Goal: Task Accomplishment & Management: Complete application form

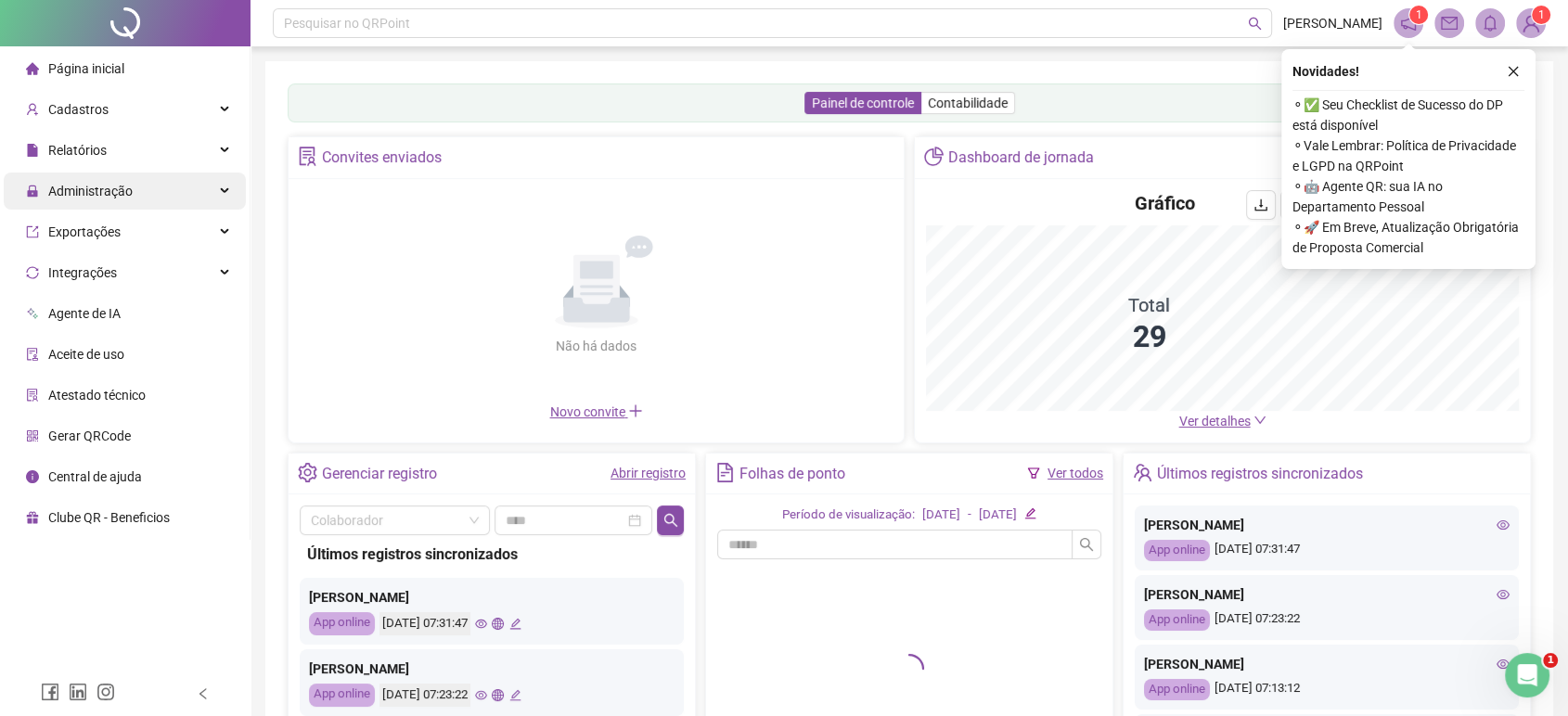
click at [127, 190] on span "Administração" at bounding box center [90, 191] width 84 height 15
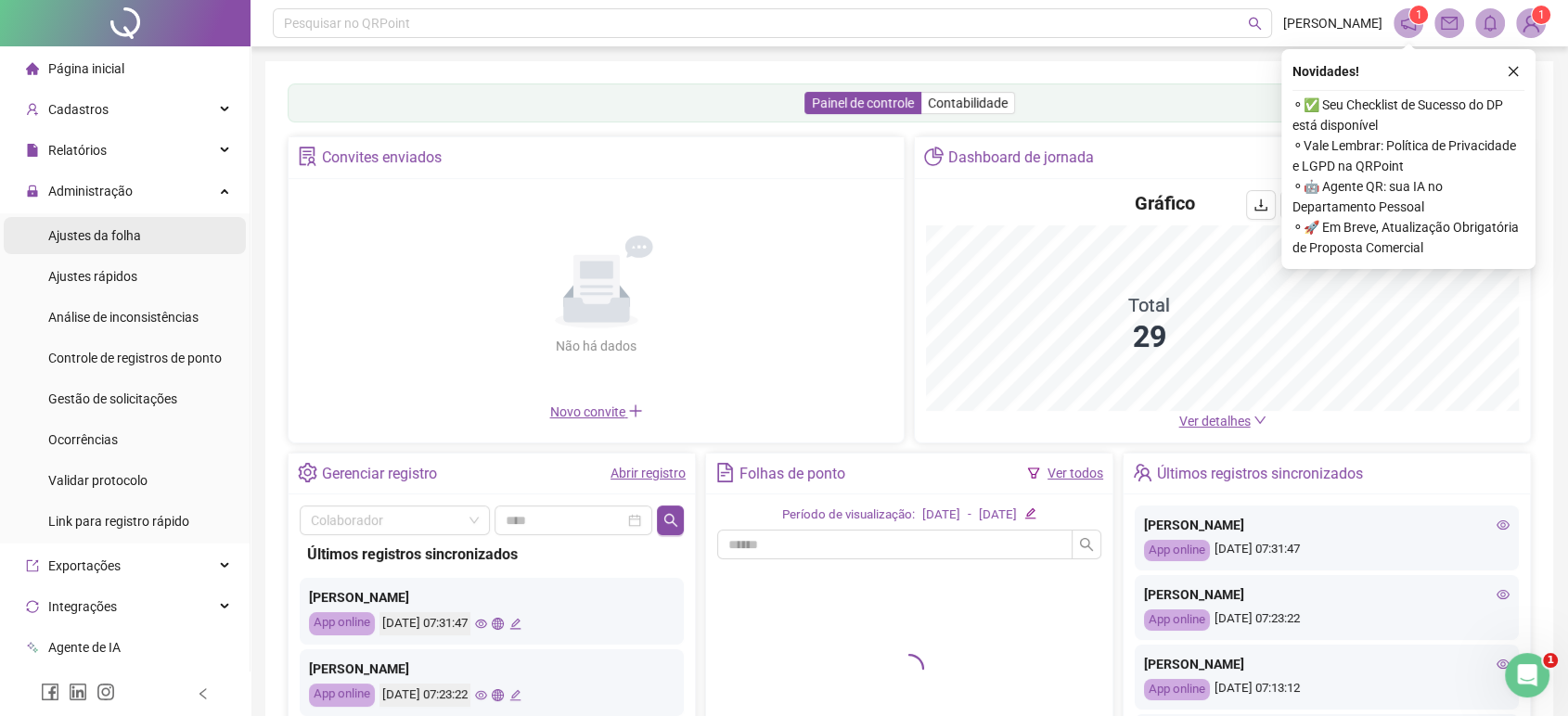
click at [168, 243] on li "Ajustes da folha" at bounding box center [124, 235] width 242 height 37
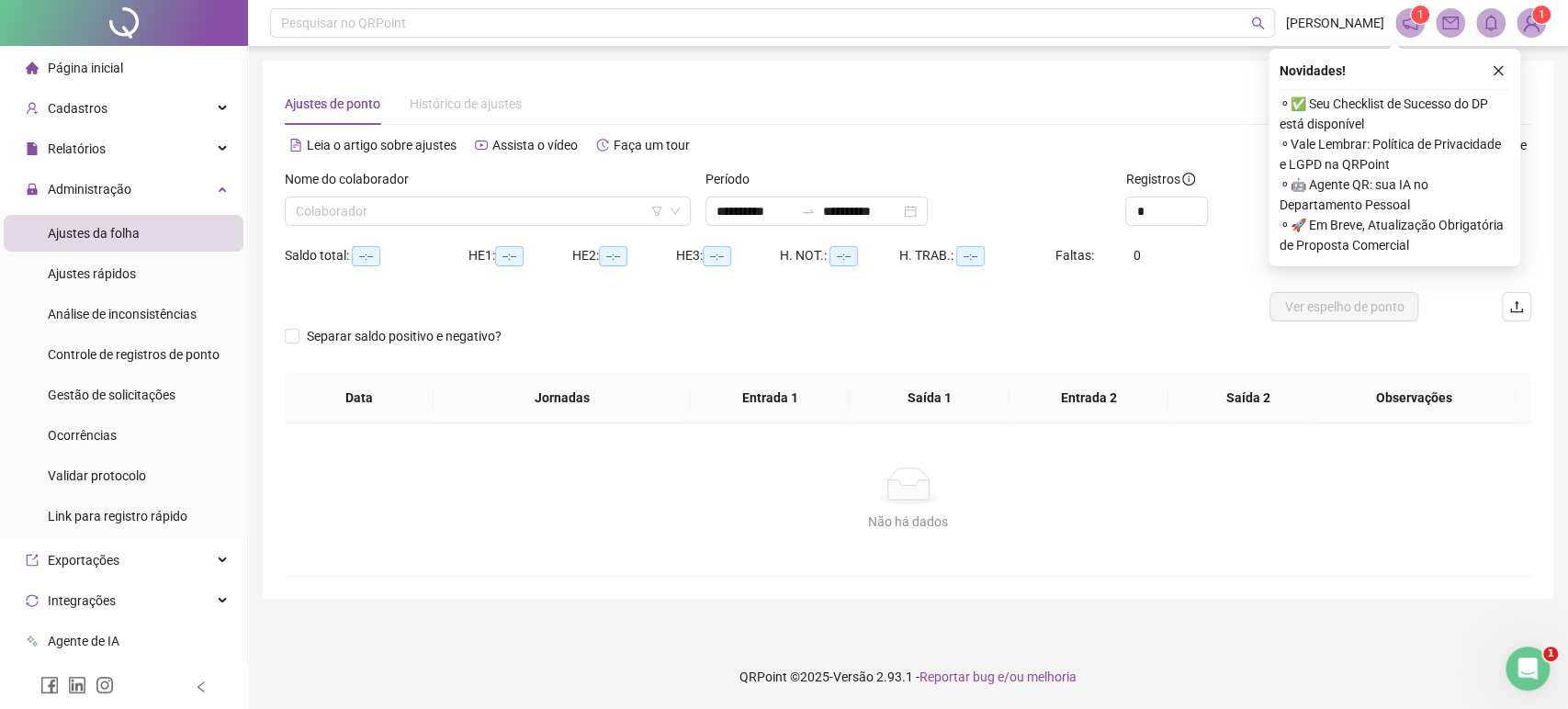
type input "**********"
click at [1500, 74] on icon "close" at bounding box center [1499, 71] width 13 height 13
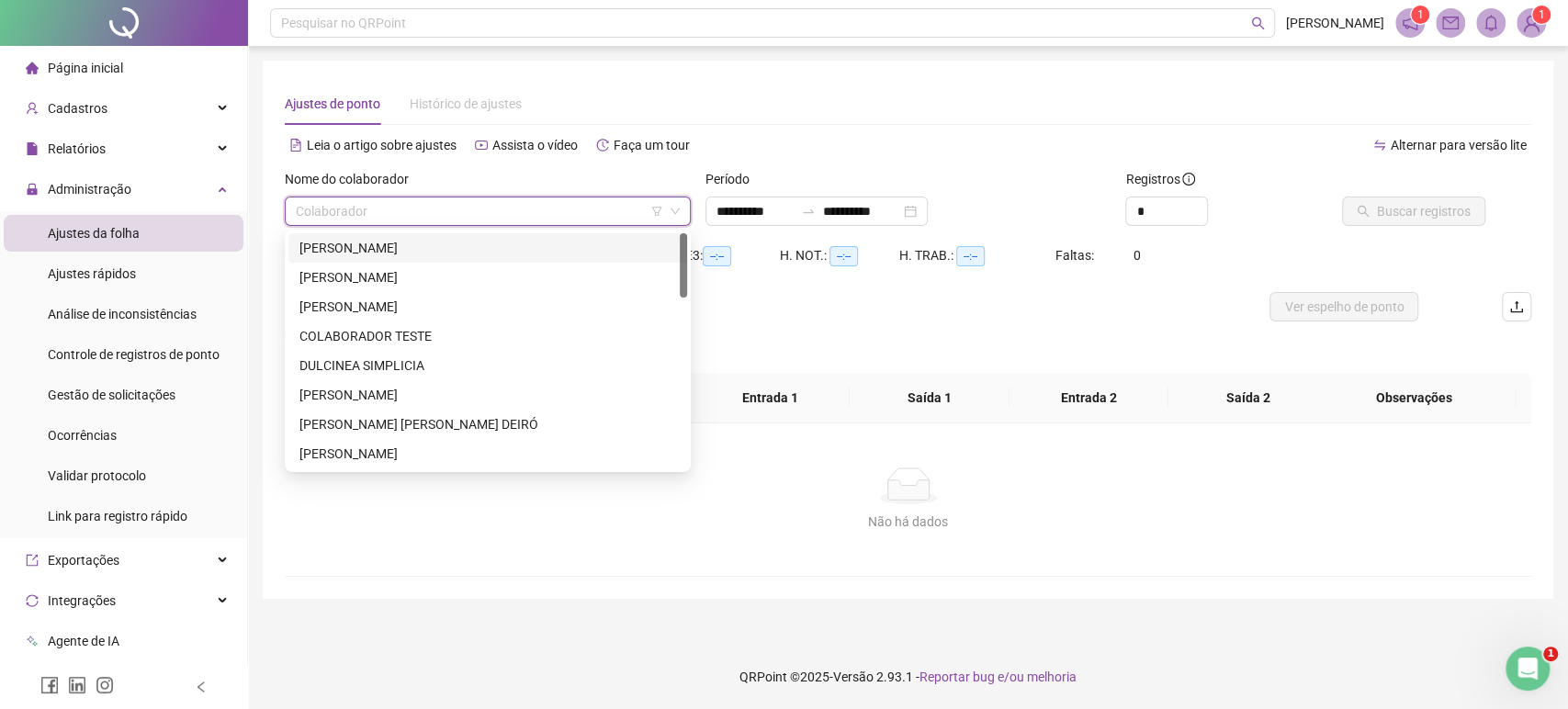
click at [374, 204] on input "search" at bounding box center [480, 210] width 368 height 27
click at [364, 255] on div "[PERSON_NAME]" at bounding box center [487, 247] width 376 height 20
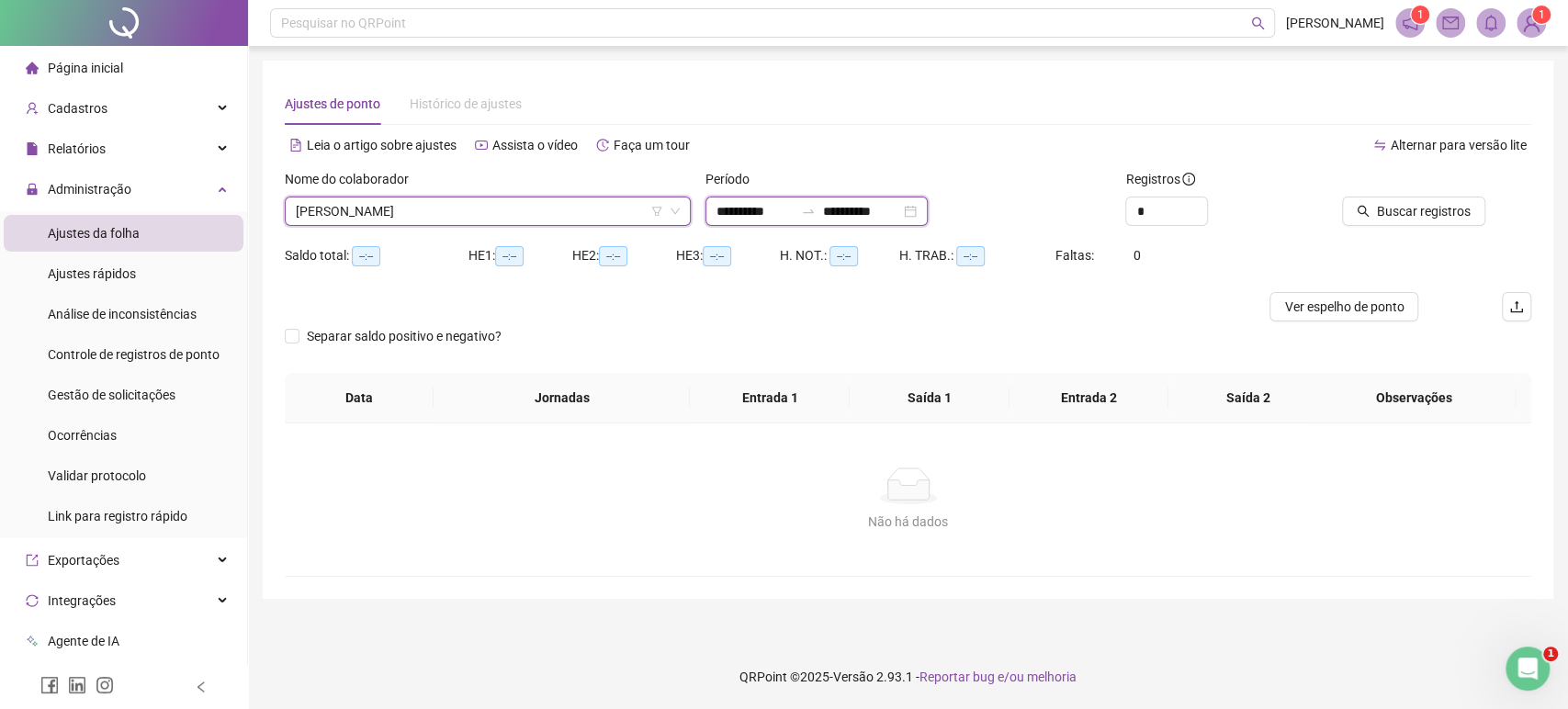
click at [762, 208] on input "**********" at bounding box center [755, 210] width 77 height 20
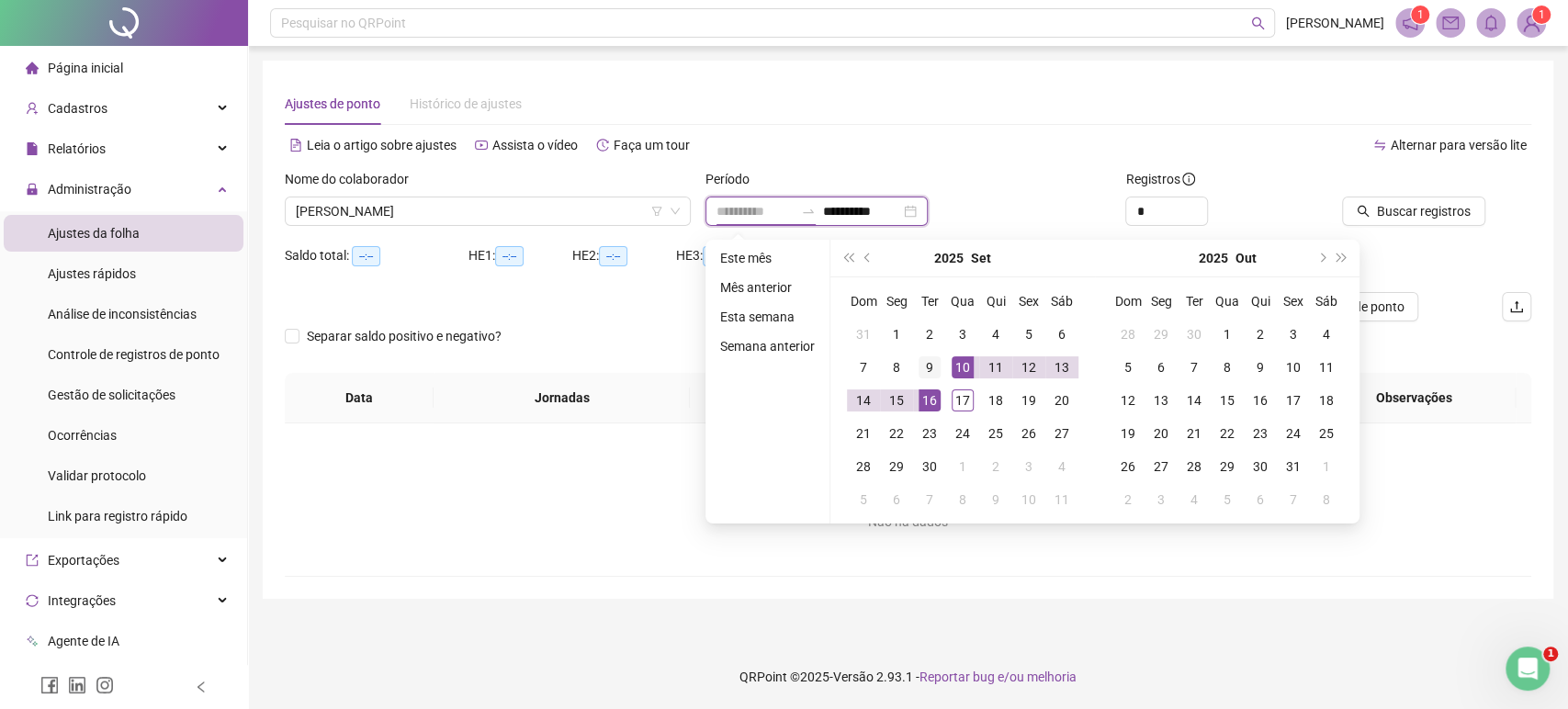
type input "**********"
click at [935, 374] on div "9" at bounding box center [929, 367] width 22 height 22
type input "**********"
click at [969, 401] on div "17" at bounding box center [962, 400] width 22 height 22
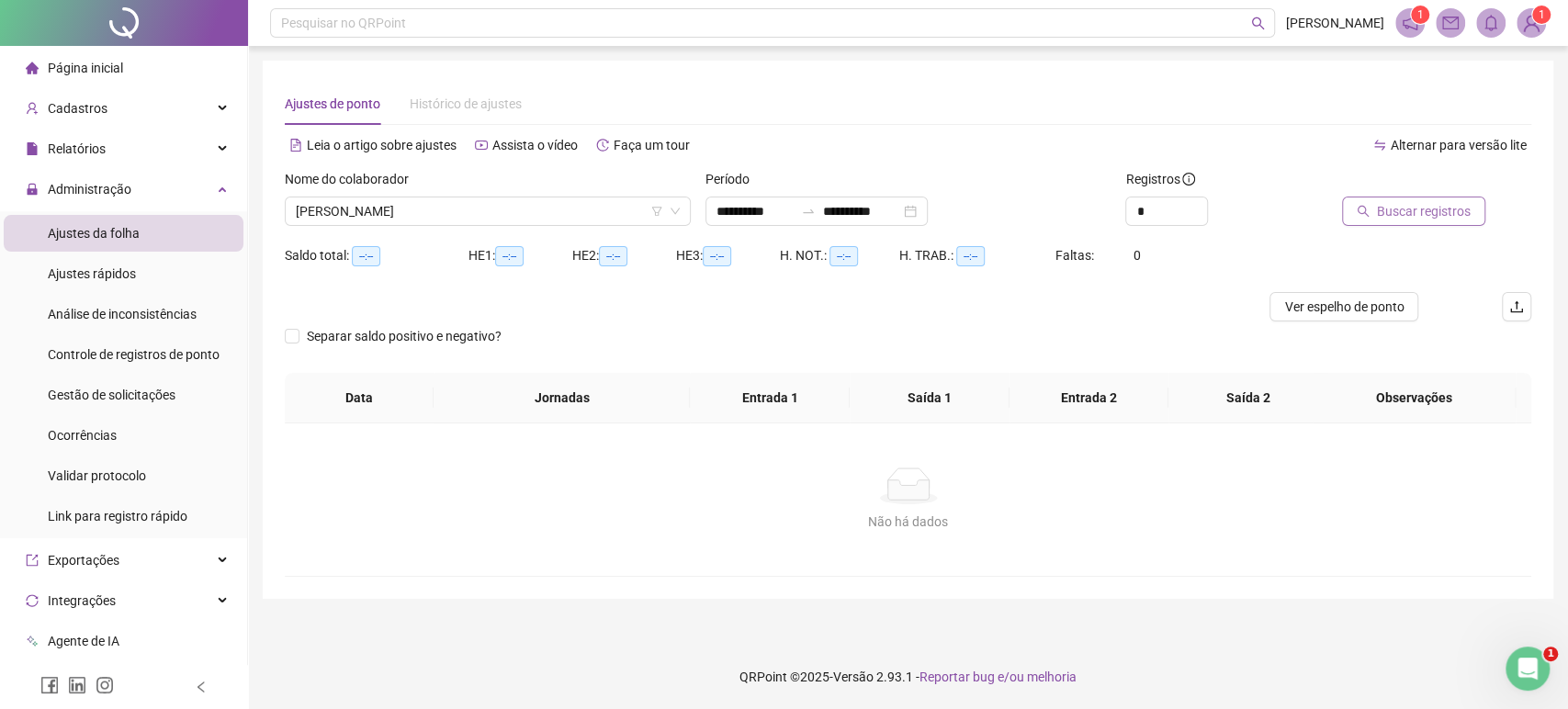
click at [1406, 224] on button "Buscar registros" at bounding box center [1413, 210] width 143 height 29
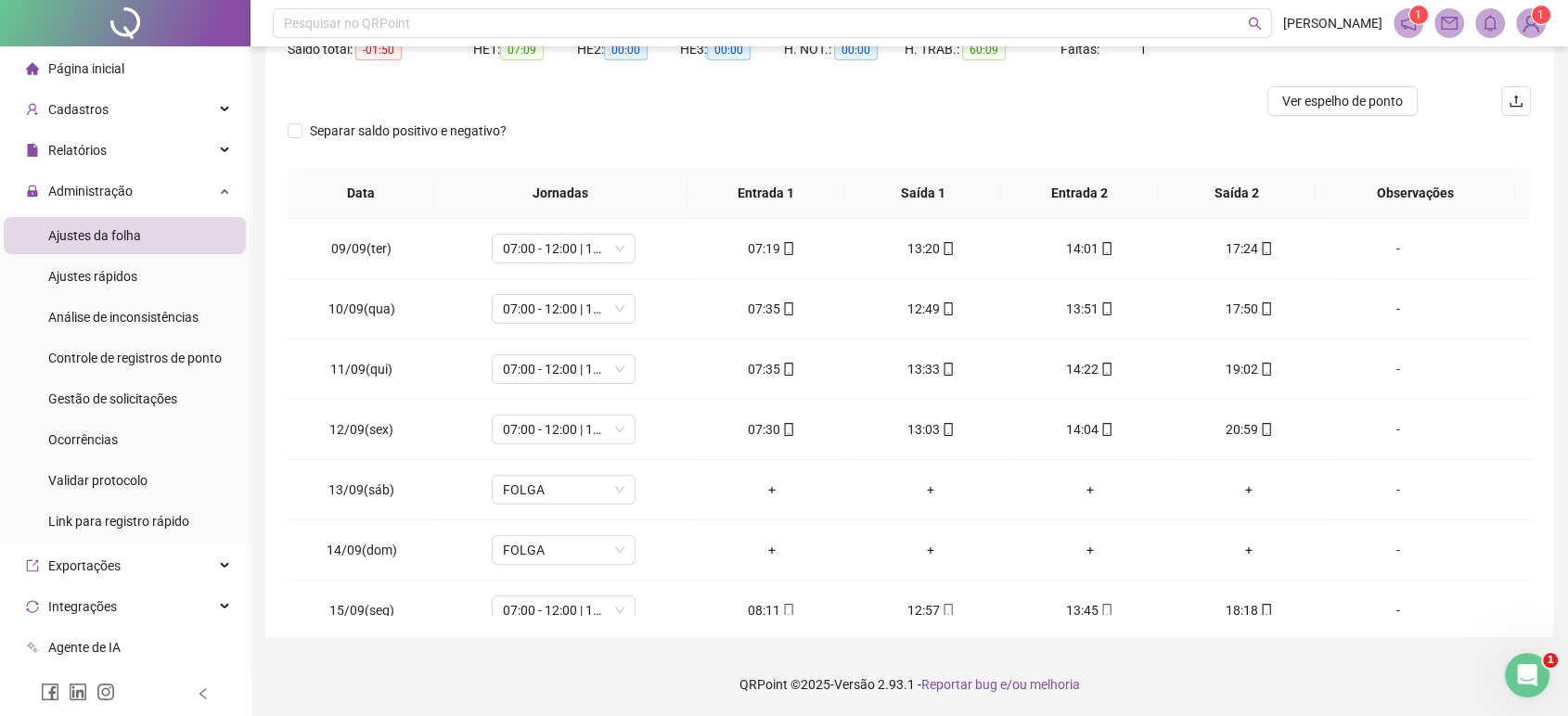
scroll to position [145, 0]
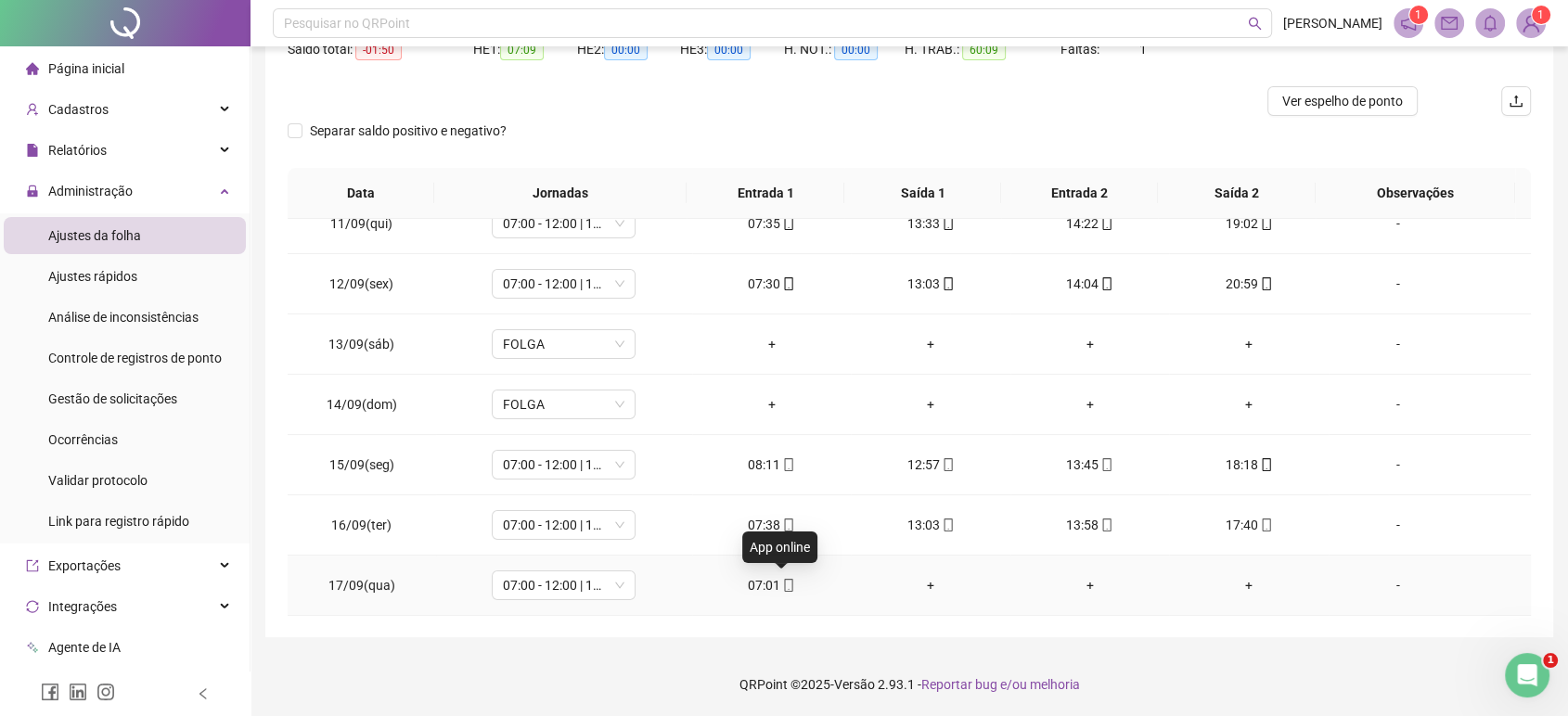
click at [782, 585] on icon "mobile" at bounding box center [789, 586] width 13 height 13
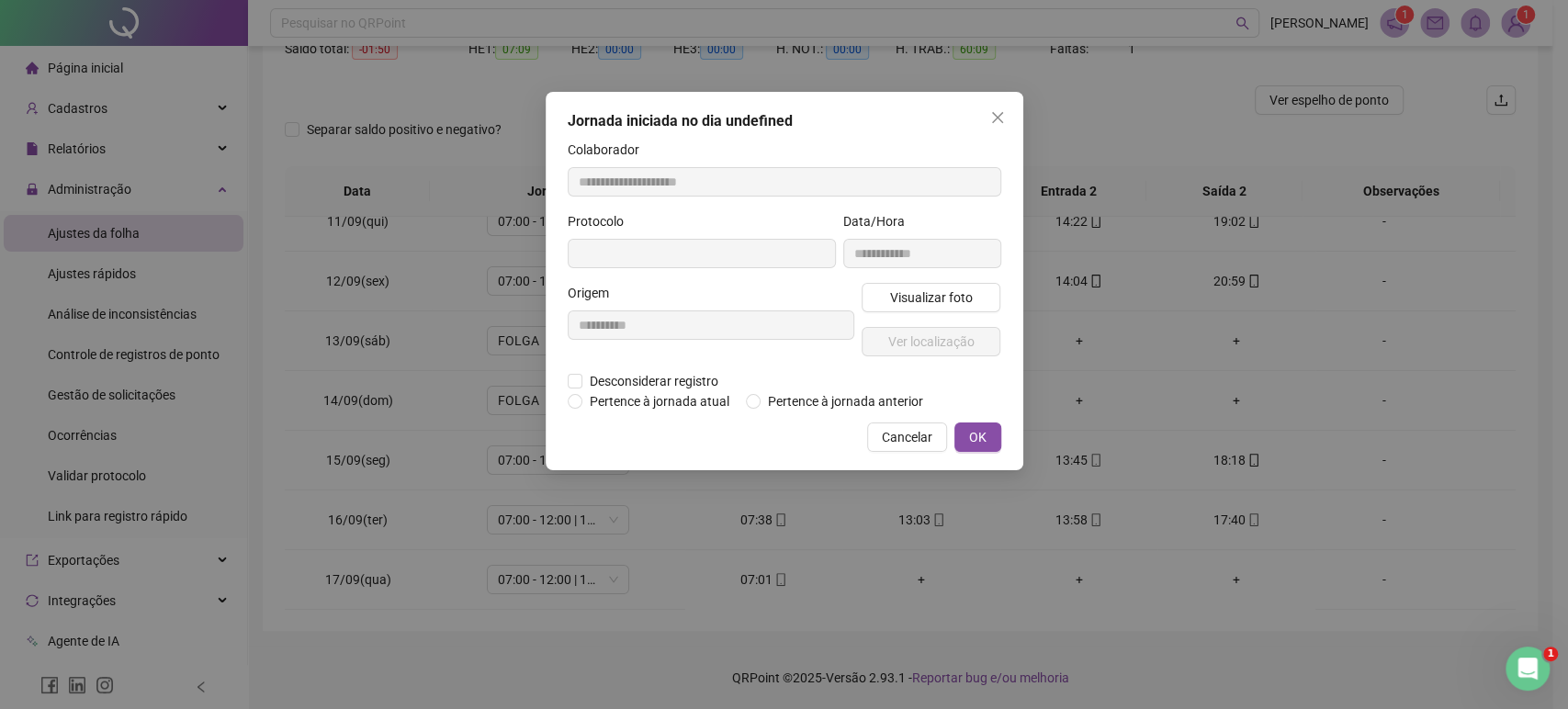
type input "**********"
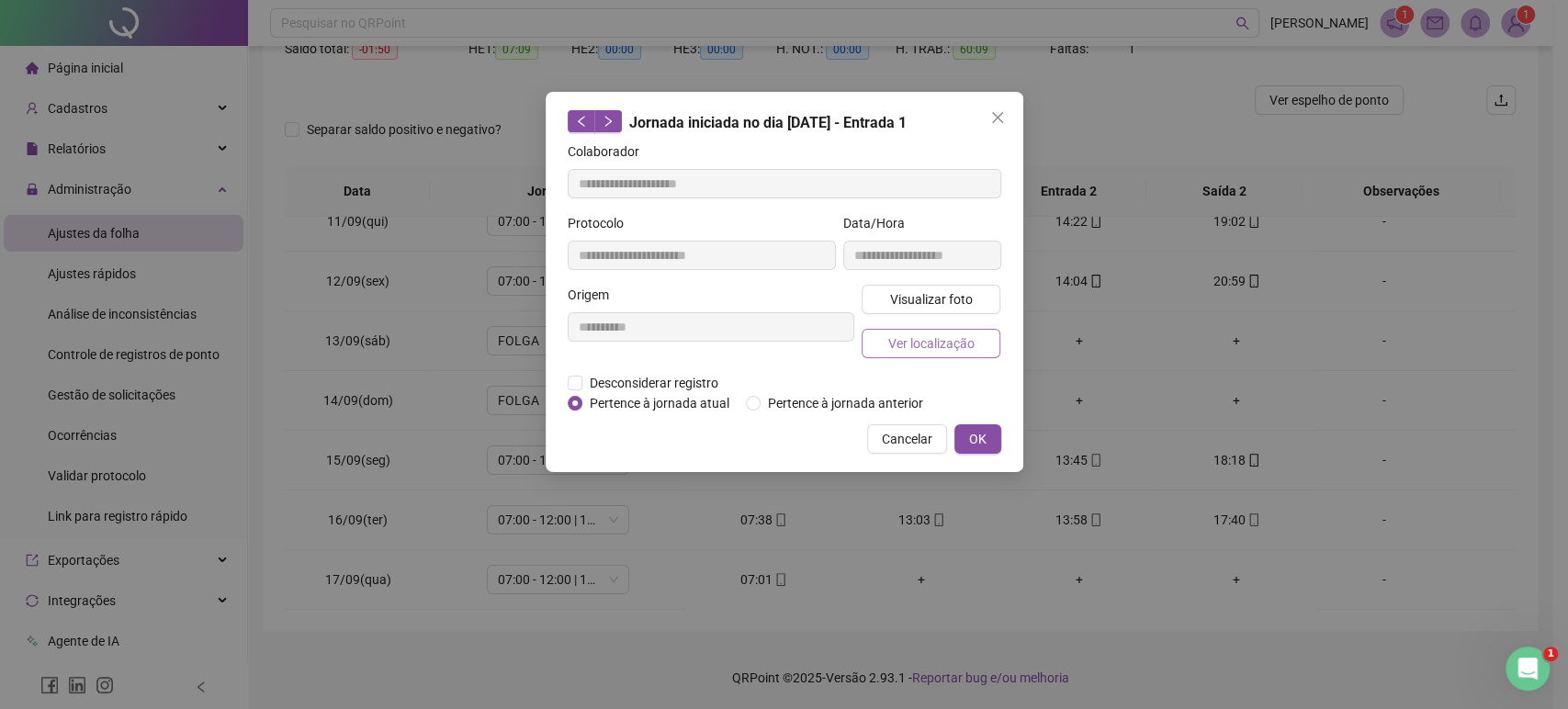
click at [889, 351] on span "Ver localização" at bounding box center [930, 343] width 86 height 20
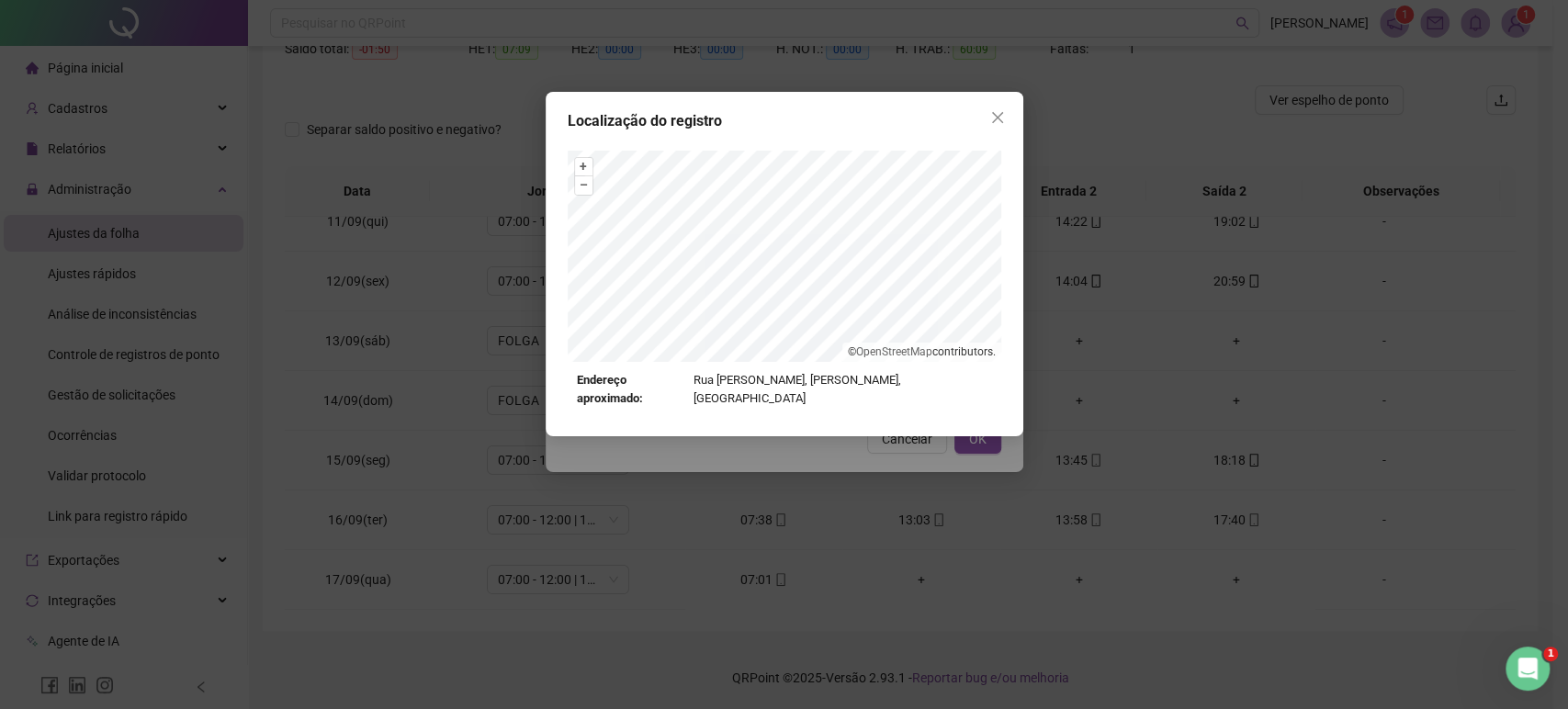
click at [935, 106] on div "Localização do registro + – ⇧ › © OpenStreetMap contributors. Endereço aproxima…" at bounding box center [785, 264] width 478 height 344
click at [992, 126] on button "Close" at bounding box center [997, 118] width 29 height 29
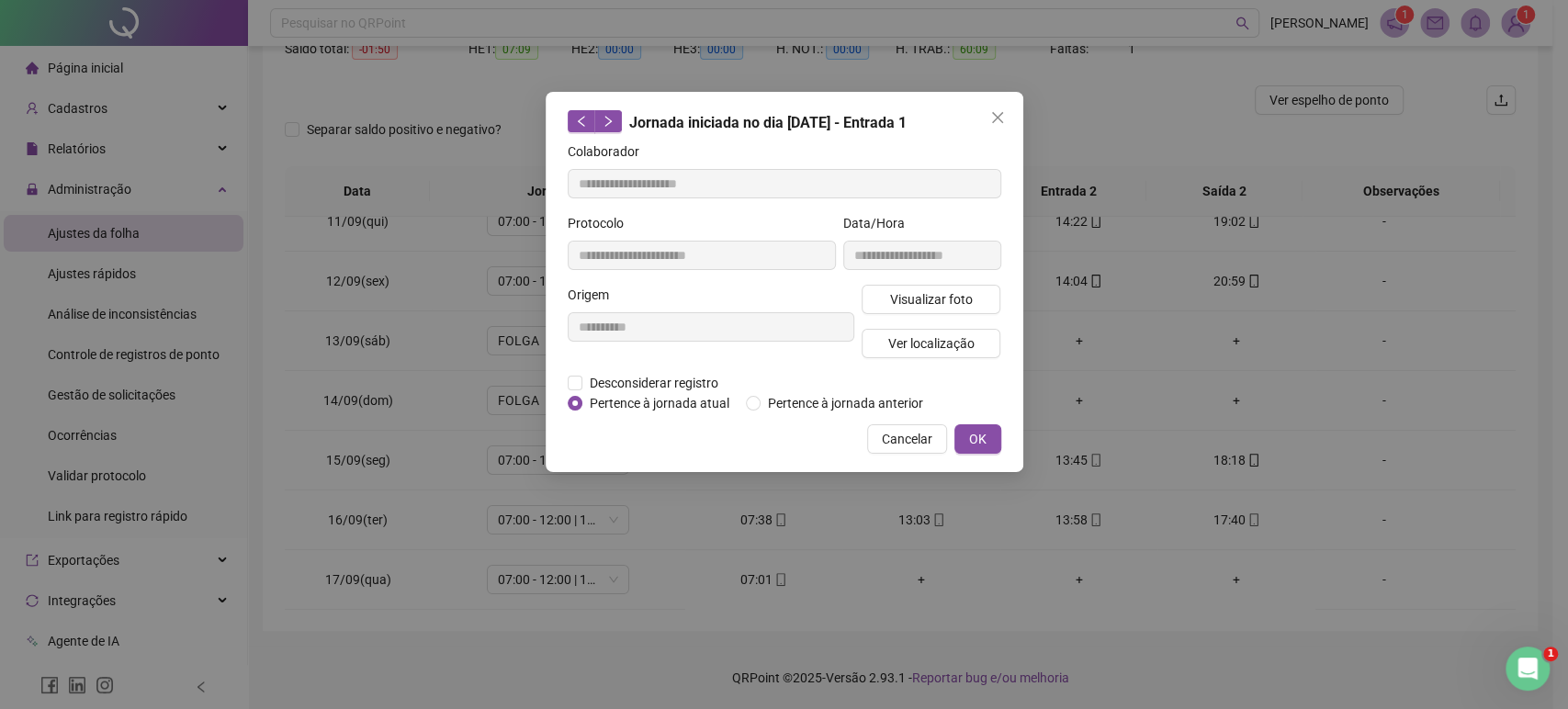
click at [992, 126] on button "Close" at bounding box center [997, 118] width 29 height 29
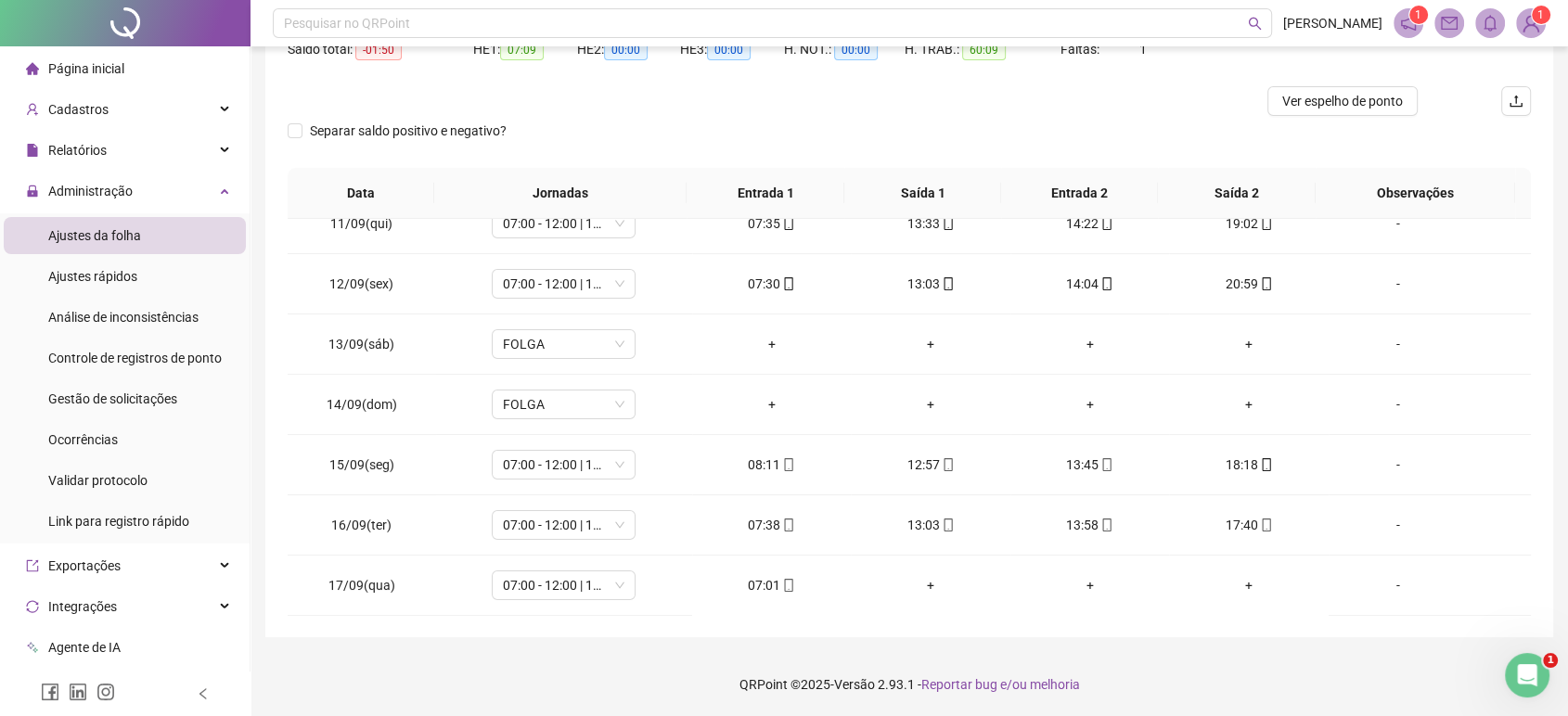
click at [1001, 127] on div "Separar saldo positivo e negativo?" at bounding box center [908, 142] width 1243 height 52
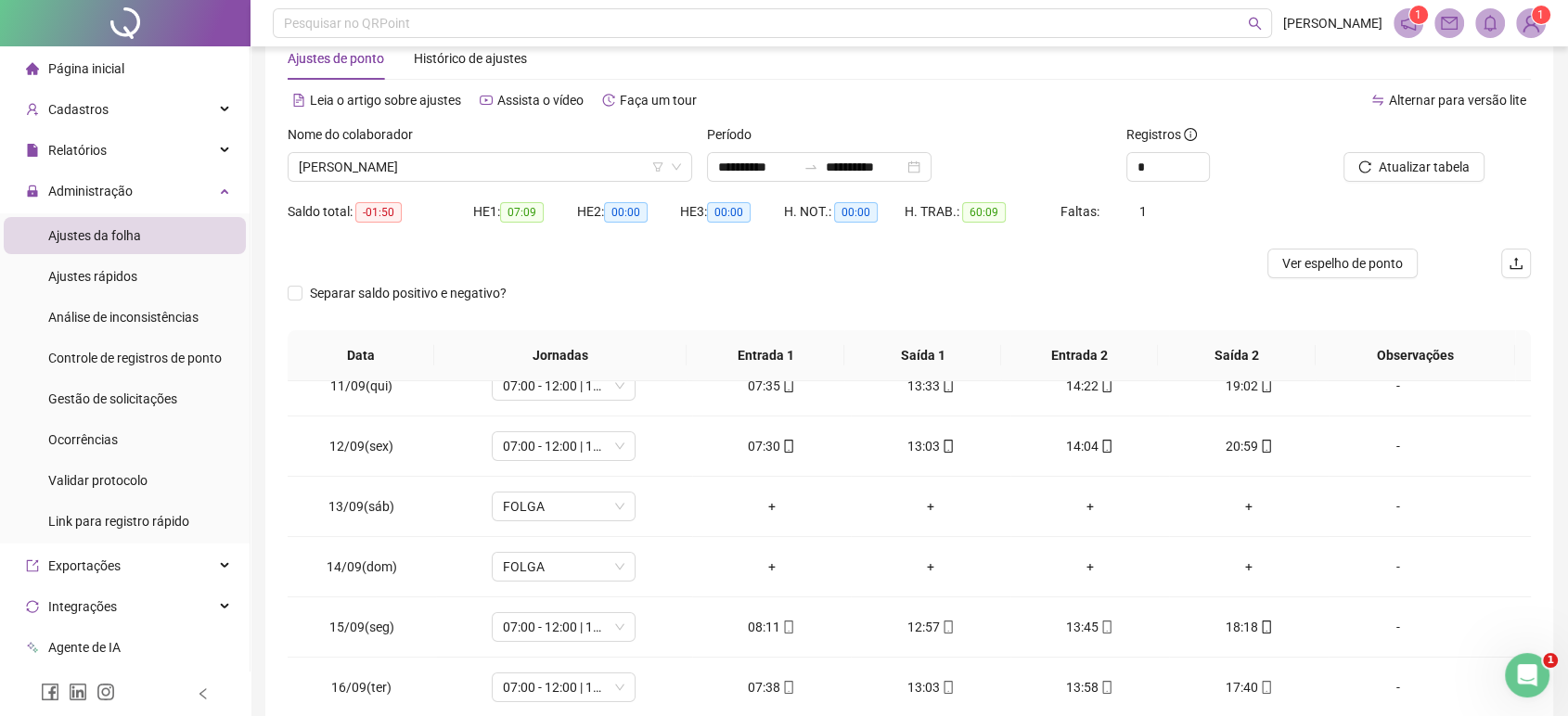
scroll to position [45, 0]
click at [588, 166] on span "[PERSON_NAME]" at bounding box center [489, 168] width 382 height 28
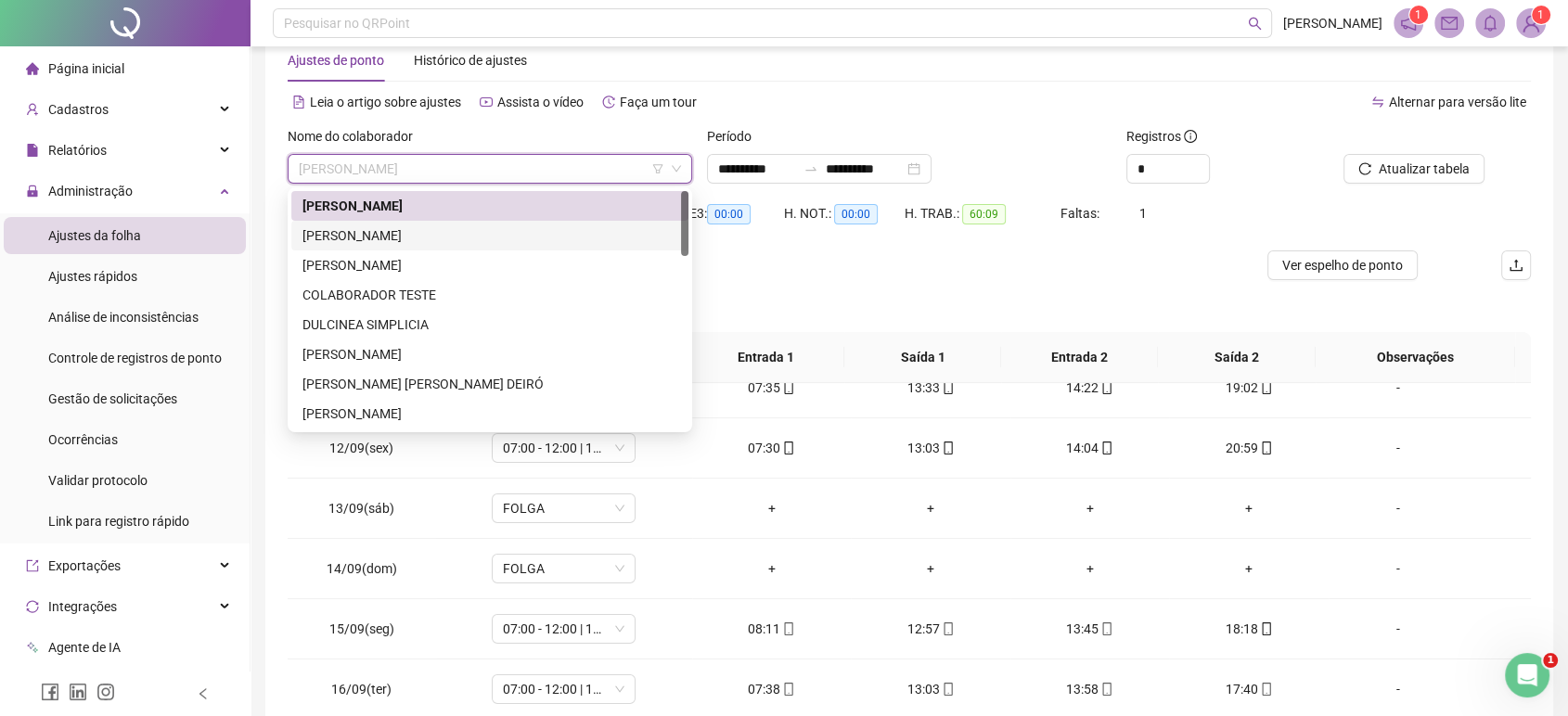
click at [509, 229] on div "[PERSON_NAME]" at bounding box center [489, 235] width 374 height 20
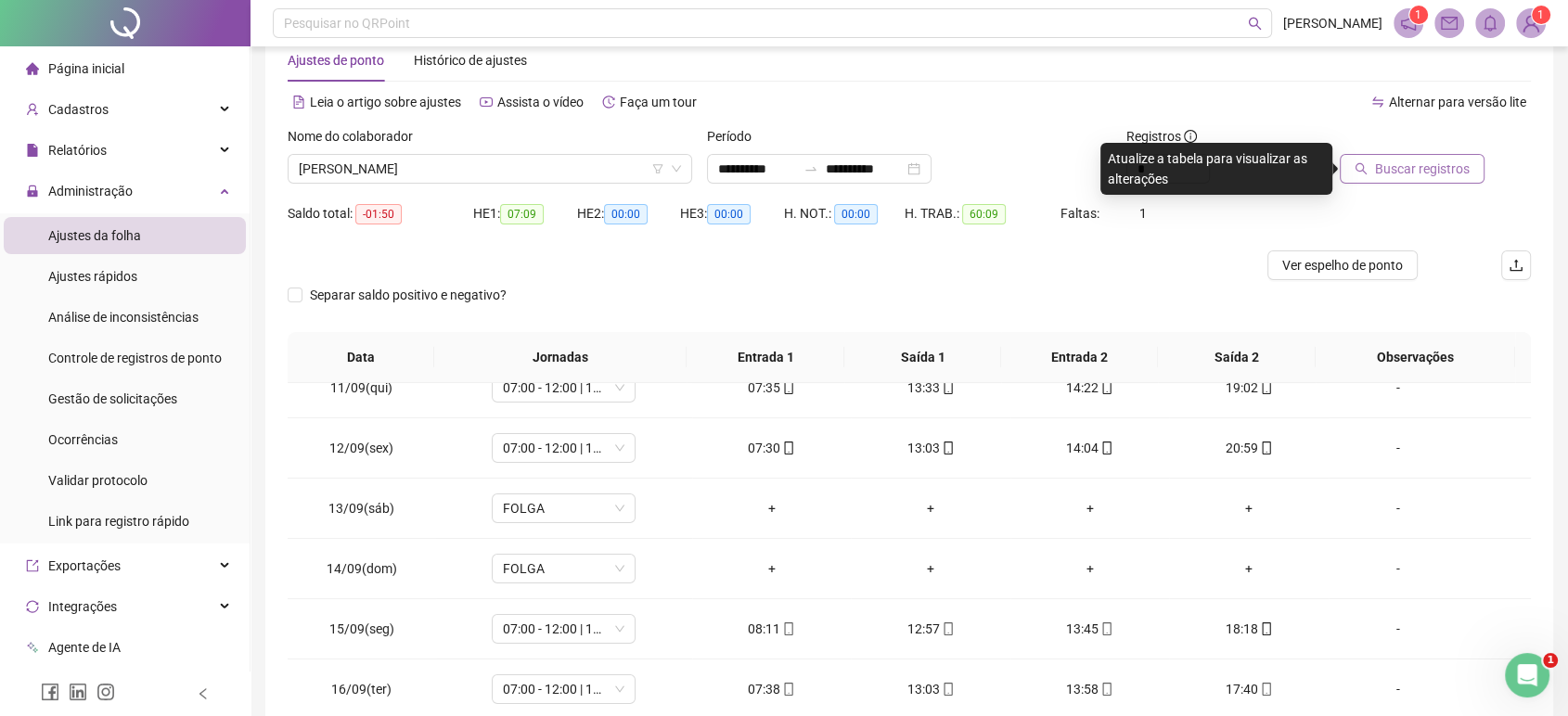
click at [1412, 156] on button "Buscar registros" at bounding box center [1411, 168] width 145 height 30
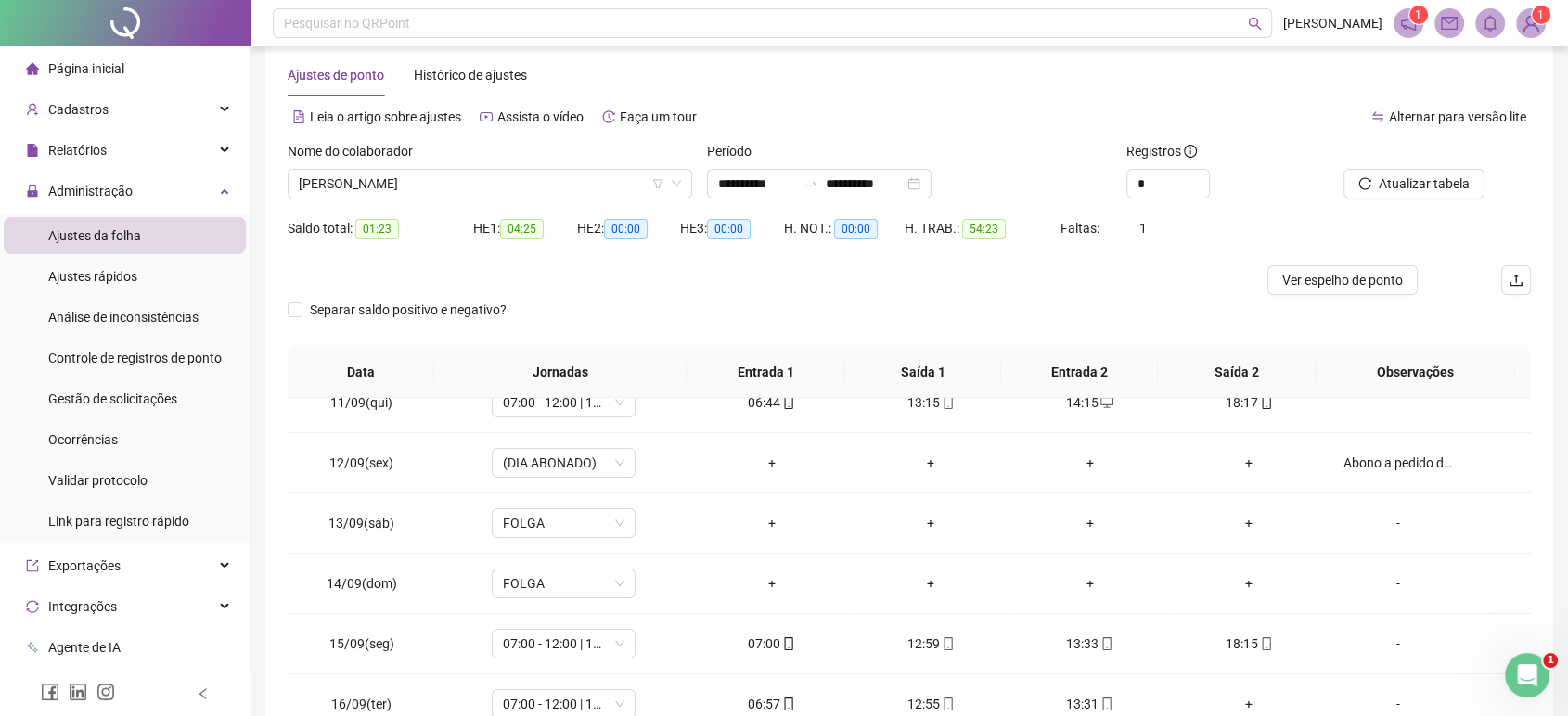
scroll to position [0, 0]
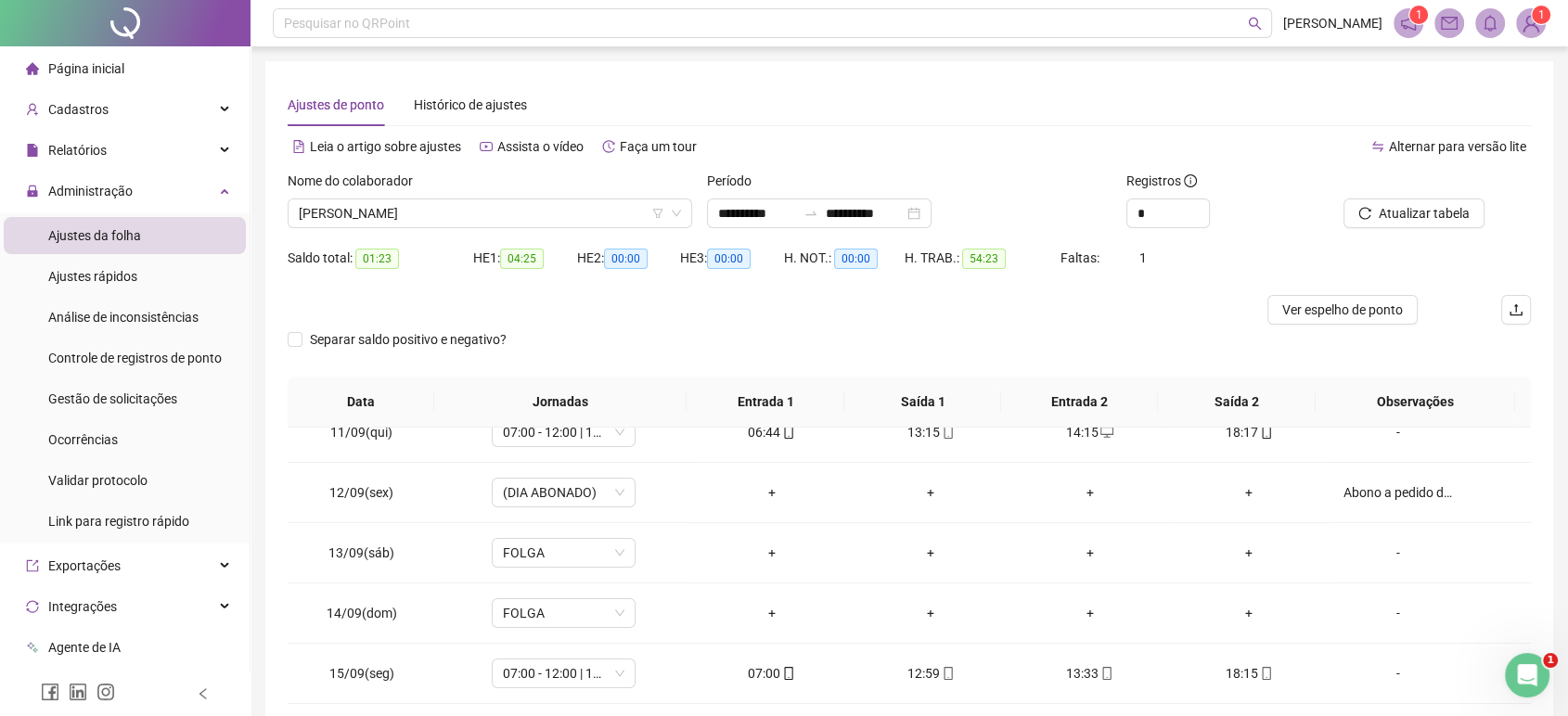
click at [1006, 145] on div "Alternar para versão lite" at bounding box center [1220, 146] width 621 height 30
click at [456, 212] on span "[PERSON_NAME]" at bounding box center [489, 213] width 382 height 28
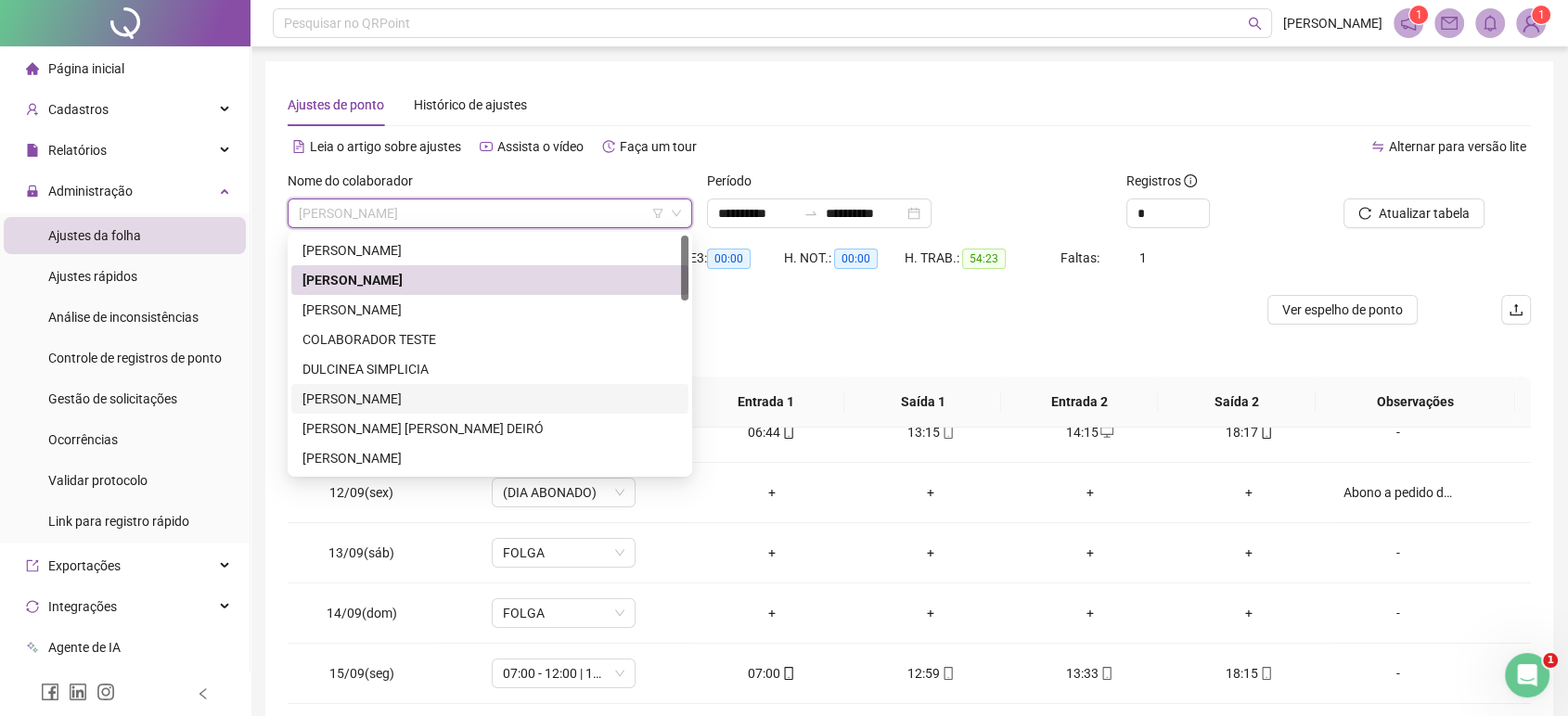
click at [363, 397] on div "[PERSON_NAME]" at bounding box center [489, 398] width 374 height 20
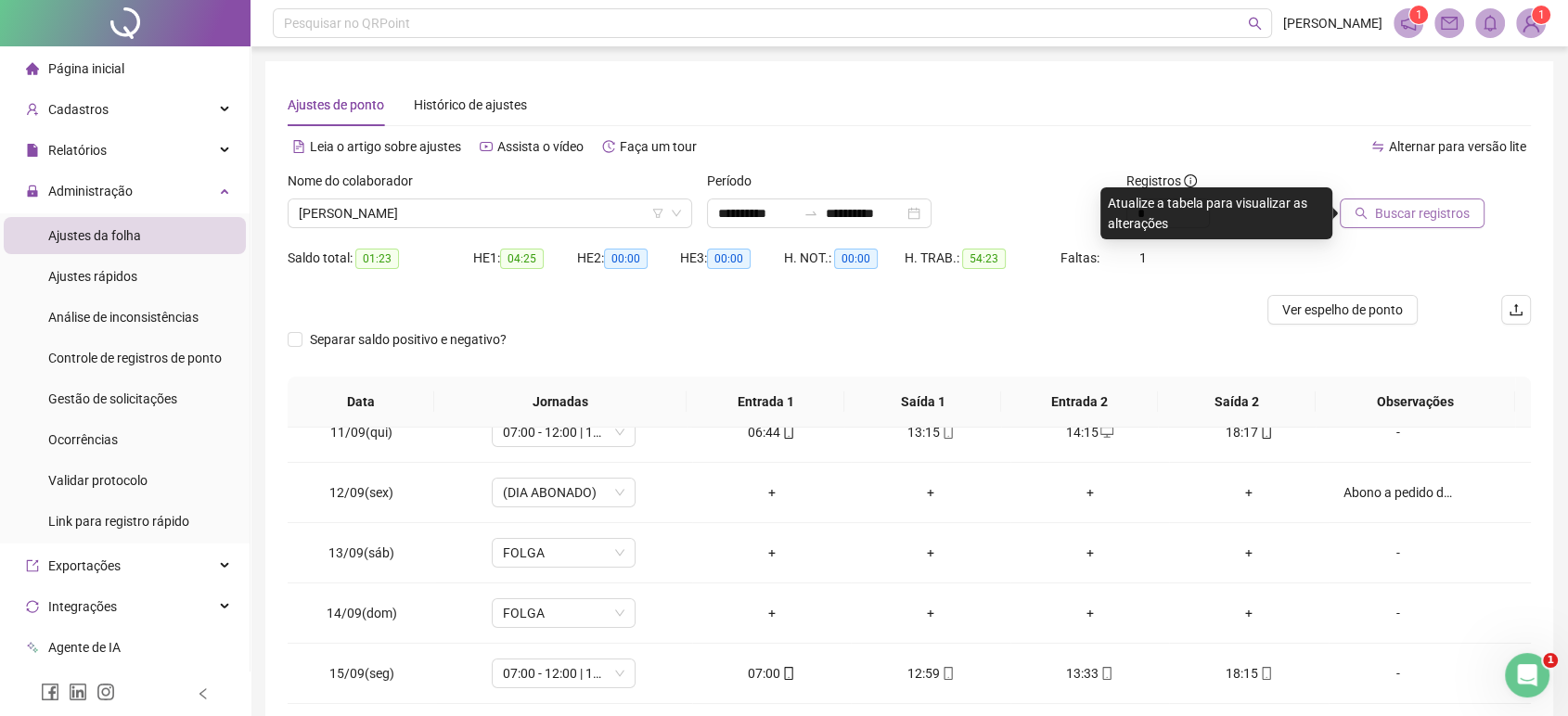
click at [1373, 206] on button "Buscar registros" at bounding box center [1411, 213] width 145 height 30
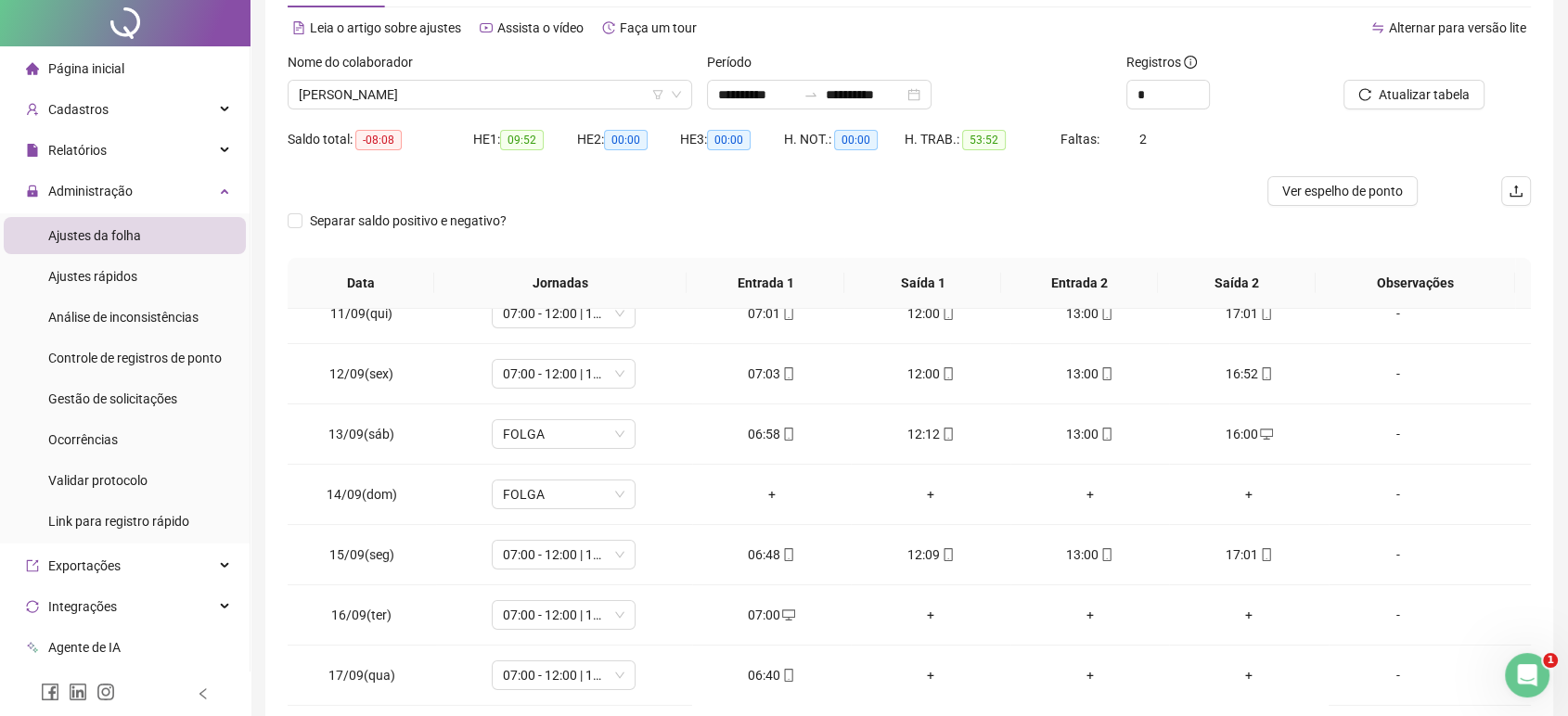
scroll to position [209, 0]
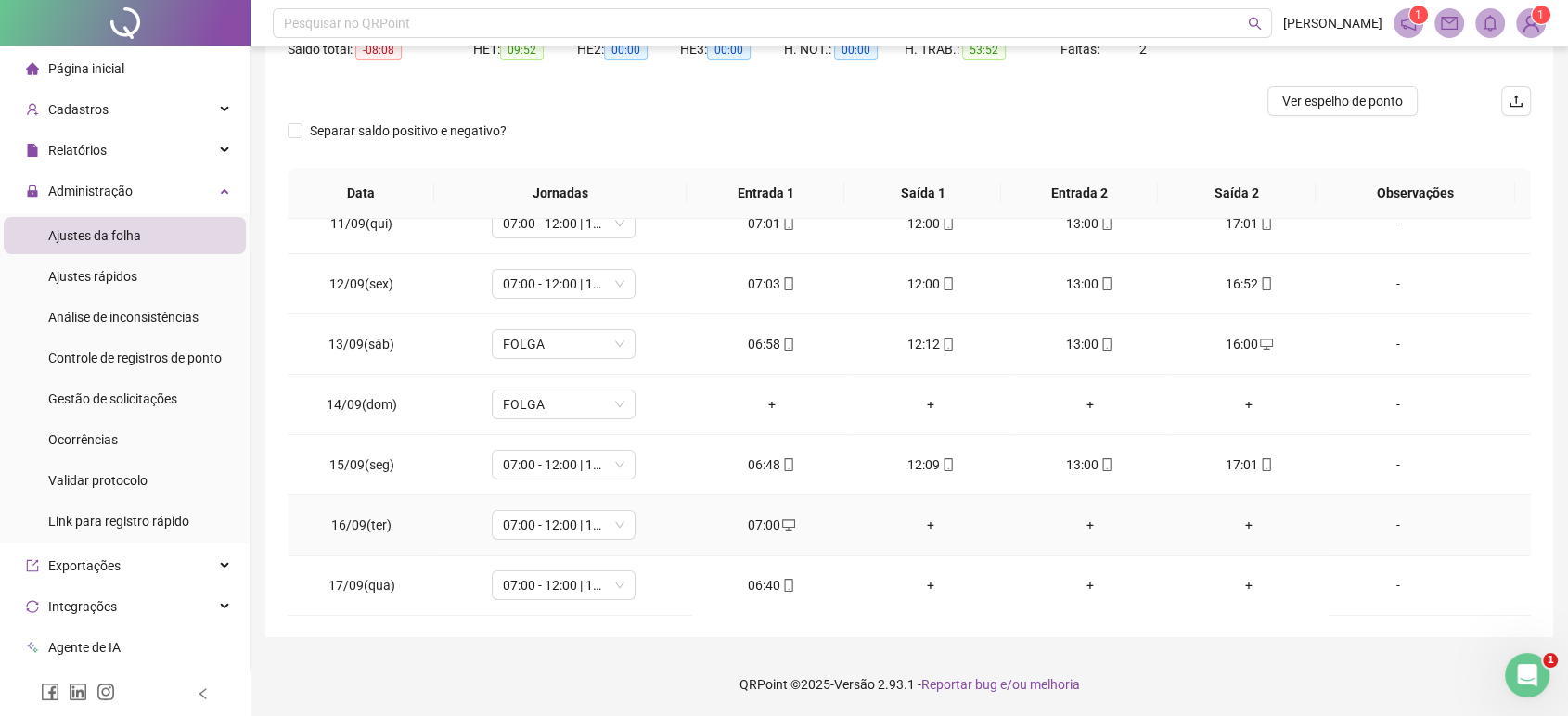
click at [914, 520] on div "+" at bounding box center [930, 525] width 129 height 20
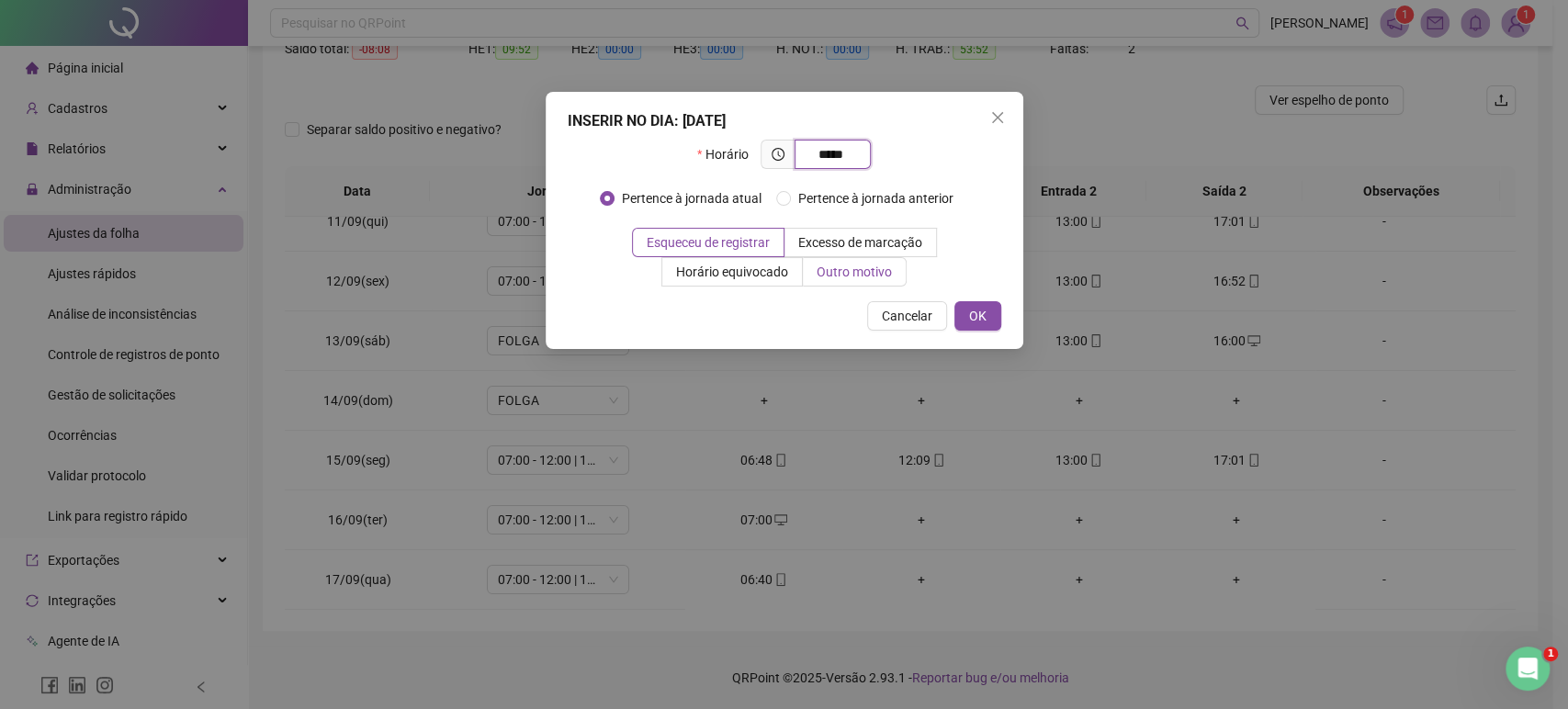
type input "*****"
click at [858, 282] on label "Outro motivo" at bounding box center [854, 271] width 103 height 29
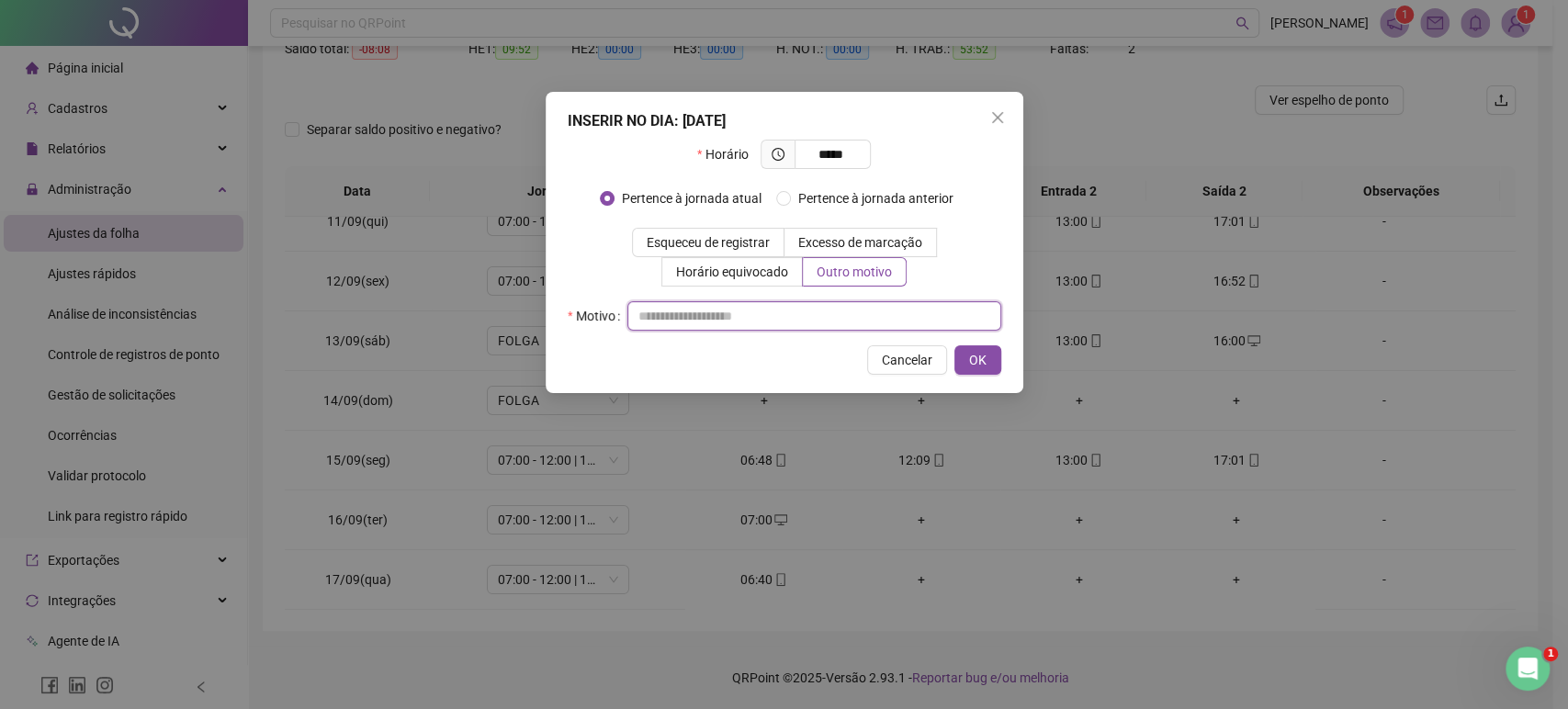
click at [863, 307] on input "text" at bounding box center [814, 316] width 374 height 29
type input "**********"
click at [995, 370] on button "OK" at bounding box center [977, 359] width 46 height 29
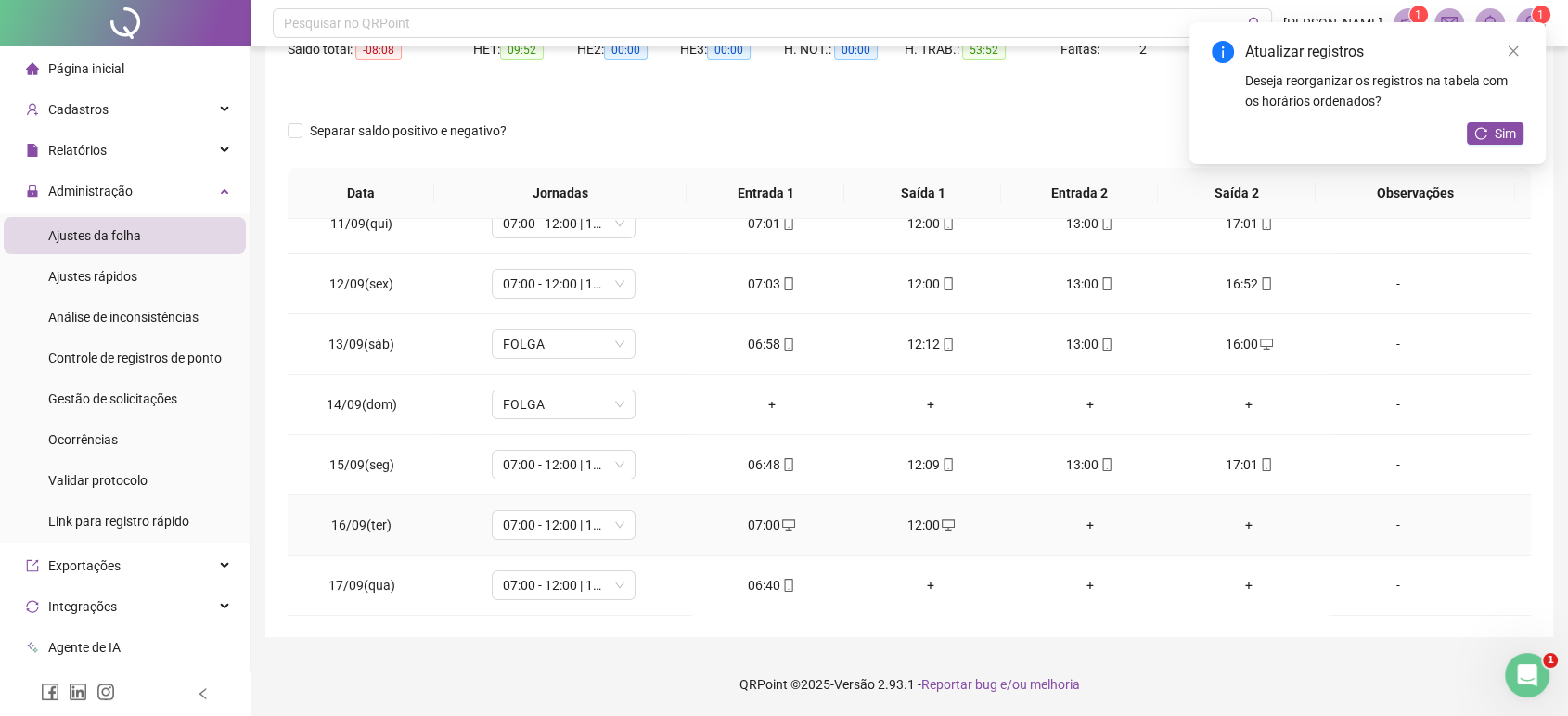
click at [1081, 520] on div "+" at bounding box center [1089, 525] width 129 height 20
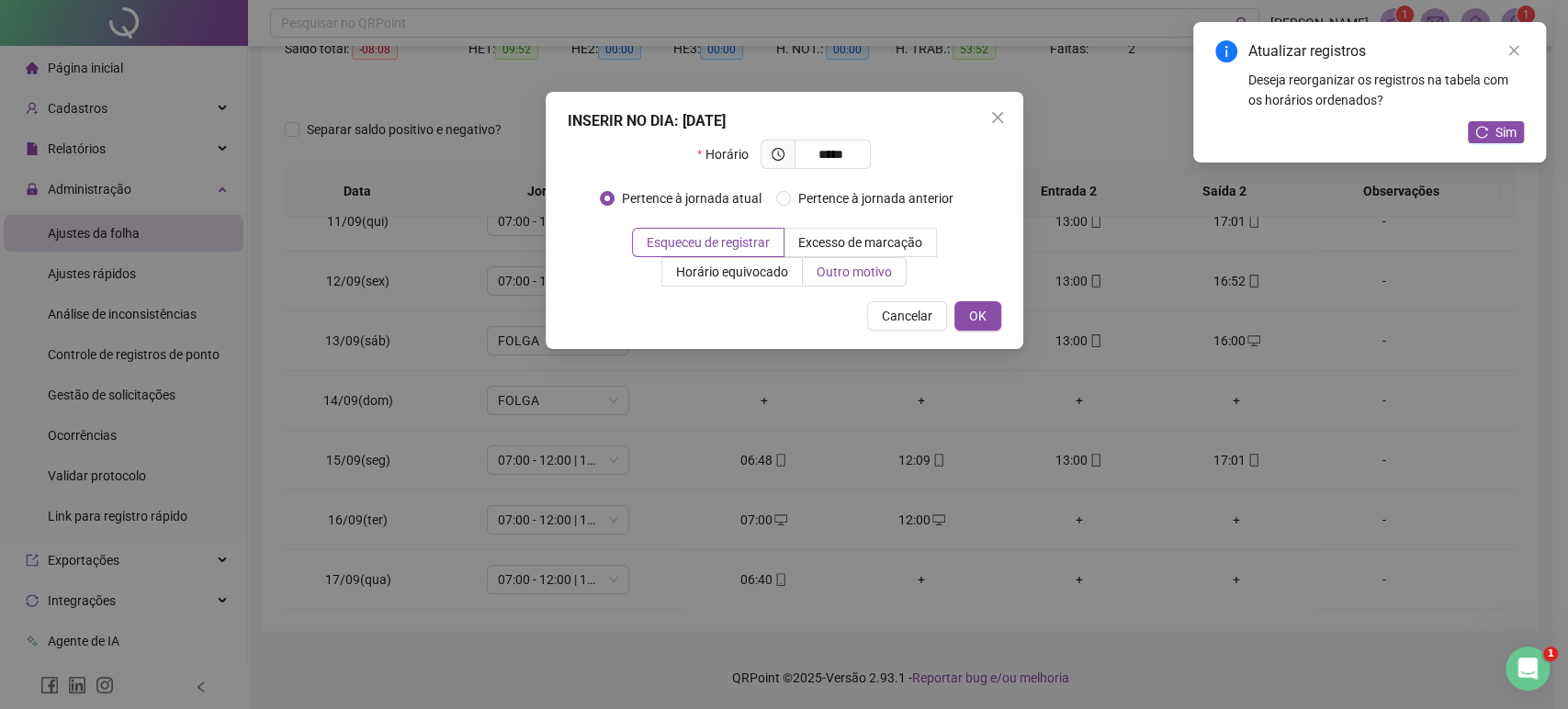
type input "*****"
click at [844, 267] on span "Outro motivo" at bounding box center [853, 272] width 75 height 15
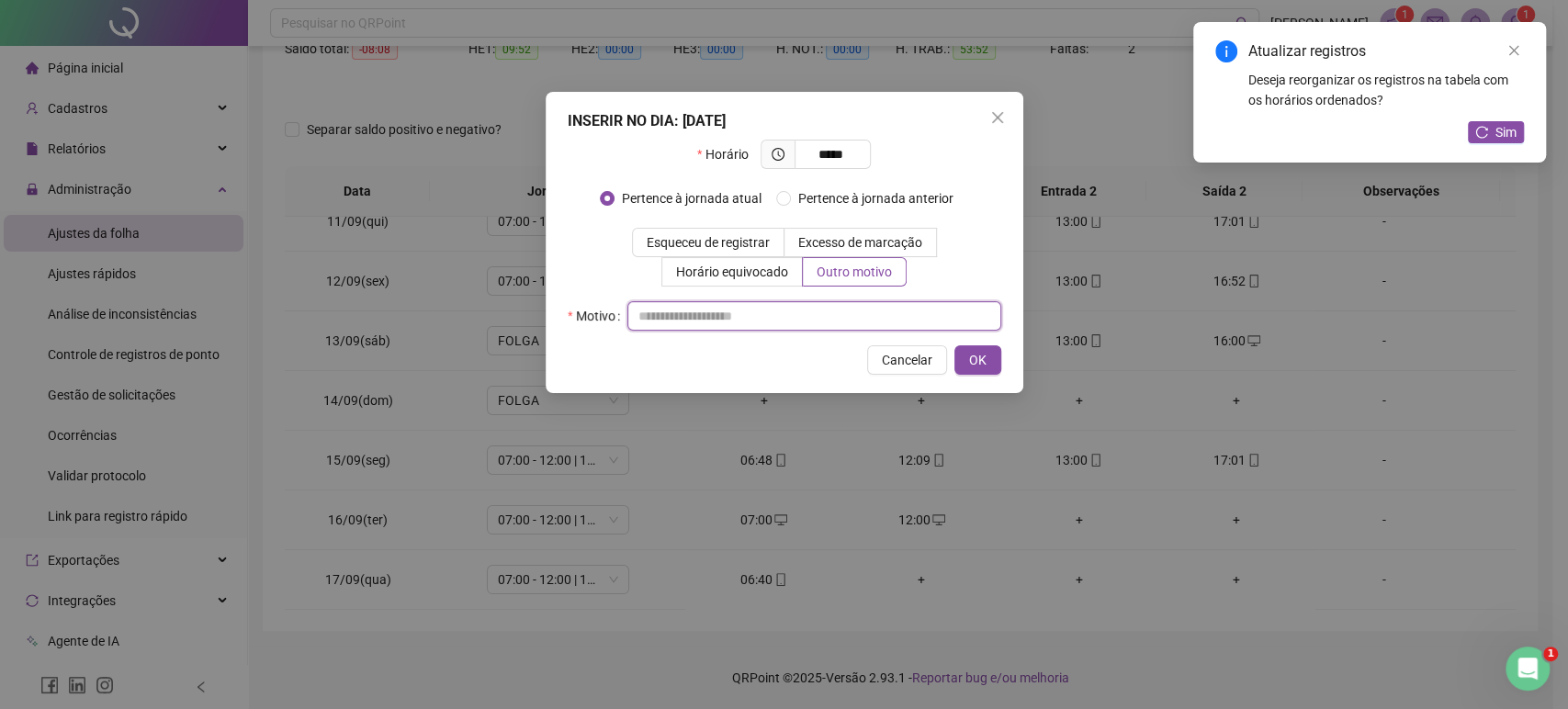
click at [751, 322] on input "text" at bounding box center [814, 316] width 374 height 29
type input "**********"
click at [959, 358] on button "OK" at bounding box center [977, 359] width 46 height 29
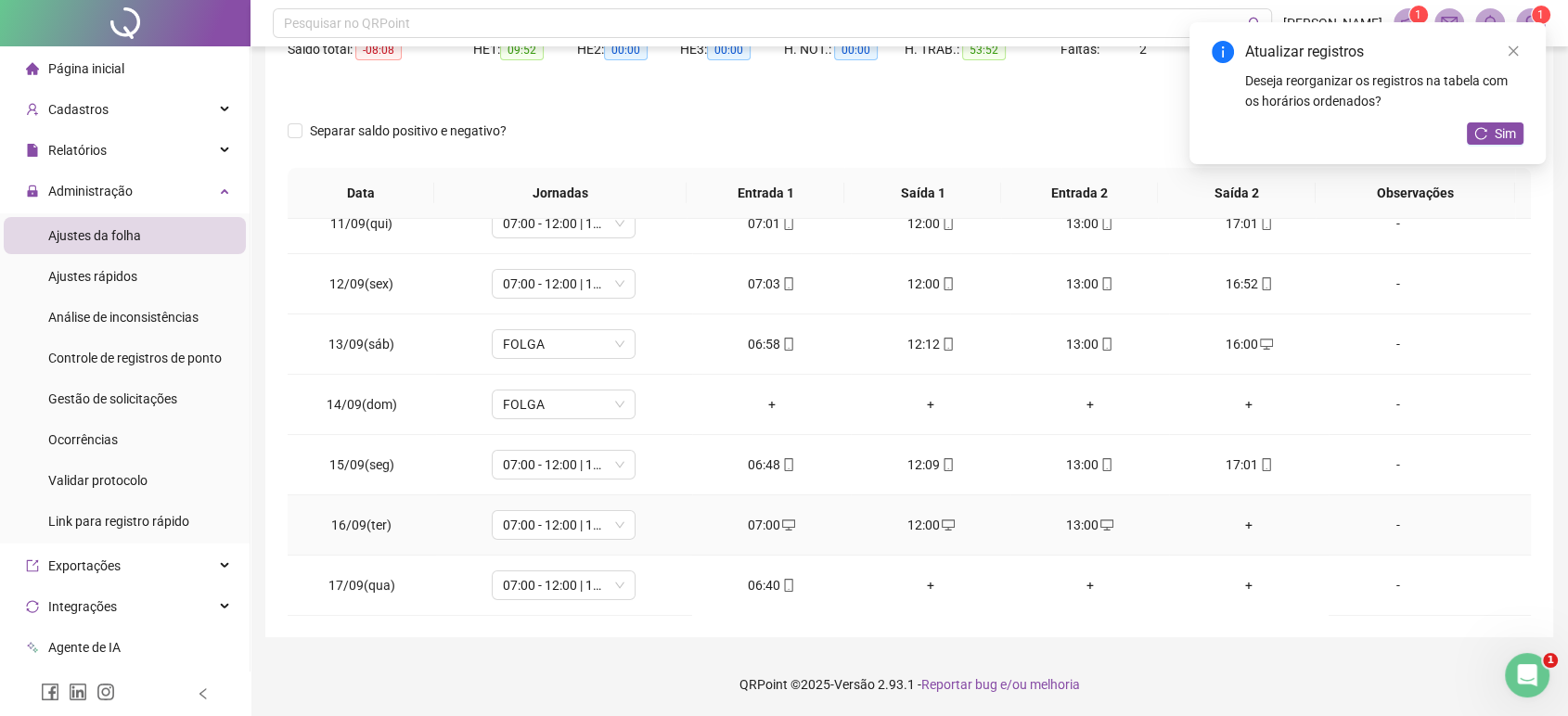
click at [1232, 515] on div "+" at bounding box center [1247, 525] width 129 height 20
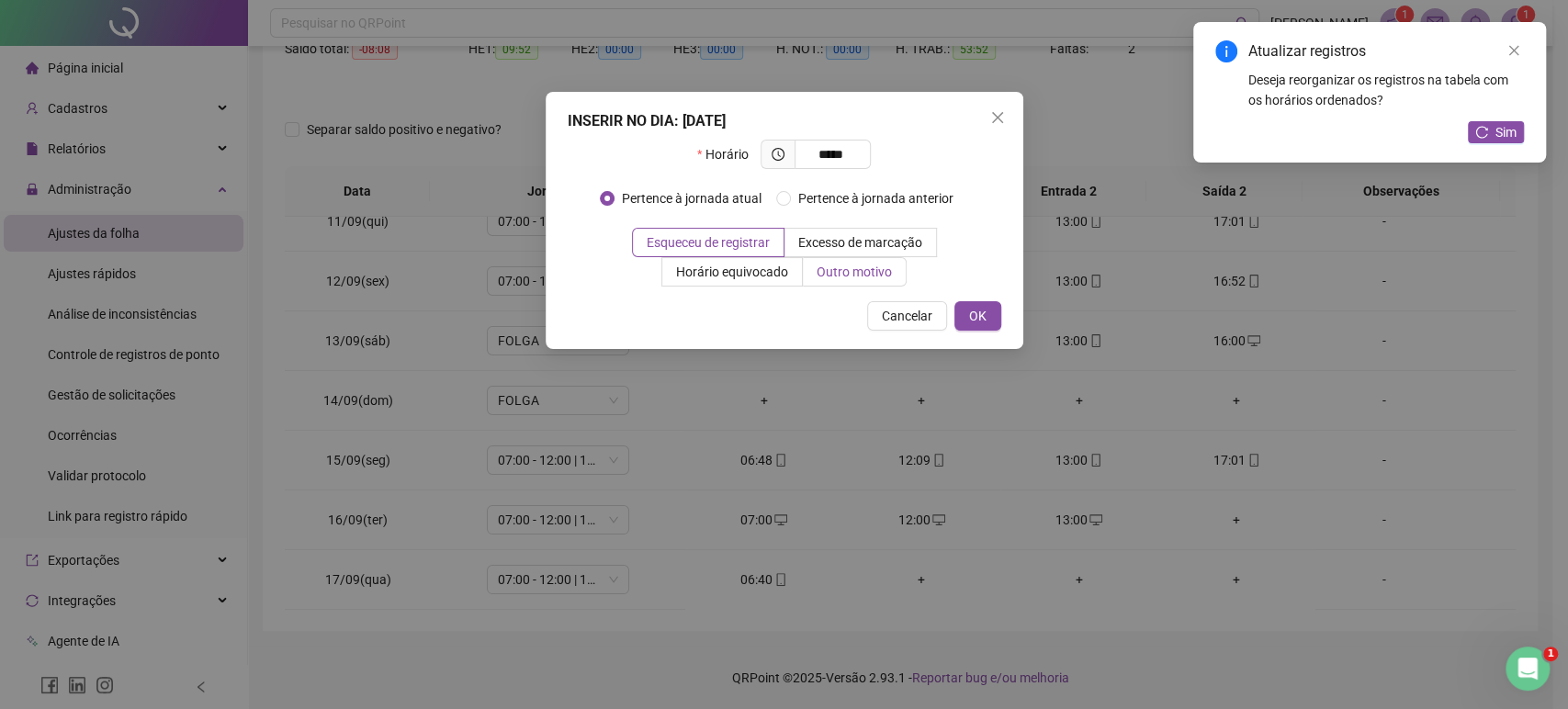
type input "*****"
click at [876, 277] on span "Outro motivo" at bounding box center [853, 272] width 75 height 15
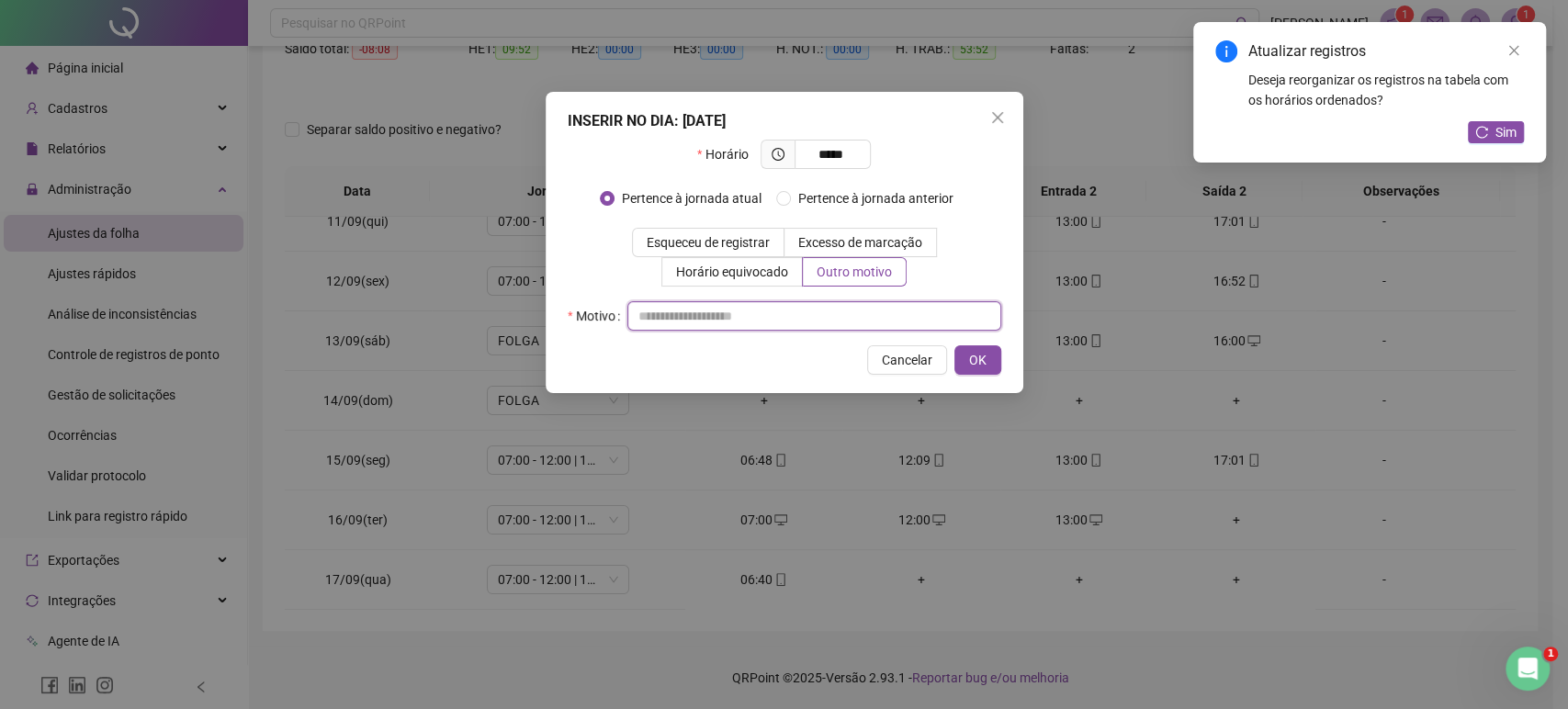
click at [822, 329] on input "text" at bounding box center [814, 316] width 374 height 29
type input "**********"
click at [970, 354] on span "OK" at bounding box center [977, 359] width 17 height 20
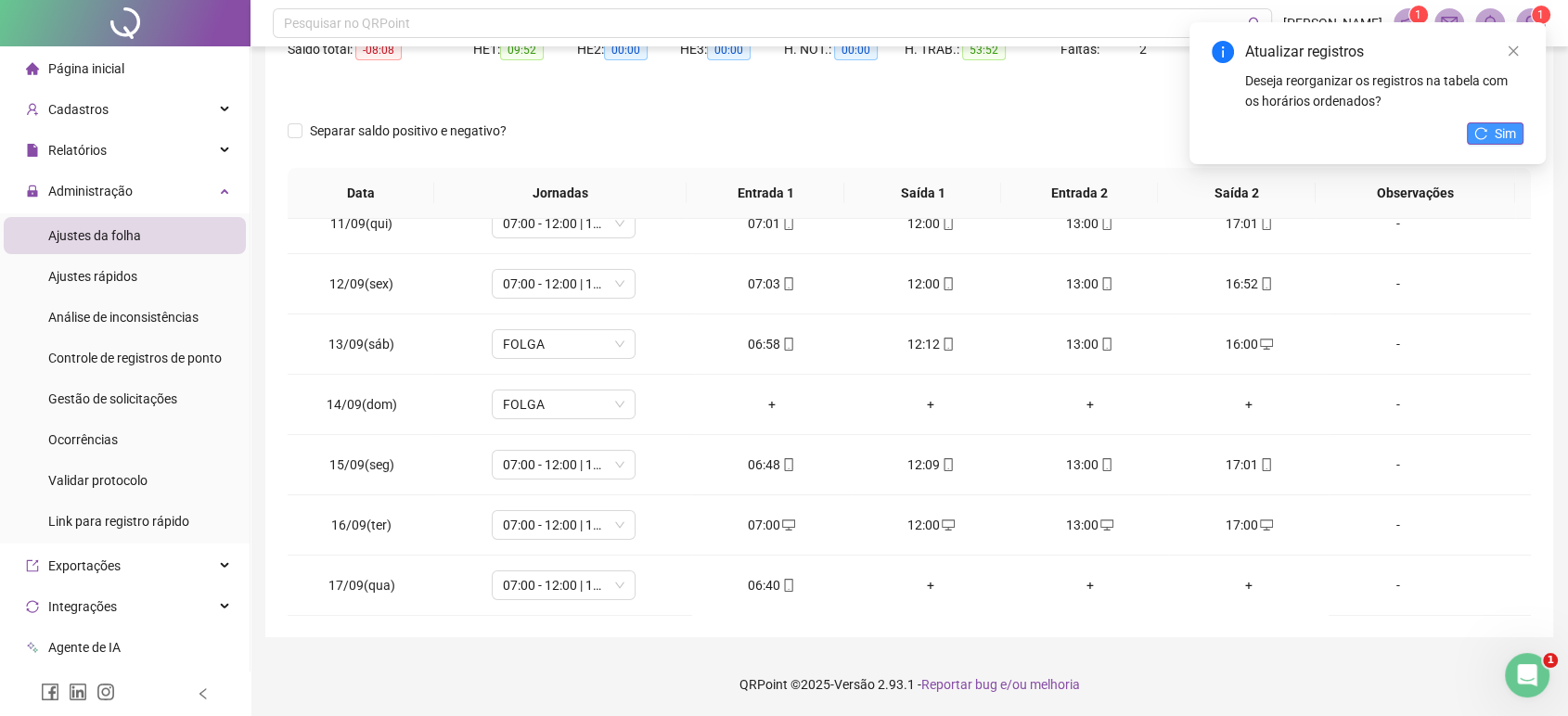
click at [1477, 139] on icon "reload" at bounding box center [1481, 134] width 13 height 13
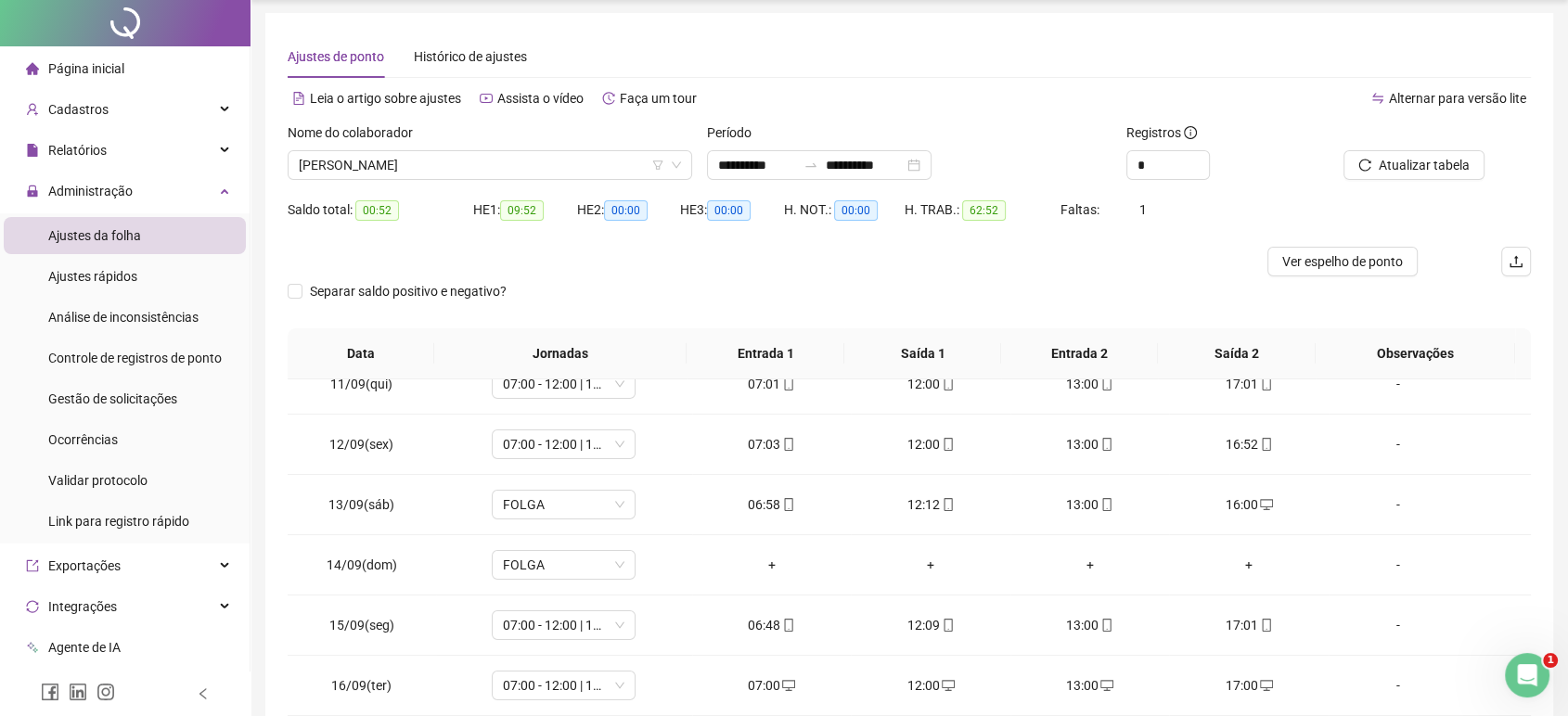
scroll to position [0, 0]
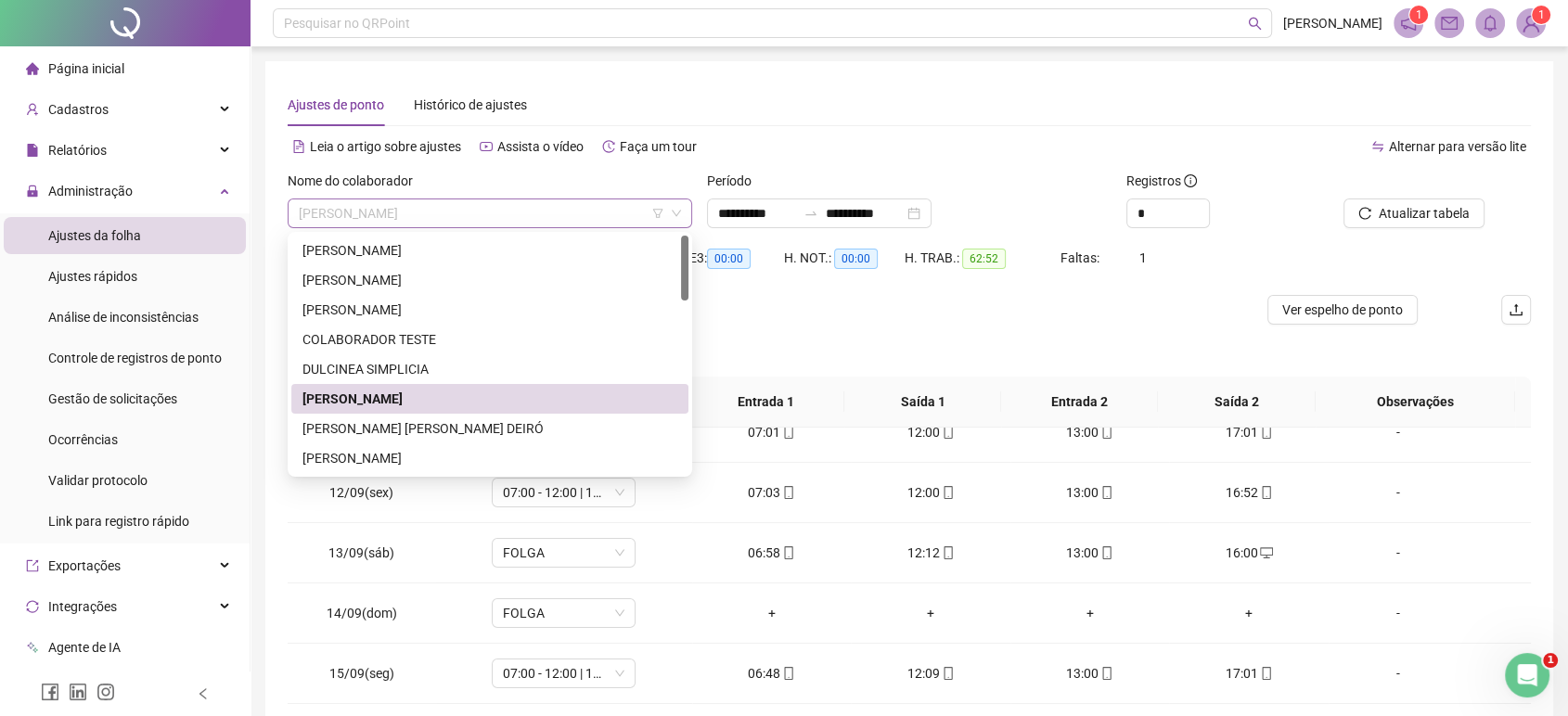
click at [479, 213] on span "[PERSON_NAME]" at bounding box center [489, 213] width 382 height 28
click at [399, 459] on div "[PERSON_NAME]" at bounding box center [489, 458] width 374 height 20
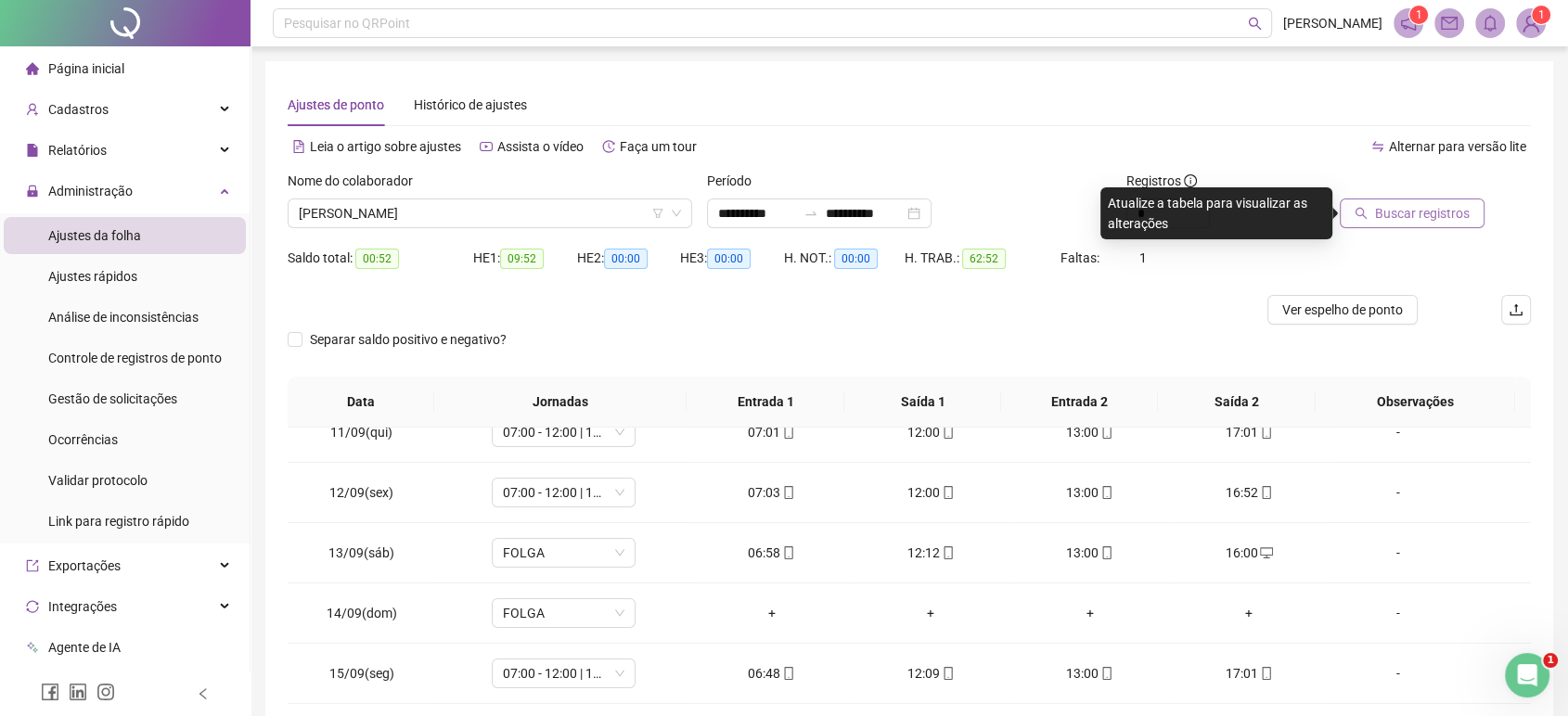
click at [1453, 210] on span "Buscar registros" at bounding box center [1422, 213] width 95 height 20
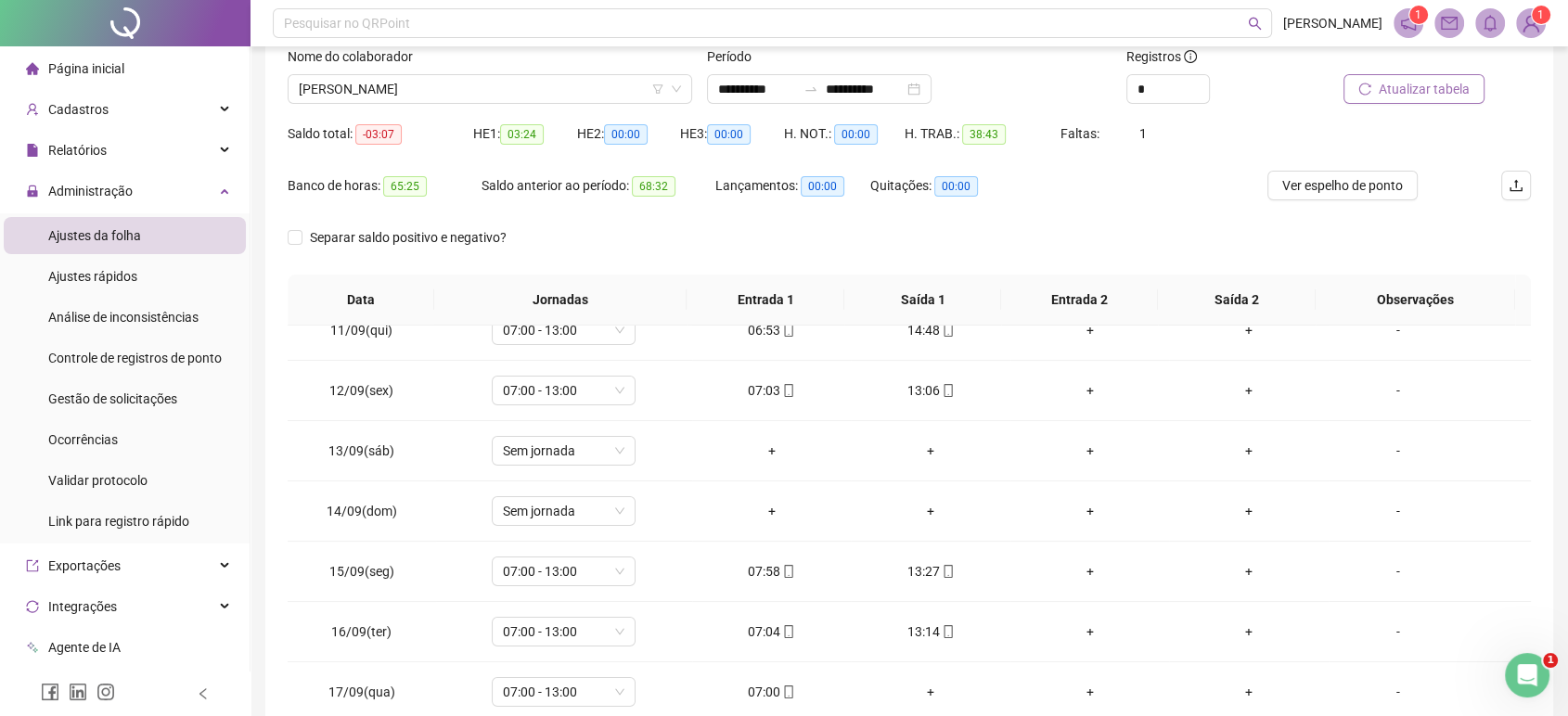
scroll to position [123, 0]
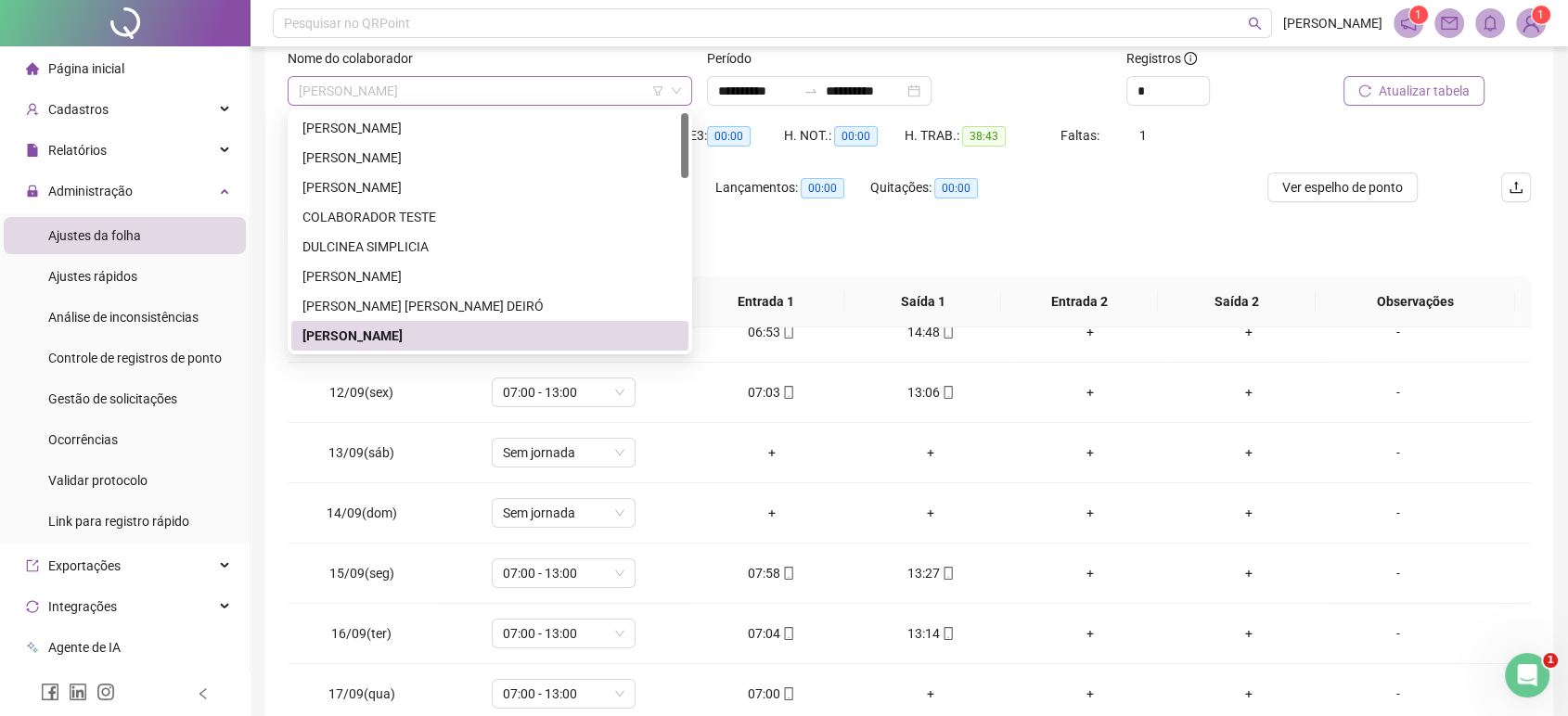
click at [549, 94] on span "[PERSON_NAME]" at bounding box center [489, 90] width 382 height 28
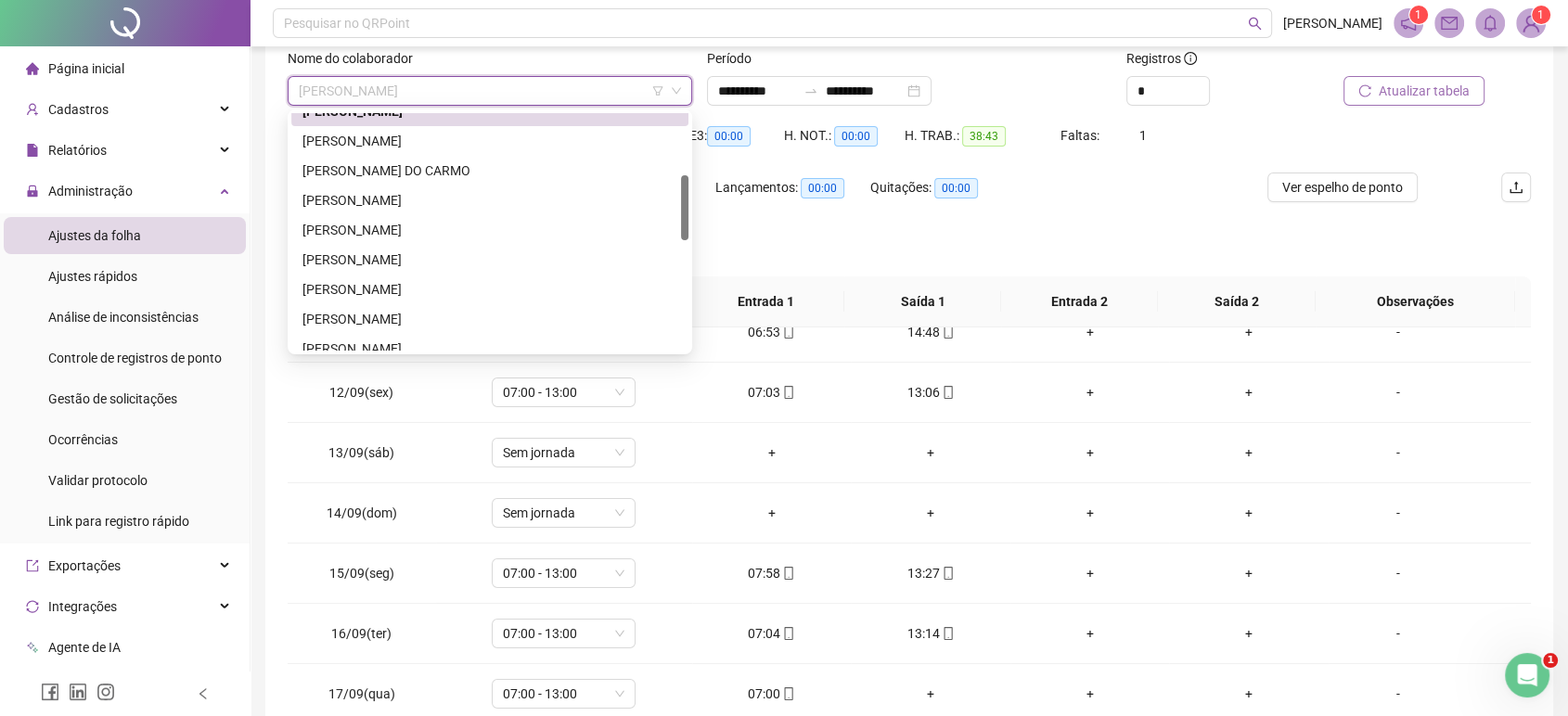
scroll to position [217, 0]
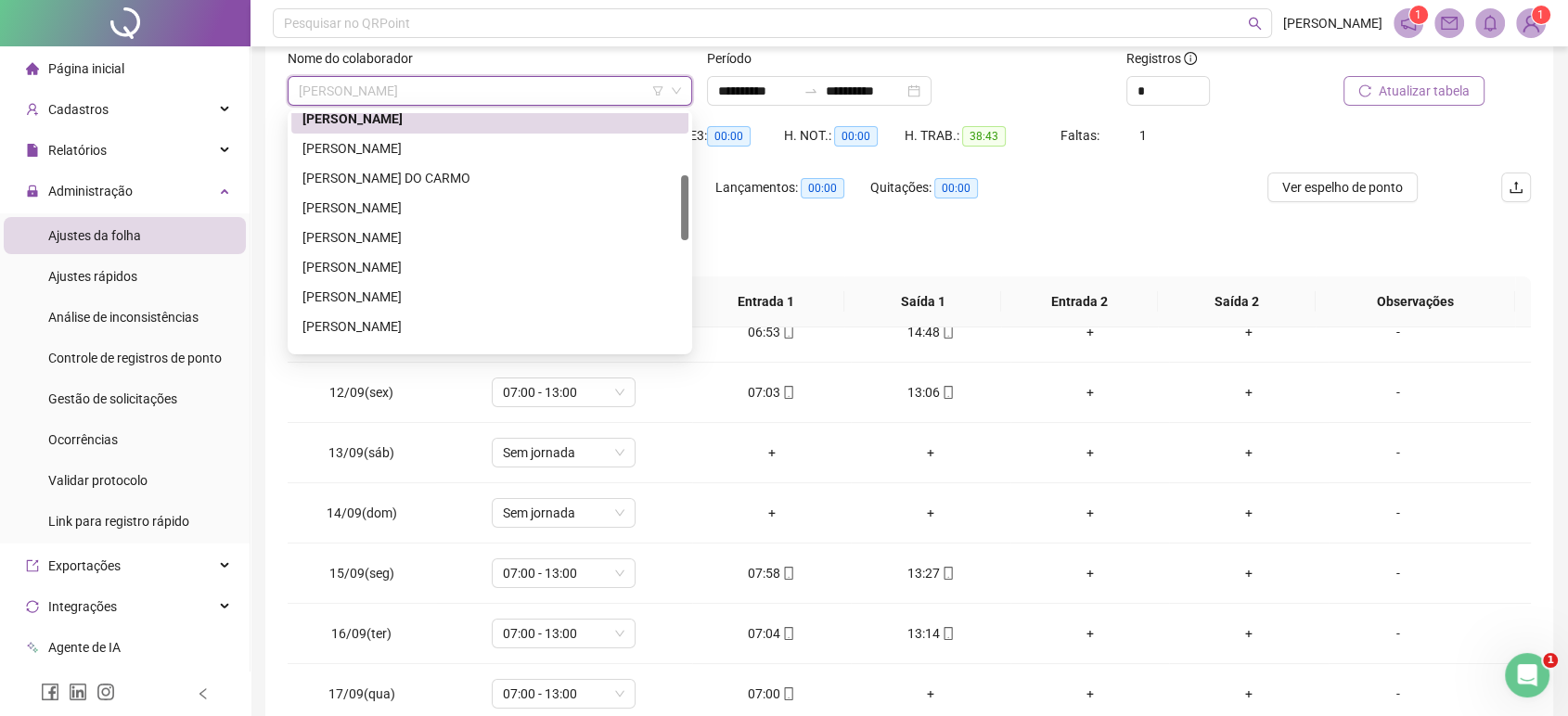
drag, startPoint x: 683, startPoint y: 160, endPoint x: 653, endPoint y: 220, distance: 67.1
click at [653, 220] on div "[PERSON_NAME] [PERSON_NAME] DO [PERSON_NAME] [PERSON_NAME]" at bounding box center [489, 232] width 397 height 237
click at [482, 151] on div "[PERSON_NAME]" at bounding box center [489, 147] width 374 height 20
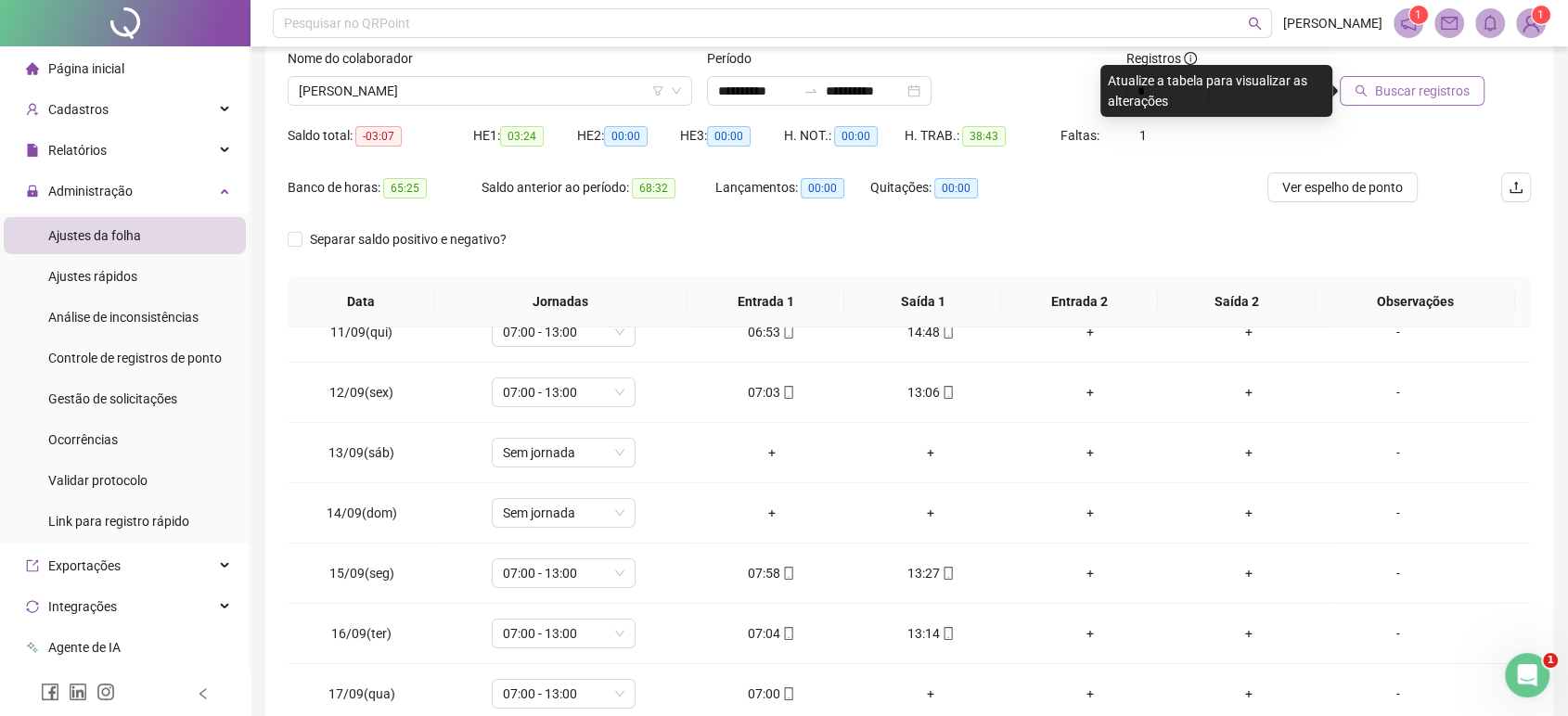
click at [1406, 83] on span "Buscar registros" at bounding box center [1422, 90] width 95 height 20
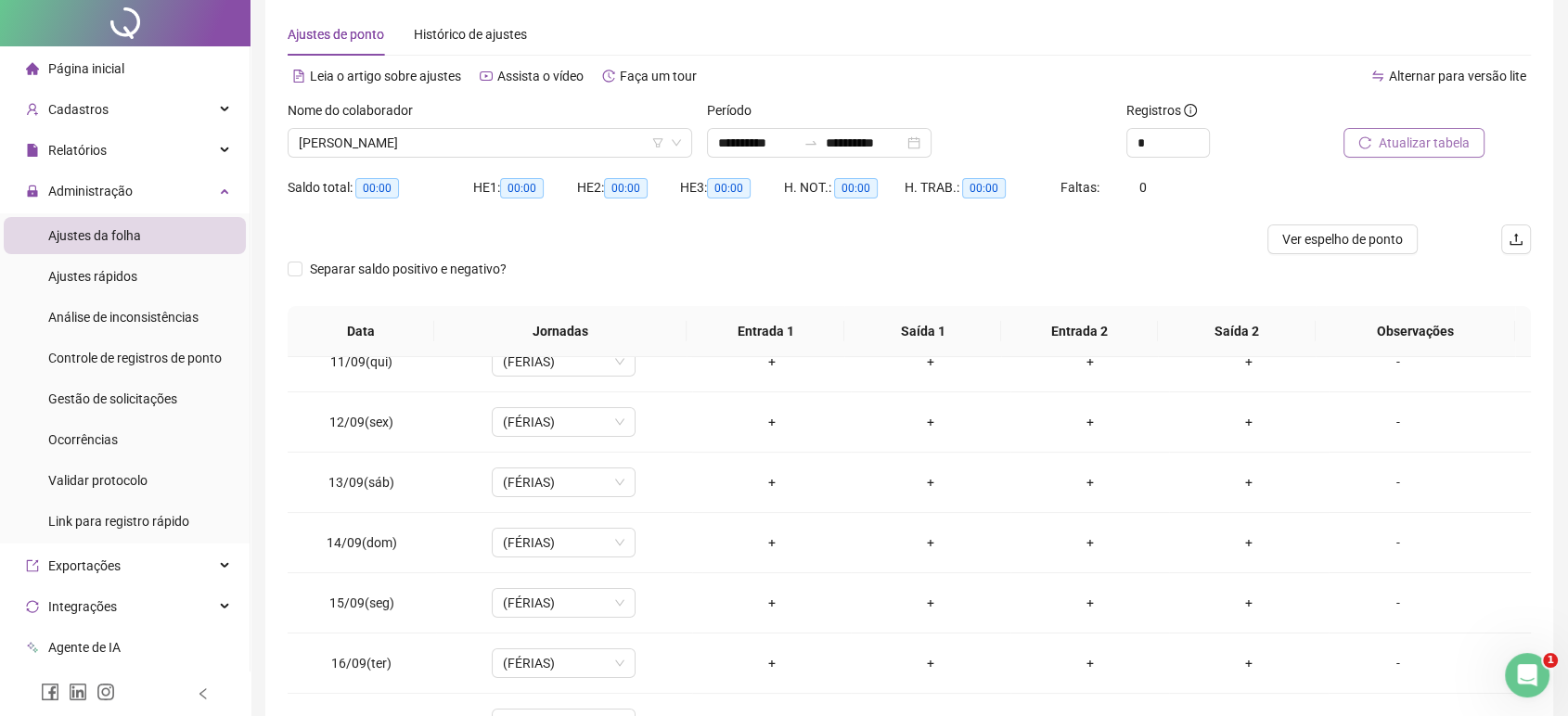
scroll to position [0, 0]
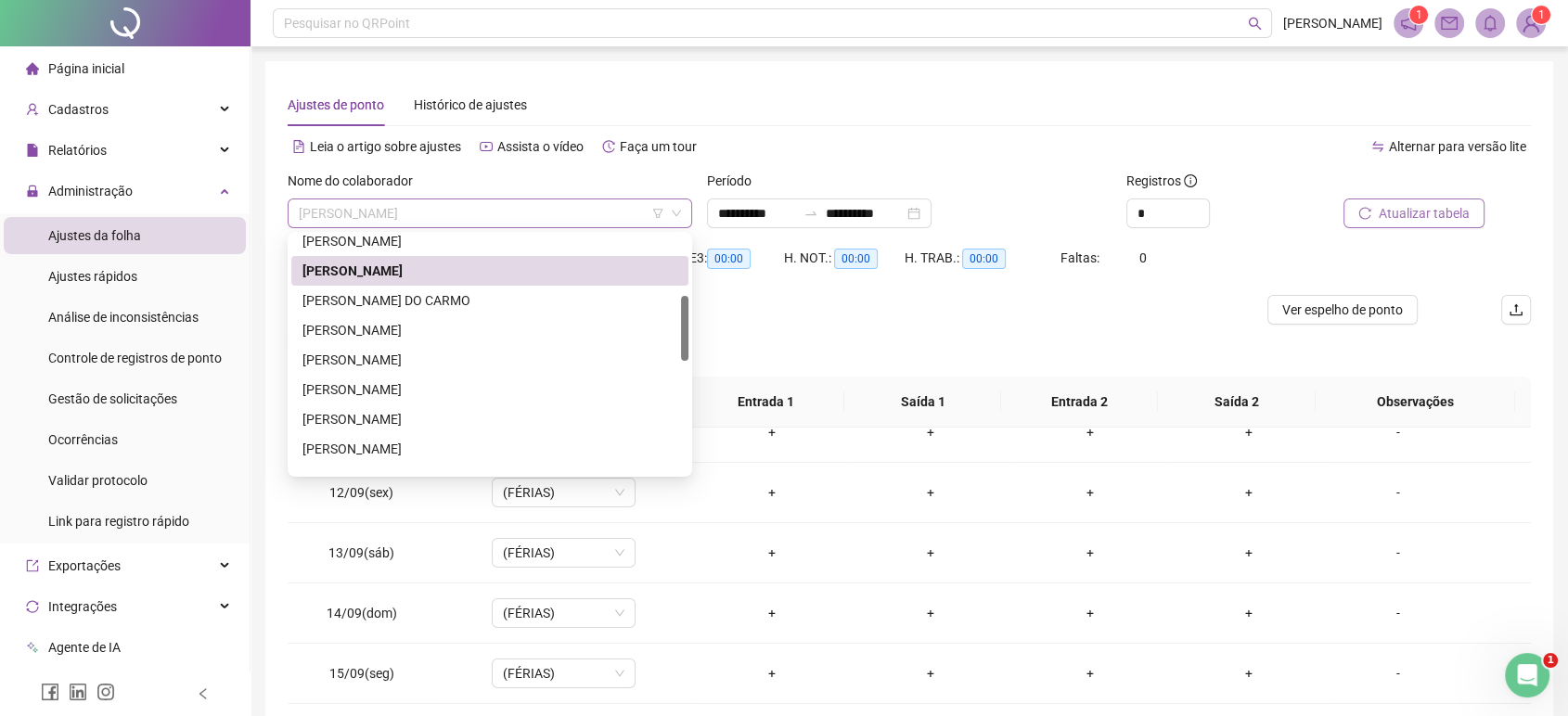
click at [434, 218] on span "[PERSON_NAME]" at bounding box center [489, 213] width 382 height 28
click at [366, 316] on div "[PERSON_NAME]" at bounding box center [489, 329] width 397 height 30
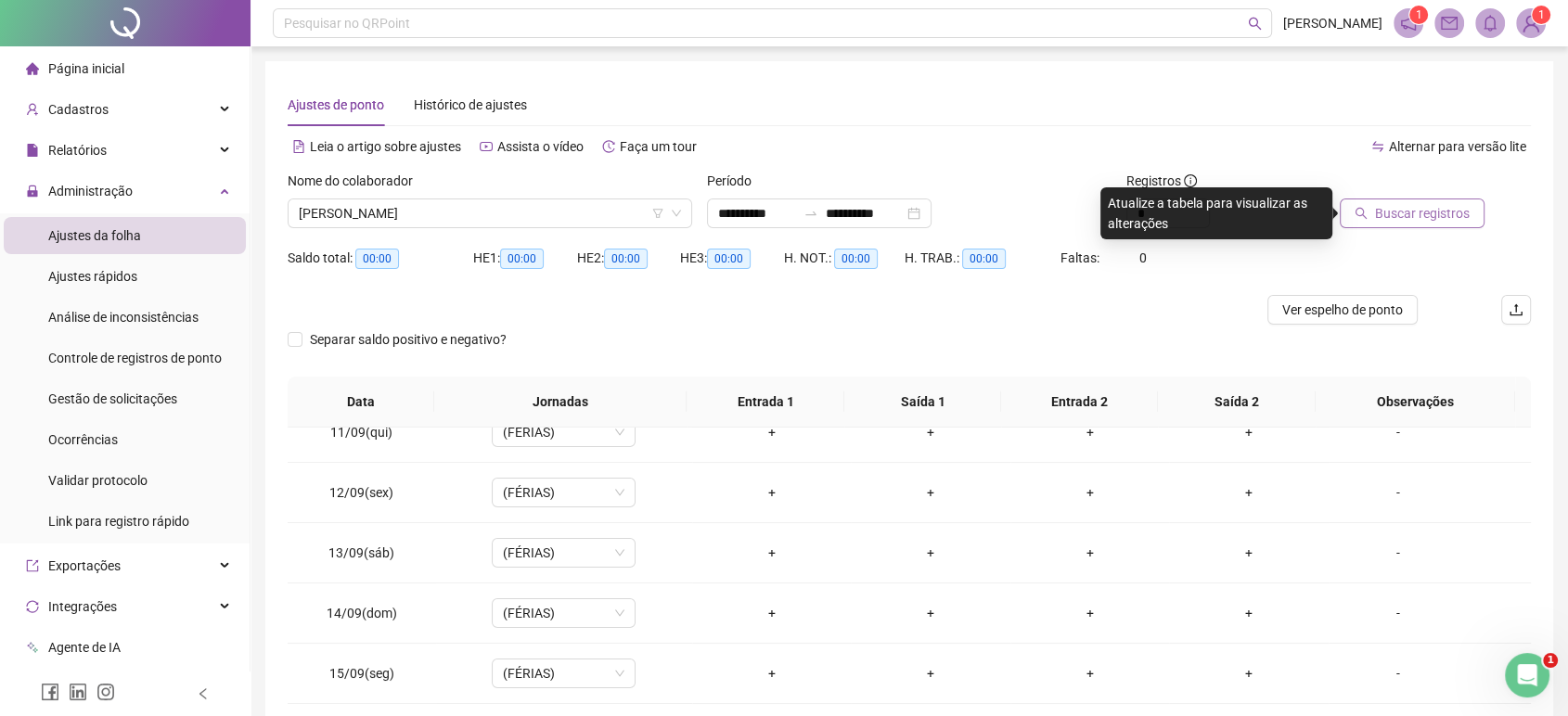
click at [1367, 225] on button "Buscar registros" at bounding box center [1411, 213] width 145 height 30
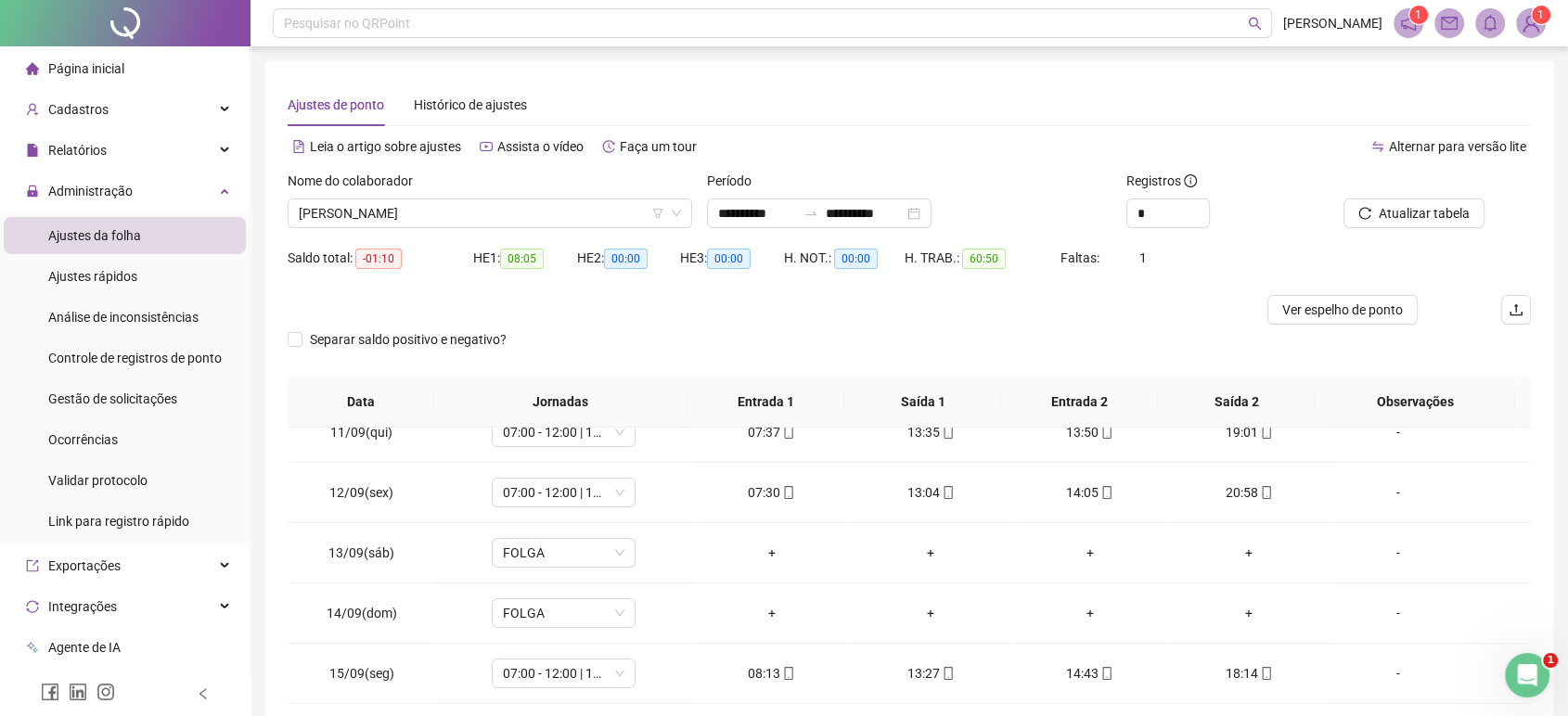
scroll to position [209, 0]
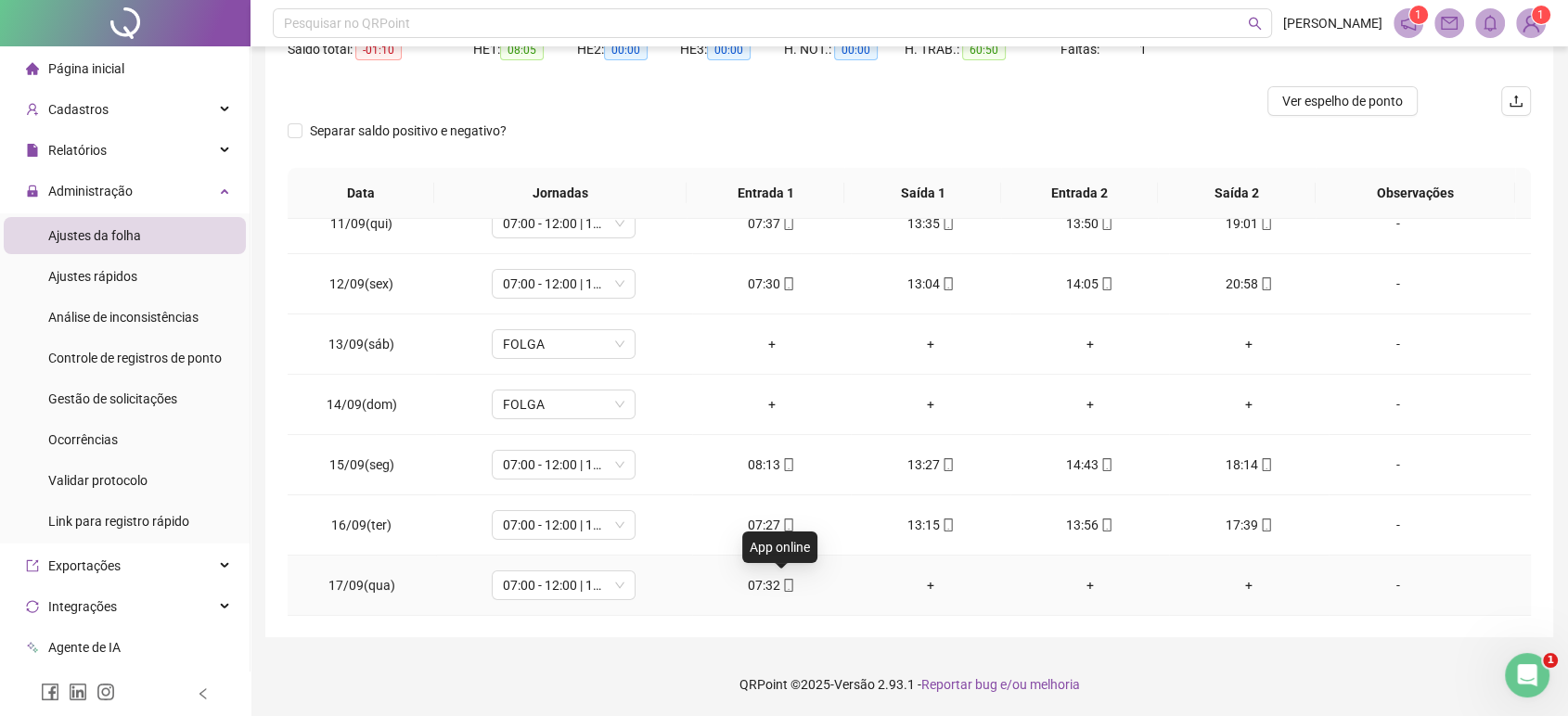
click at [782, 579] on icon "mobile" at bounding box center [789, 586] width 13 height 13
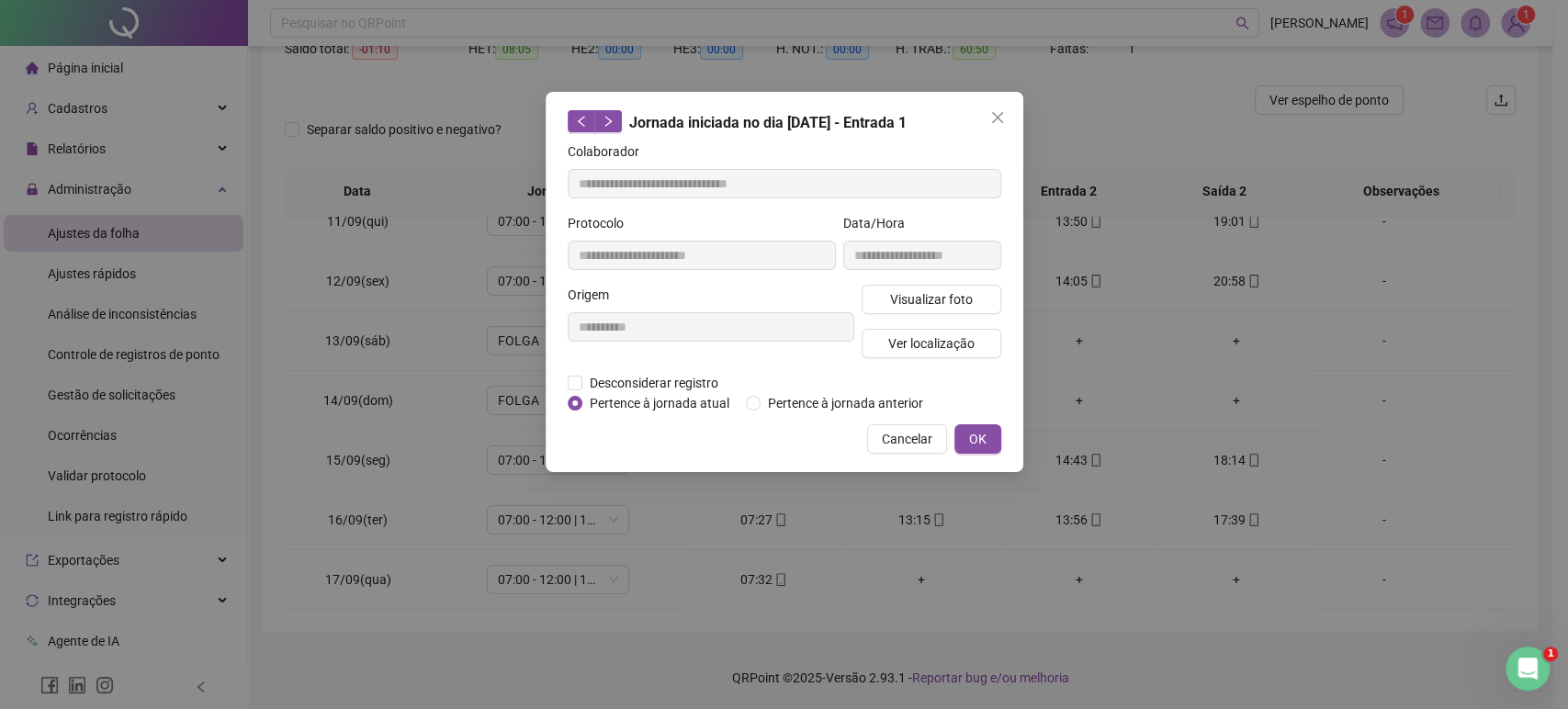
type input "**********"
click at [915, 341] on span "Ver localização" at bounding box center [930, 343] width 86 height 20
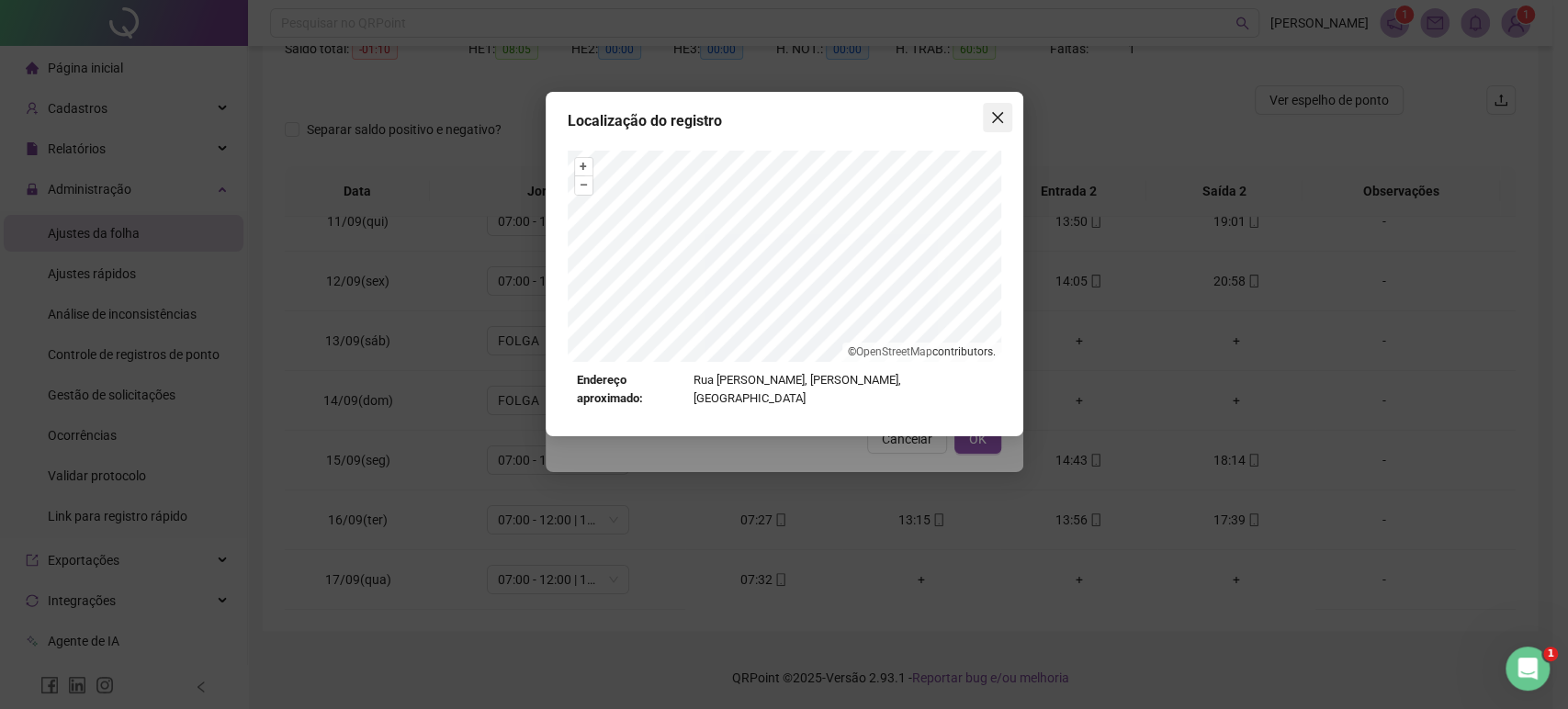
click at [986, 123] on span "Close" at bounding box center [997, 118] width 29 height 15
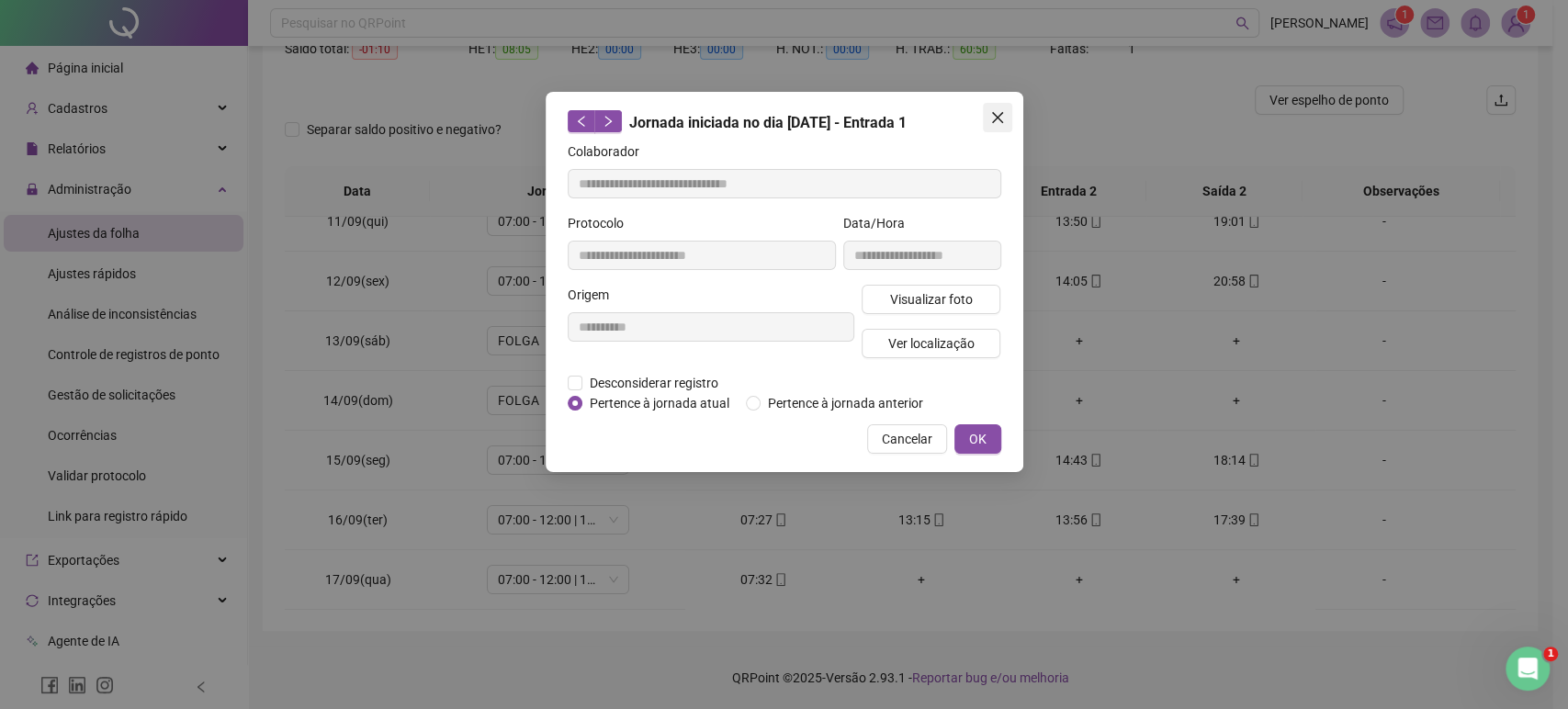
click at [1004, 130] on button "Close" at bounding box center [997, 118] width 29 height 29
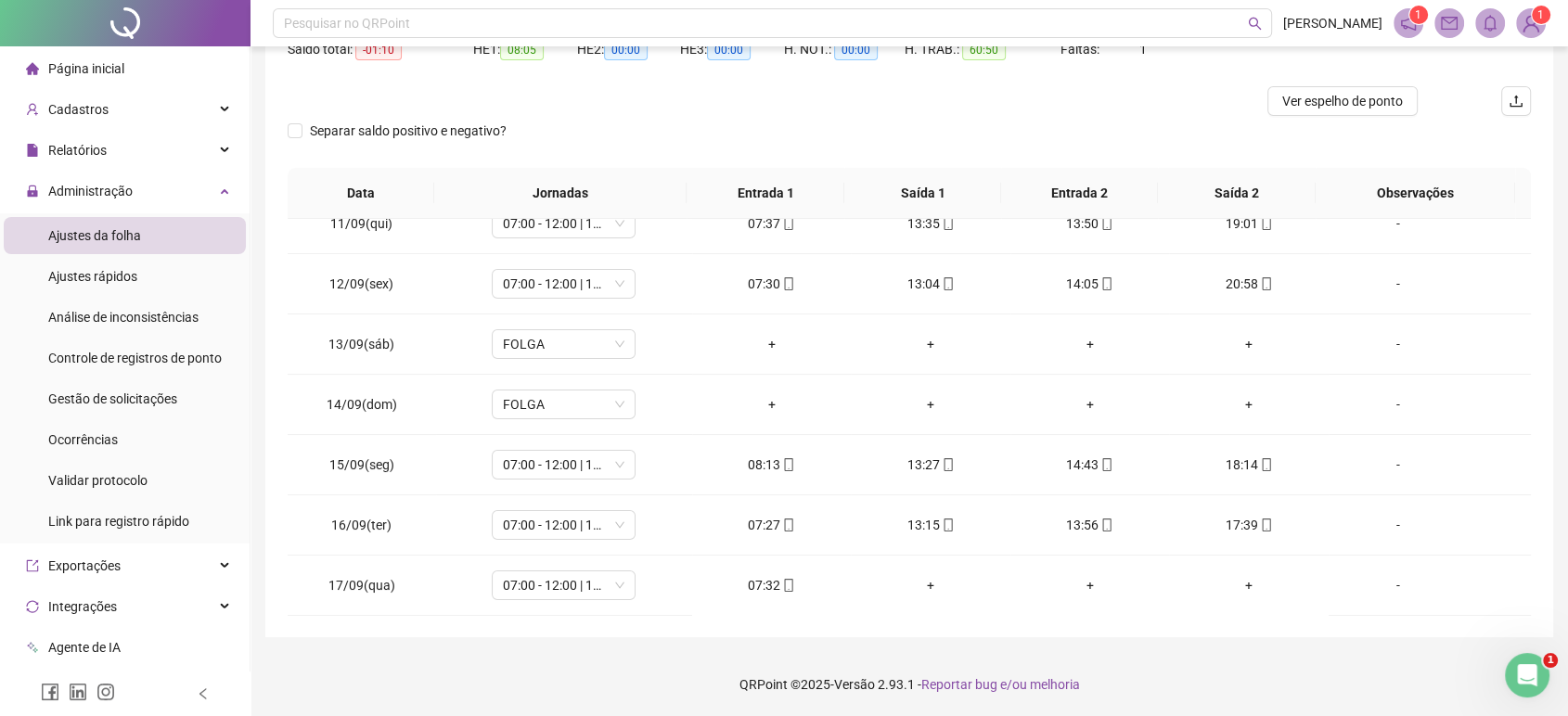
click at [989, 111] on div at bounding box center [753, 101] width 932 height 30
click at [788, 577] on div "07:32" at bounding box center [771, 585] width 129 height 20
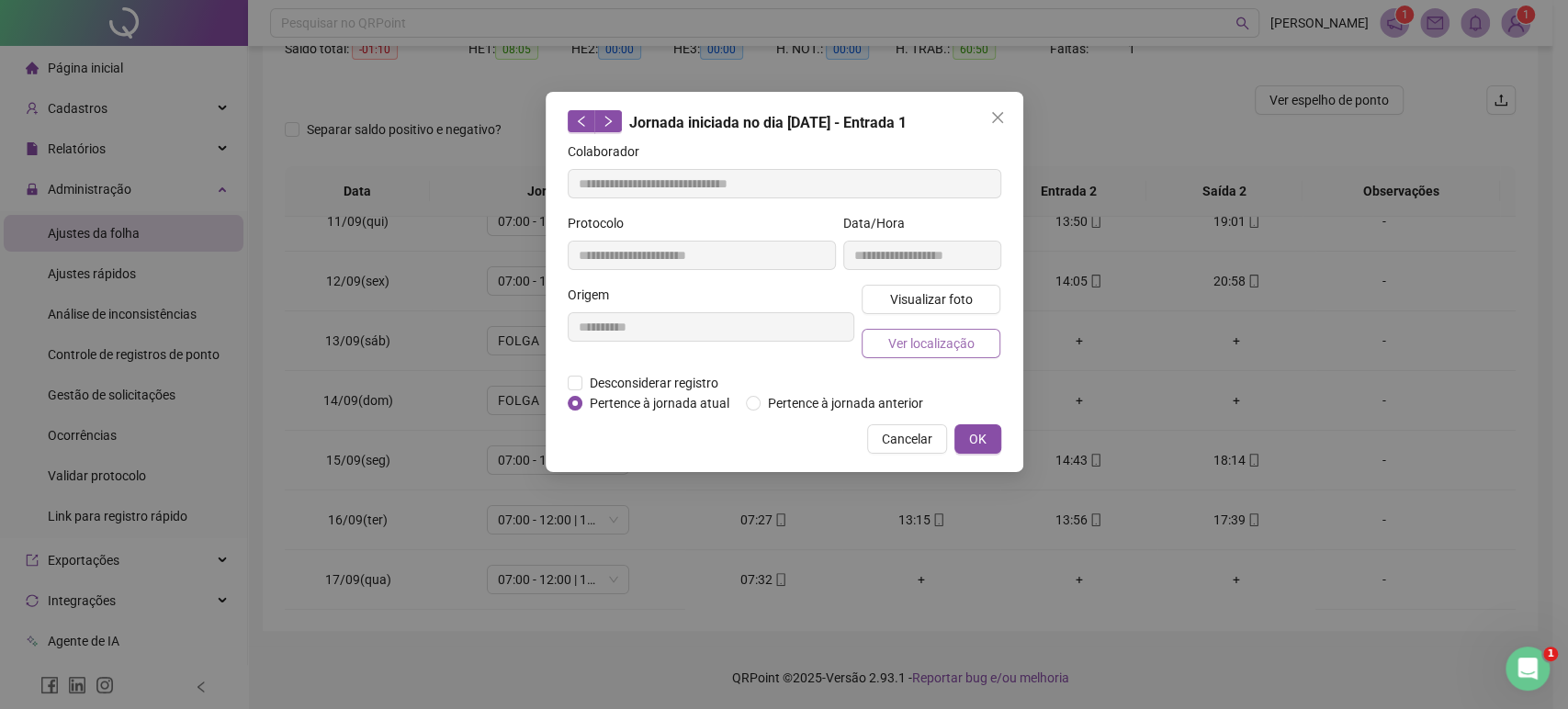
click at [943, 344] on span "Ver localização" at bounding box center [930, 343] width 86 height 20
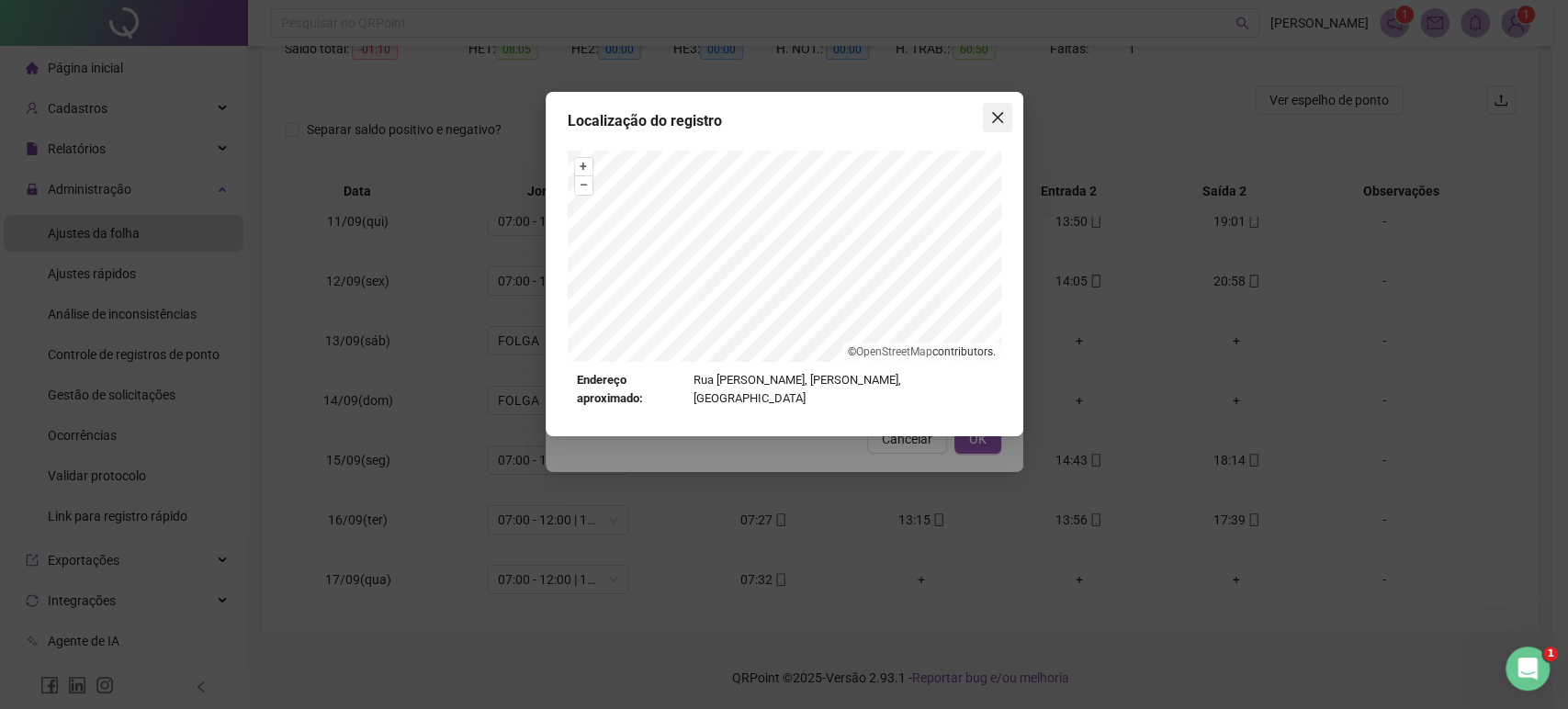
click at [996, 123] on icon "close" at bounding box center [998, 118] width 15 height 15
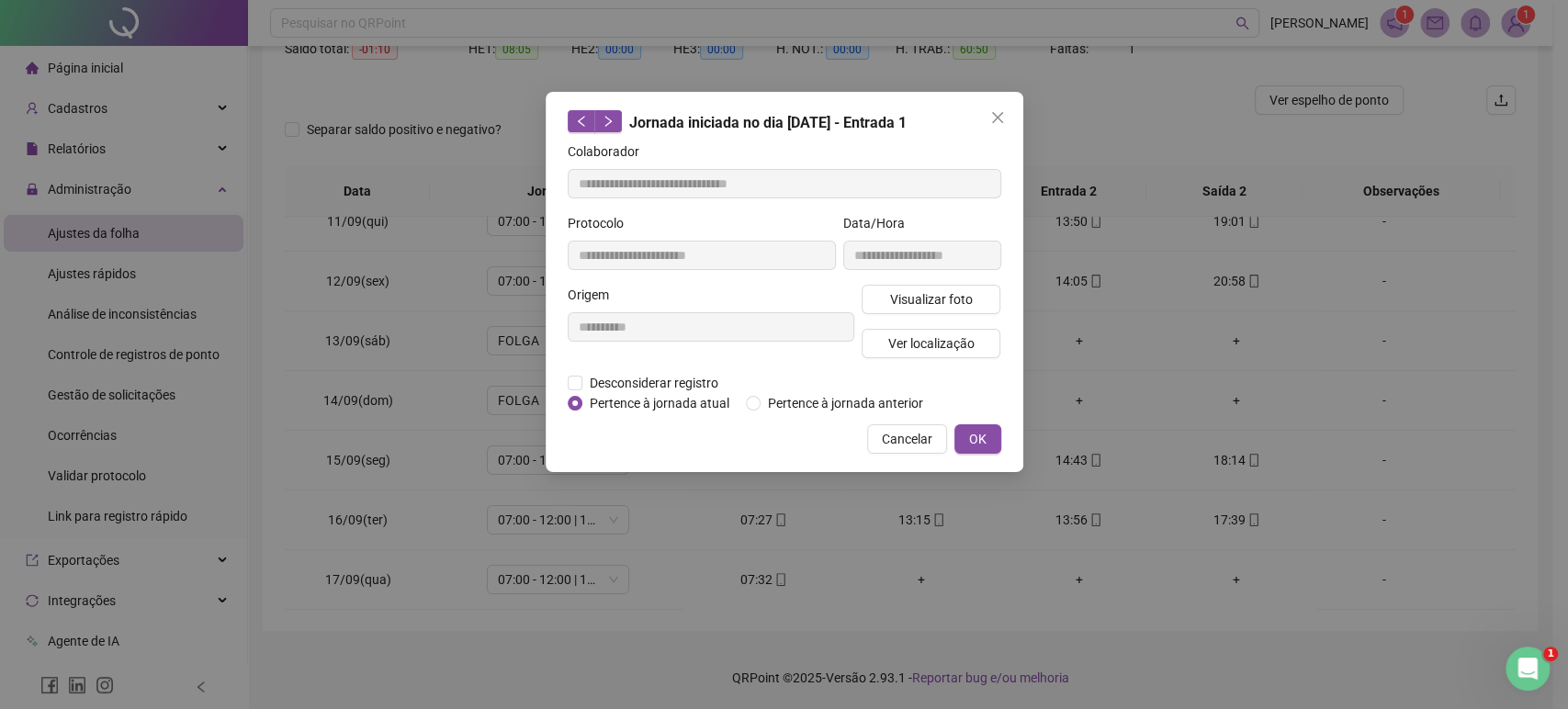
click at [996, 123] on icon "close" at bounding box center [998, 118] width 15 height 15
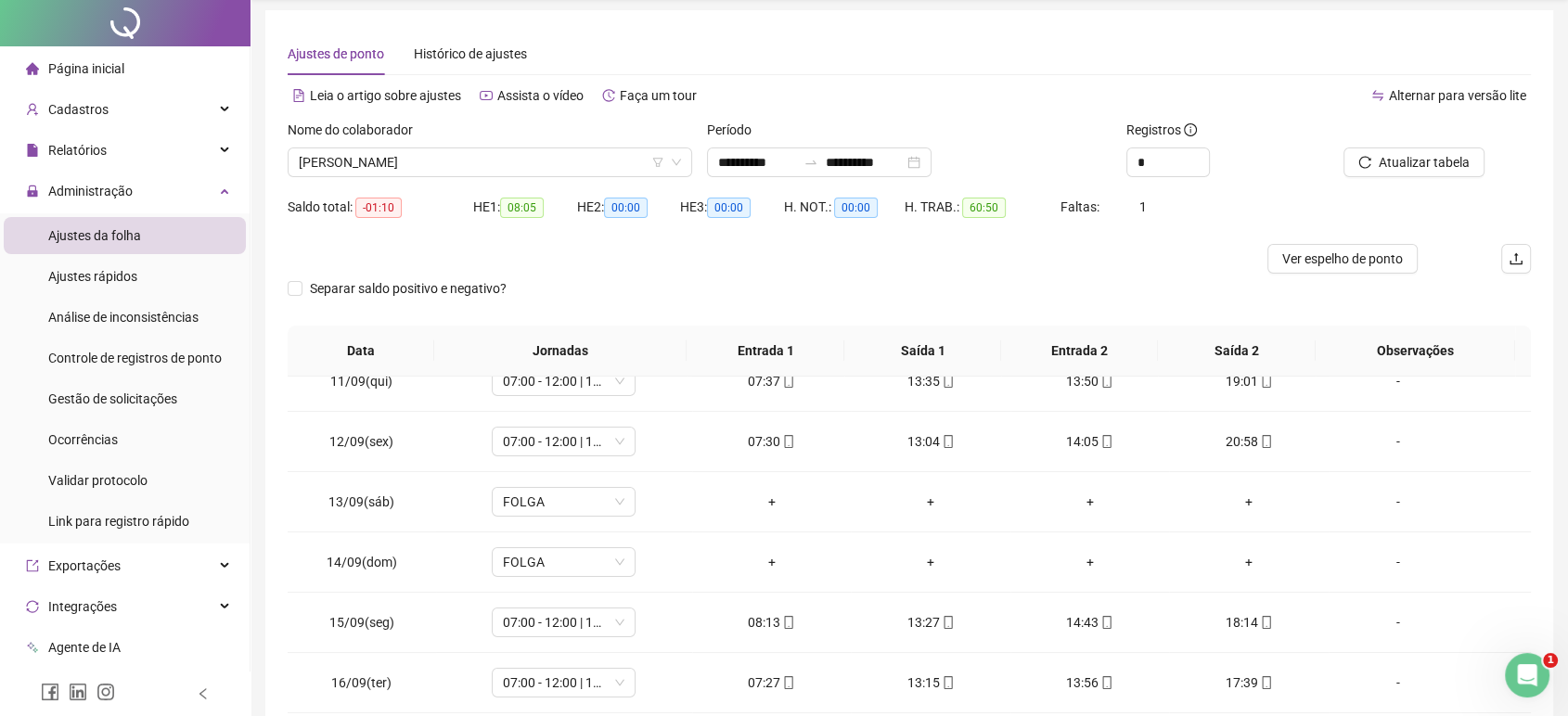
scroll to position [0, 0]
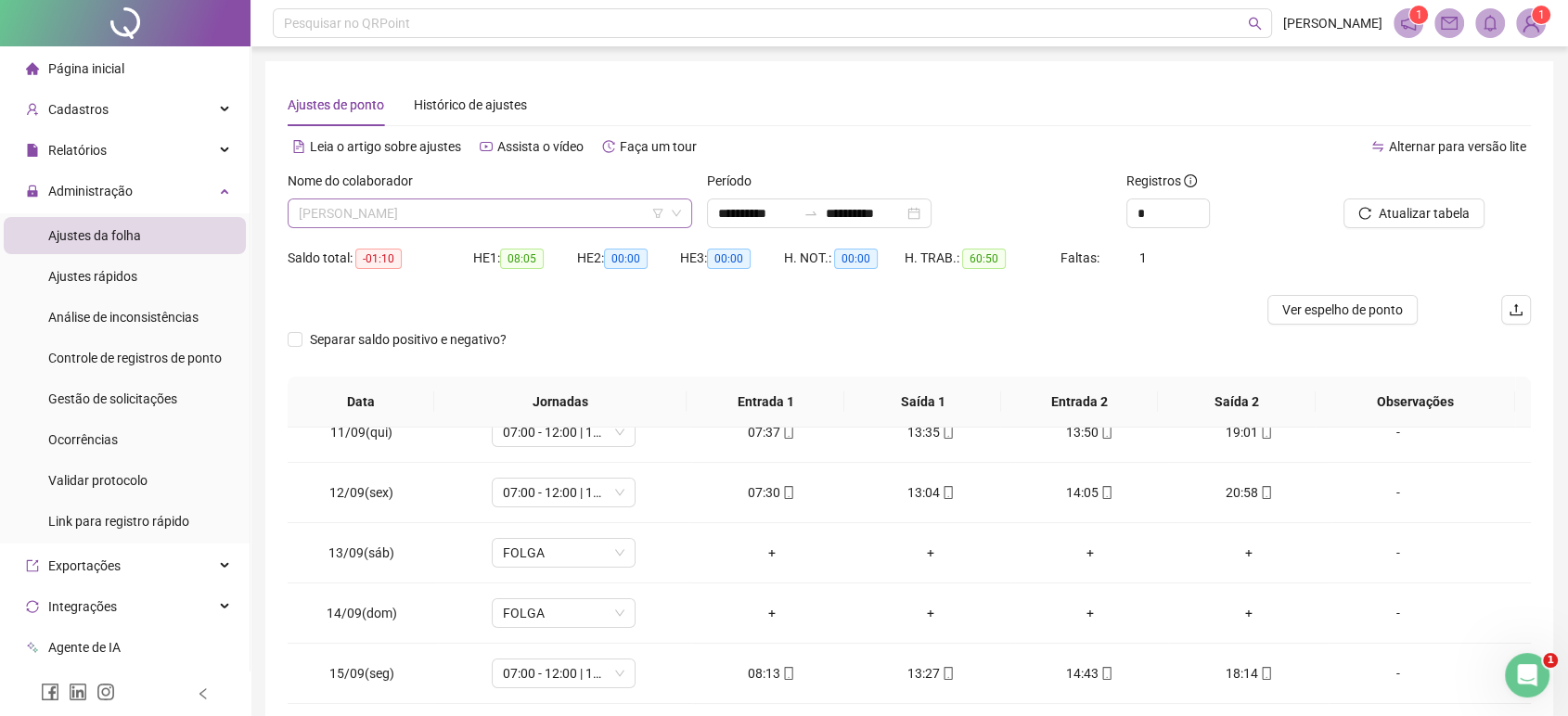
click at [517, 212] on span "[PERSON_NAME]" at bounding box center [489, 213] width 382 height 28
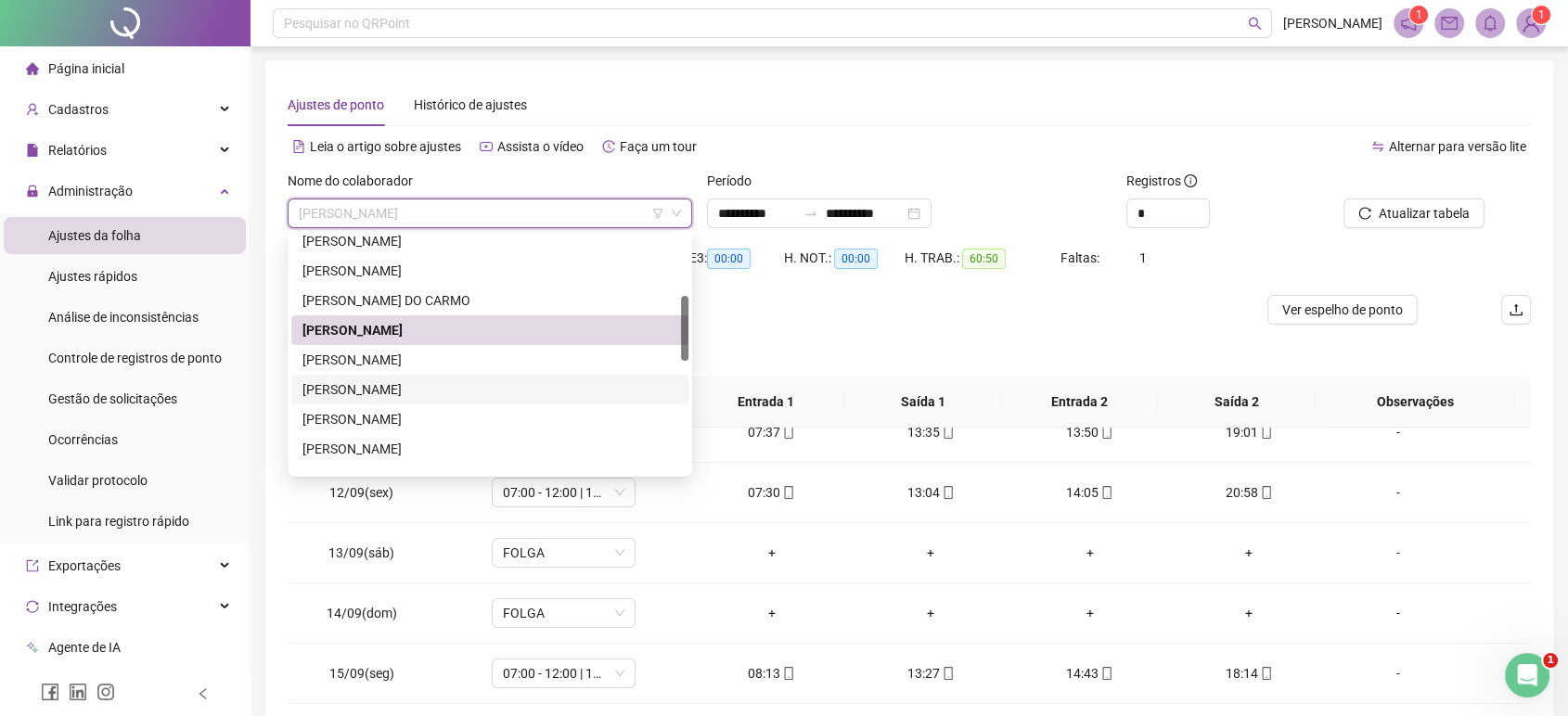
click at [402, 379] on div "[PERSON_NAME]" at bounding box center [489, 389] width 374 height 20
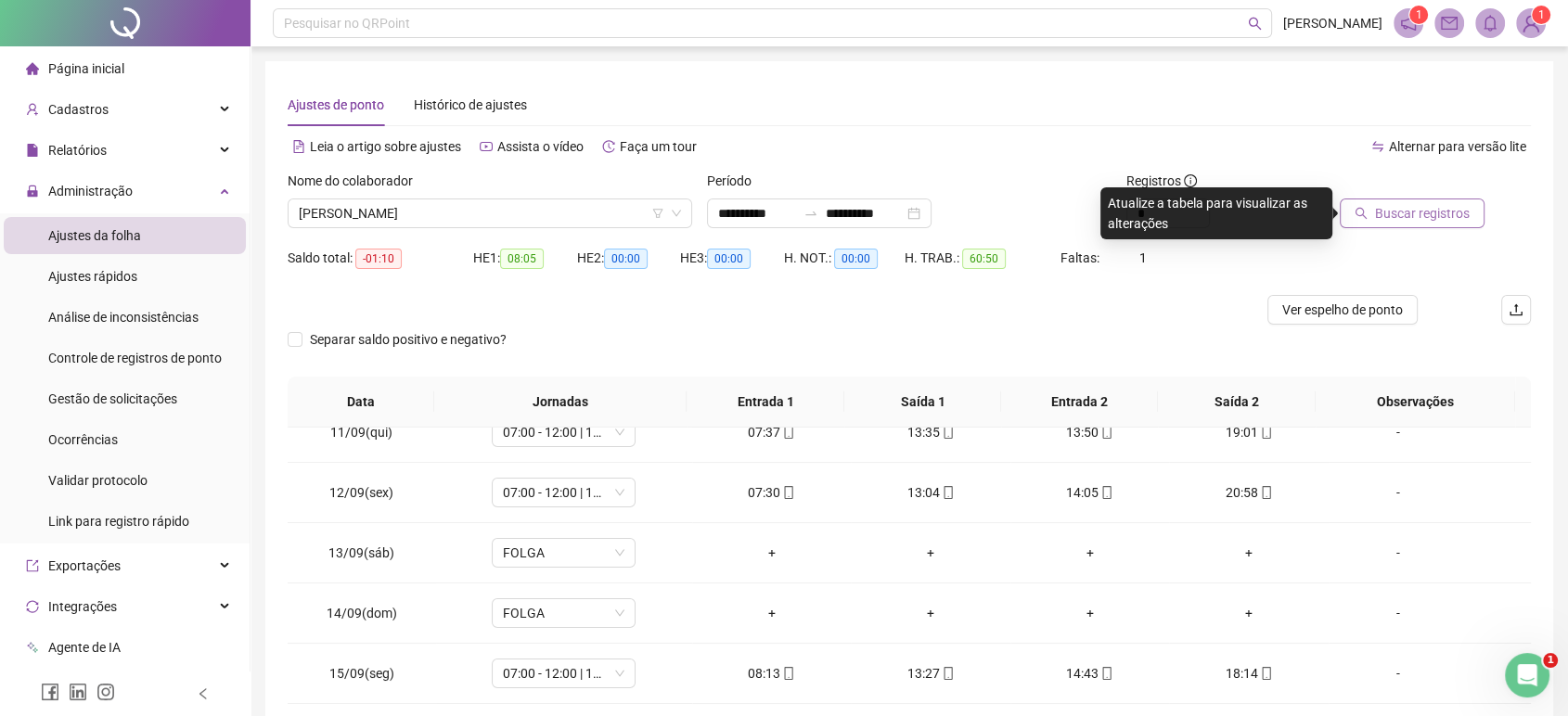
click at [1364, 212] on icon "search" at bounding box center [1361, 213] width 13 height 13
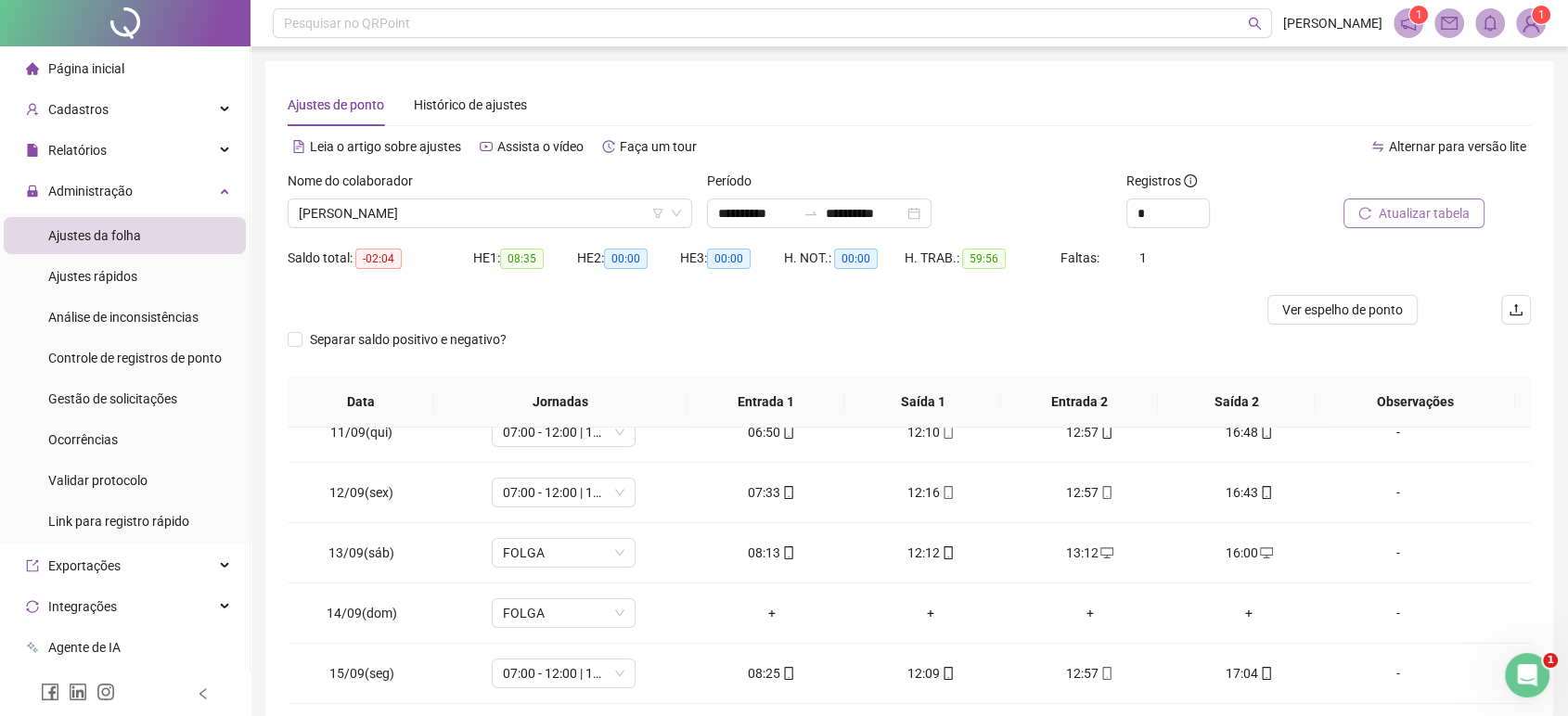
click at [498, 197] on div "Nome do colaborador" at bounding box center [489, 184] width 404 height 28
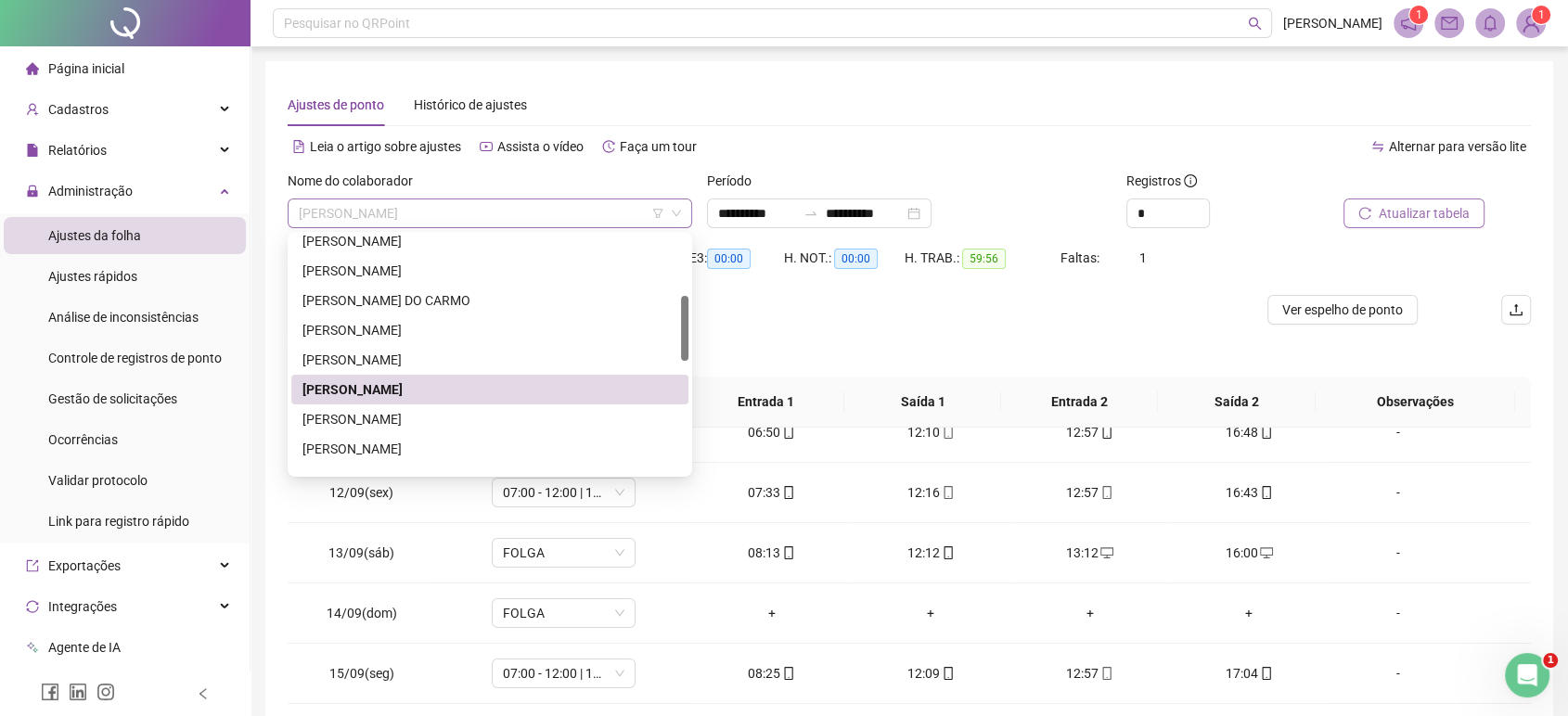
click at [484, 202] on span "[PERSON_NAME]" at bounding box center [489, 213] width 382 height 28
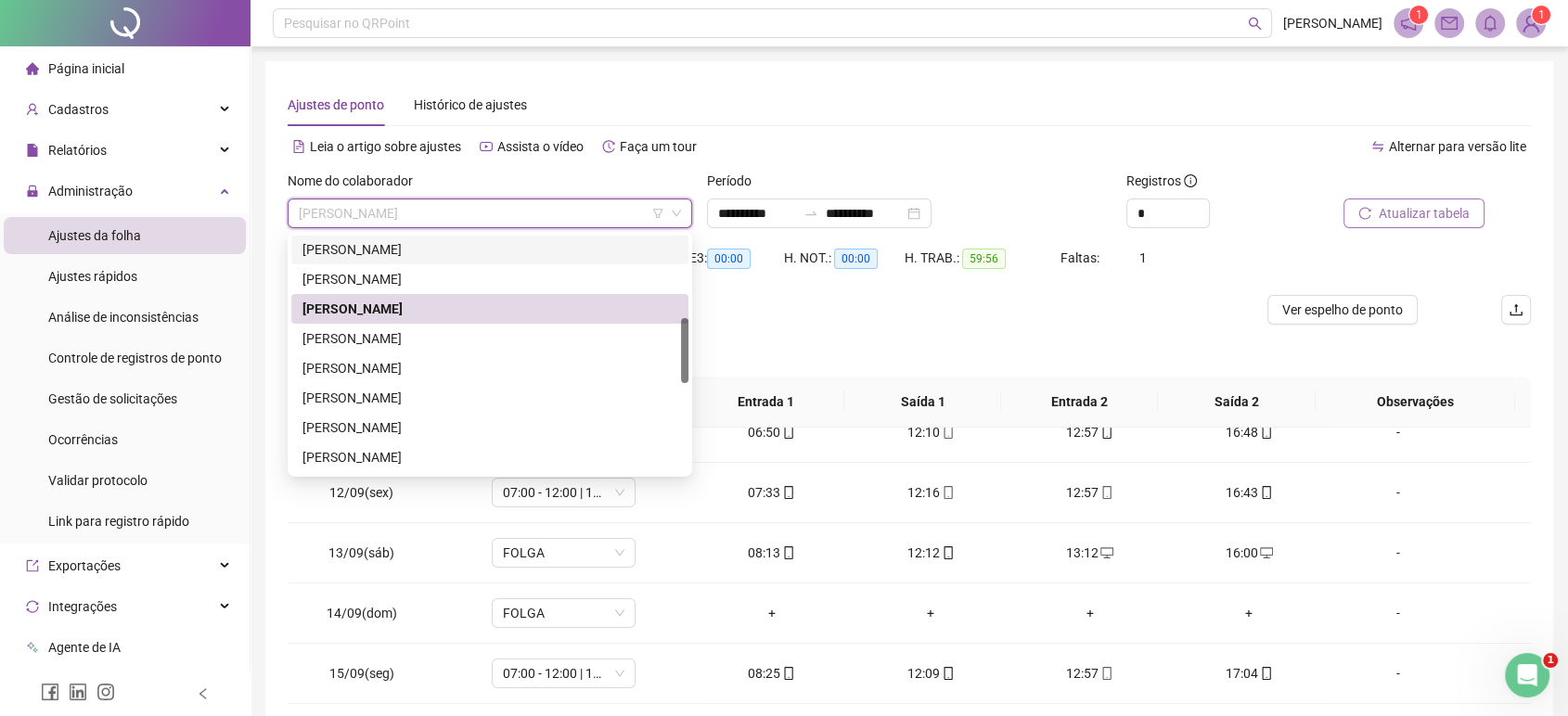
scroll to position [321, 0]
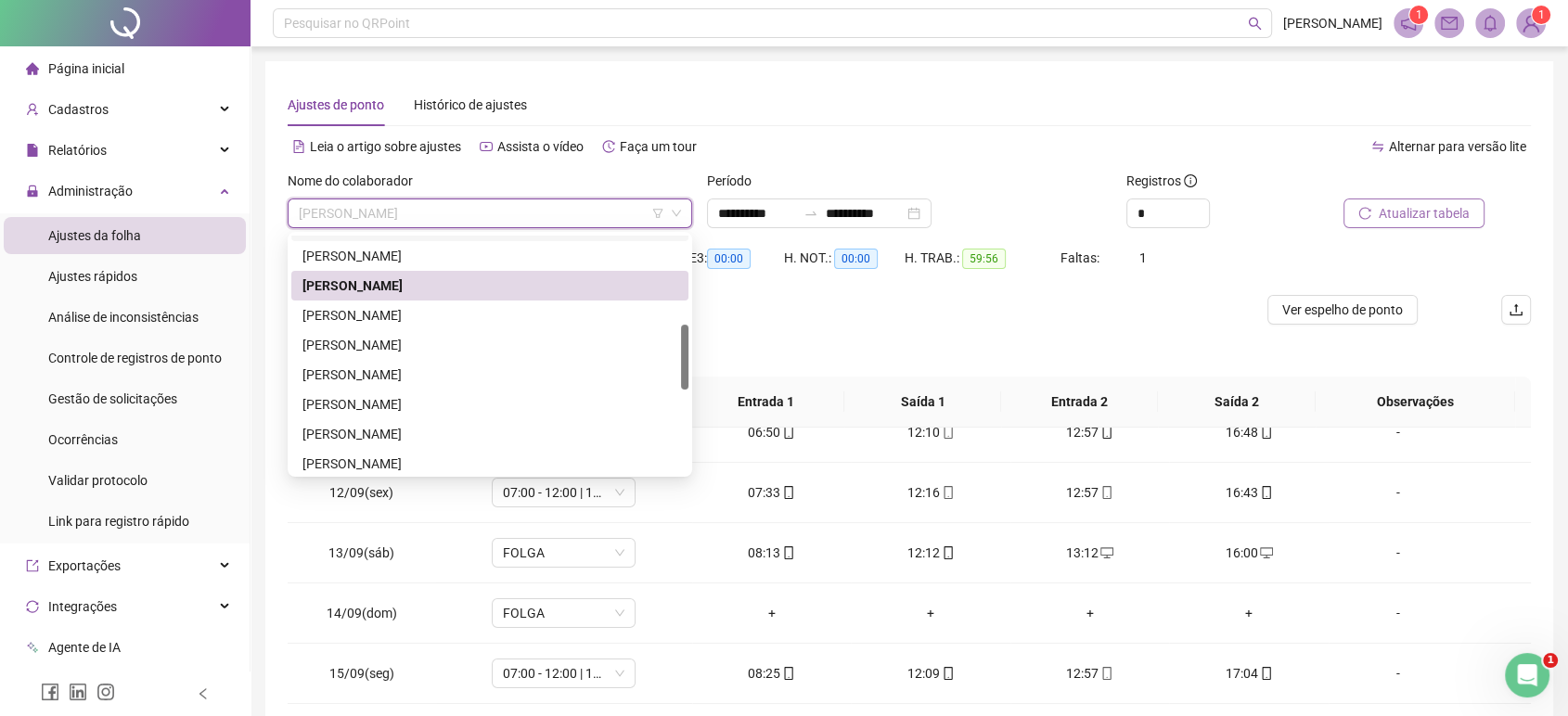
drag, startPoint x: 683, startPoint y: 313, endPoint x: 677, endPoint y: 341, distance: 28.6
click at [677, 341] on div "[PERSON_NAME] [PERSON_NAME] [PERSON_NAME] DA PAIXÃO [PERSON_NAME] [PERSON_NAME]" at bounding box center [489, 354] width 397 height 237
click at [504, 396] on div "[PERSON_NAME]" at bounding box center [489, 404] width 374 height 20
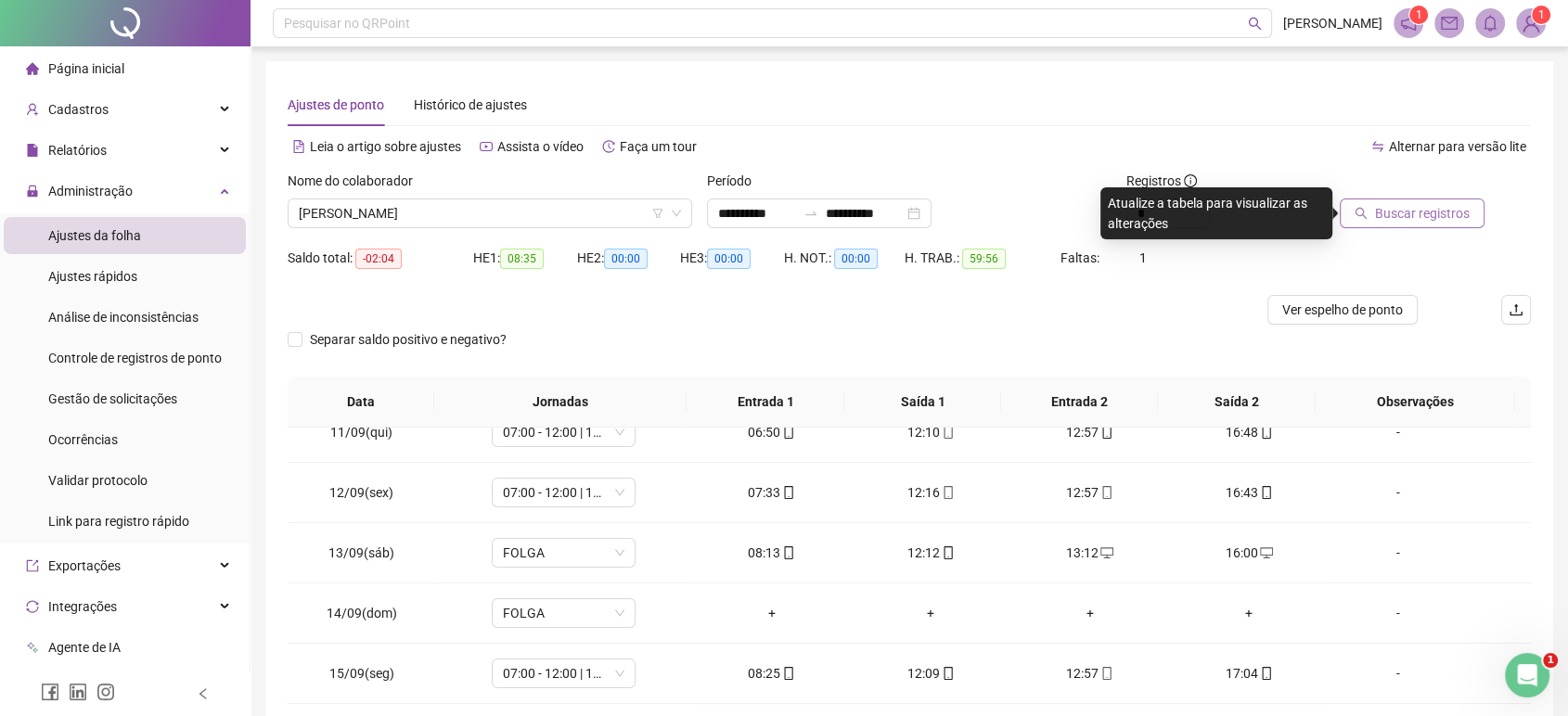
click at [1438, 221] on span "Buscar registros" at bounding box center [1422, 213] width 95 height 20
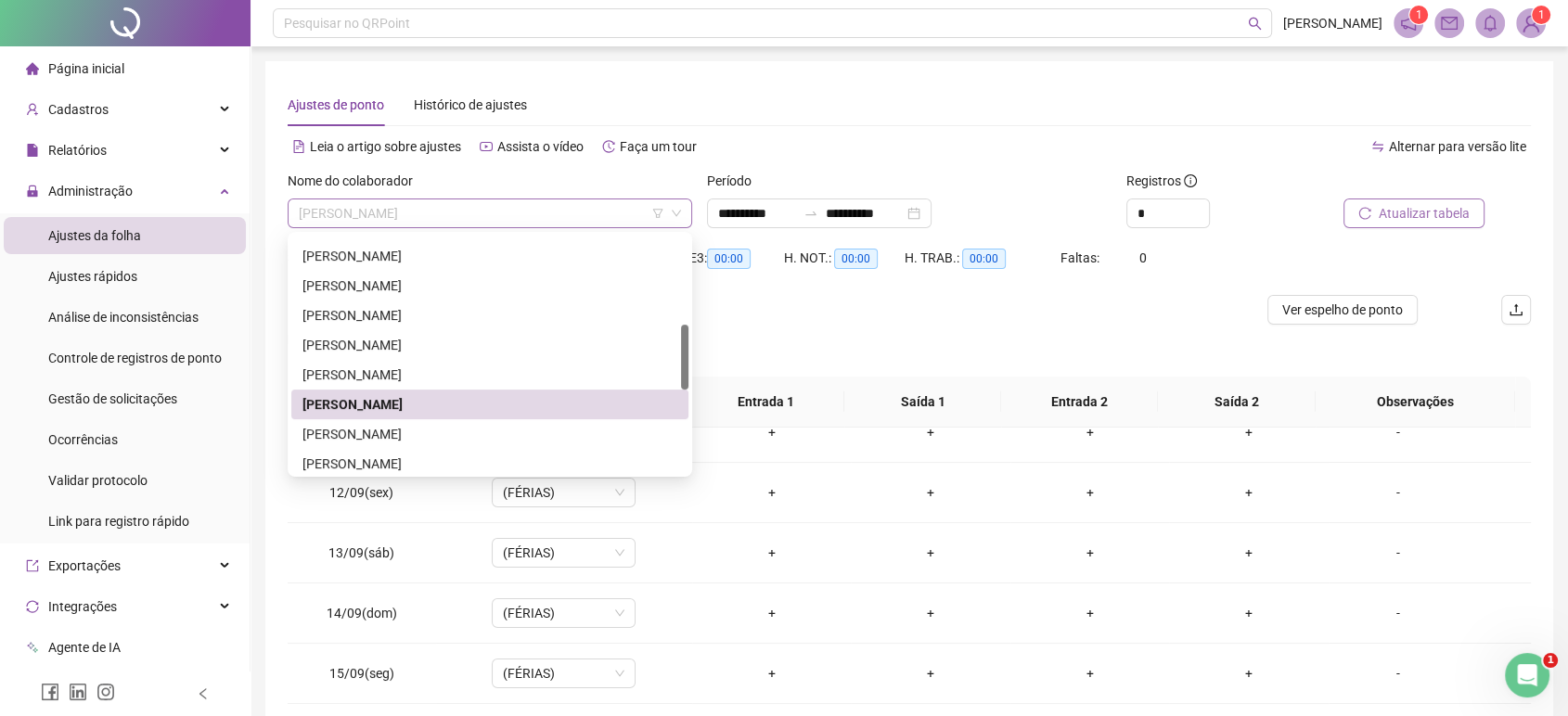
click at [613, 207] on span "[PERSON_NAME]" at bounding box center [489, 213] width 382 height 28
click at [456, 462] on div "[PERSON_NAME]" at bounding box center [489, 463] width 374 height 20
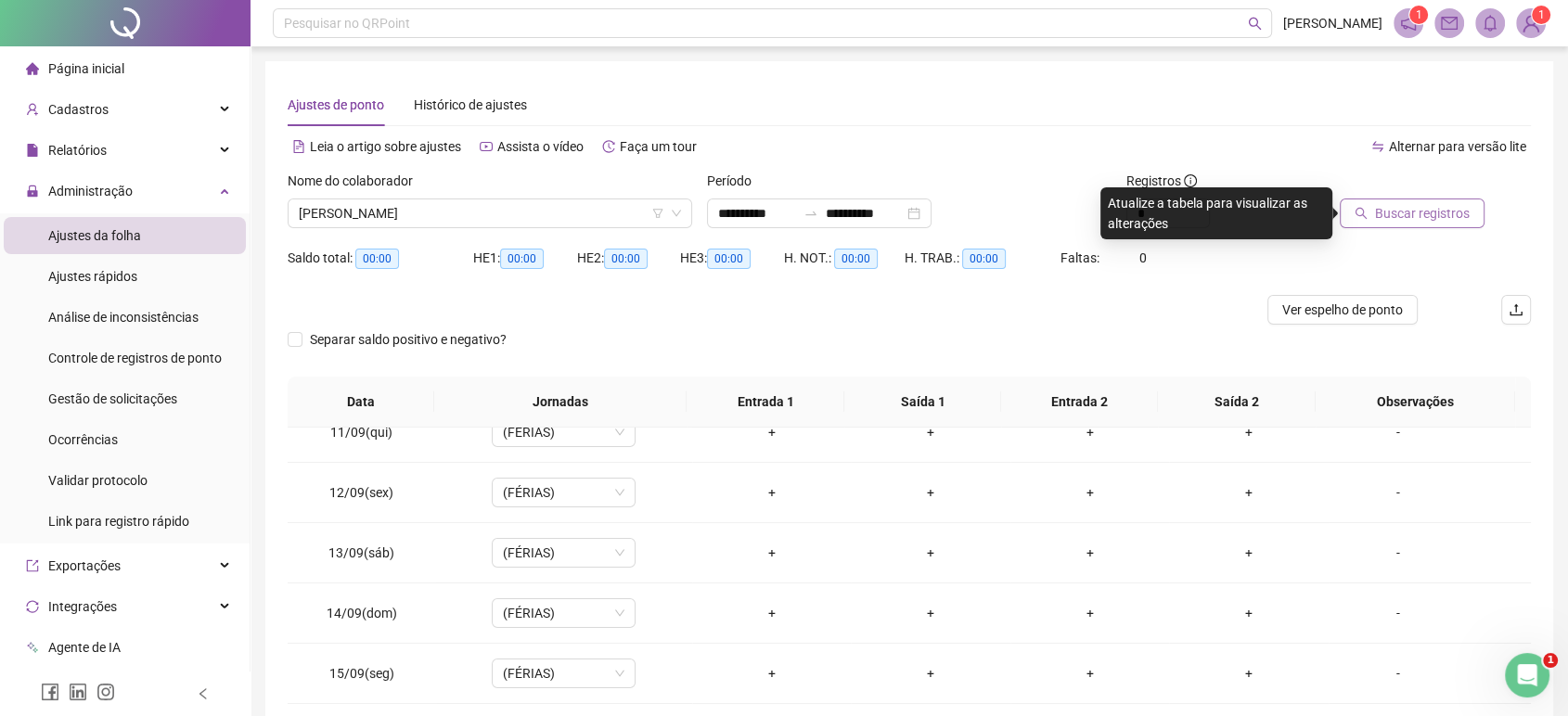
click at [1409, 205] on span "Buscar registros" at bounding box center [1422, 213] width 95 height 20
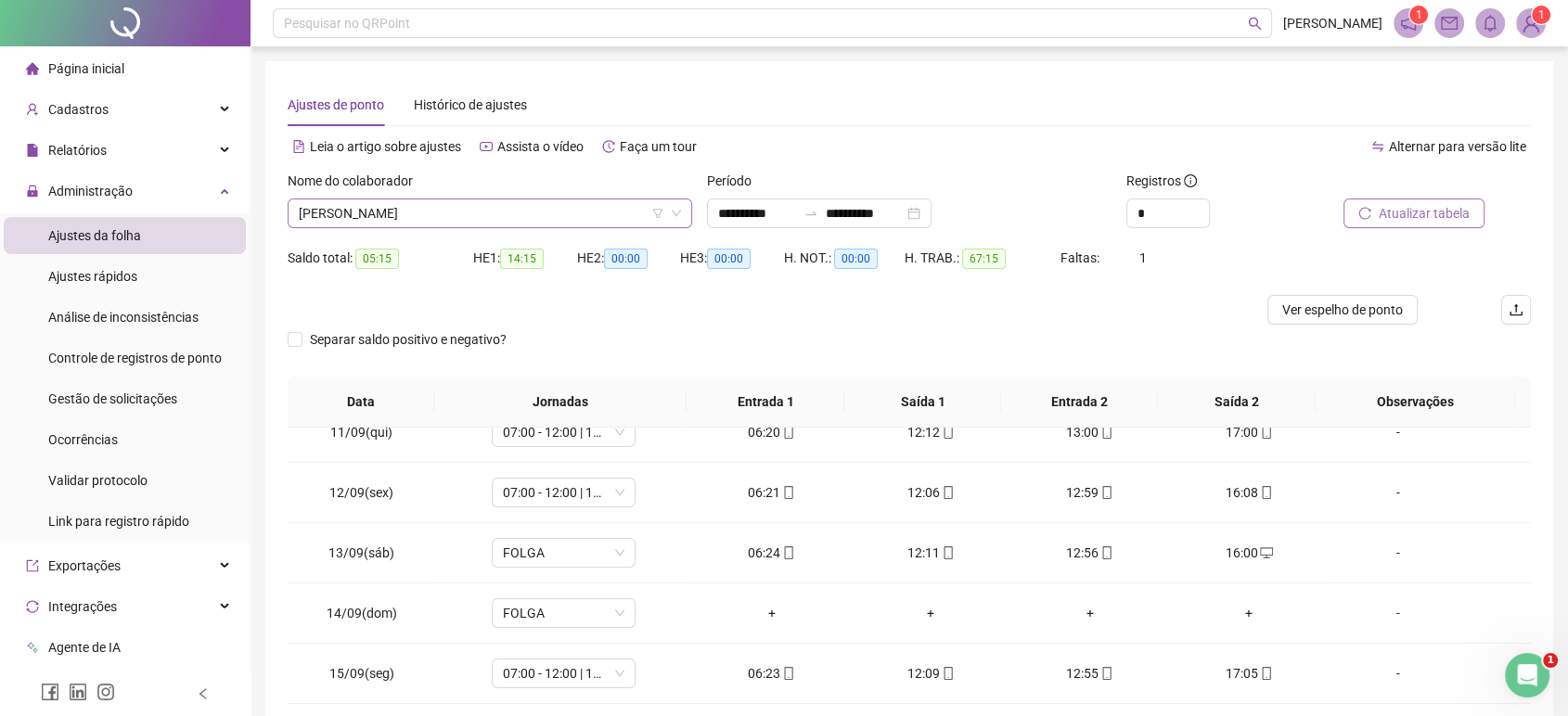
scroll to position [326, 0]
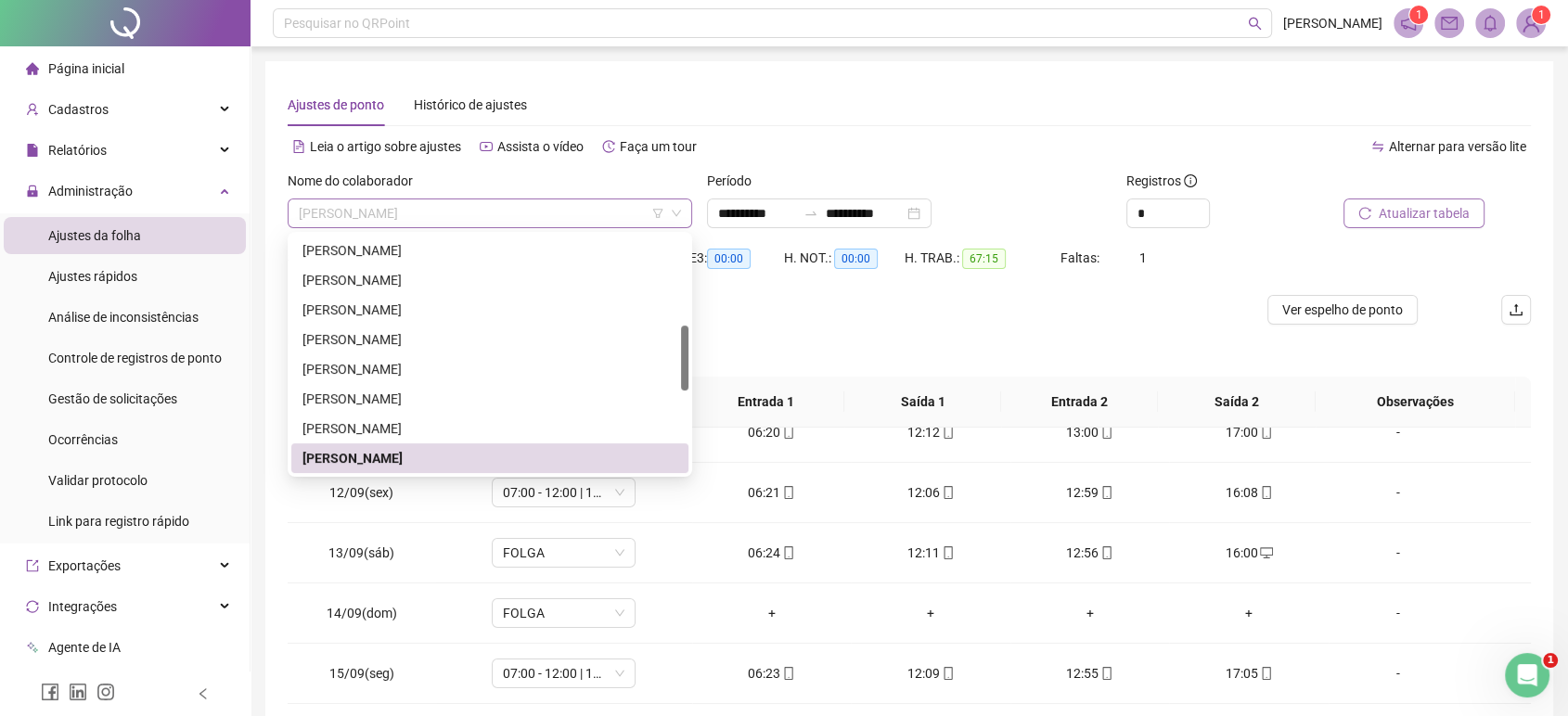
click at [548, 221] on span "[PERSON_NAME]" at bounding box center [489, 213] width 382 height 28
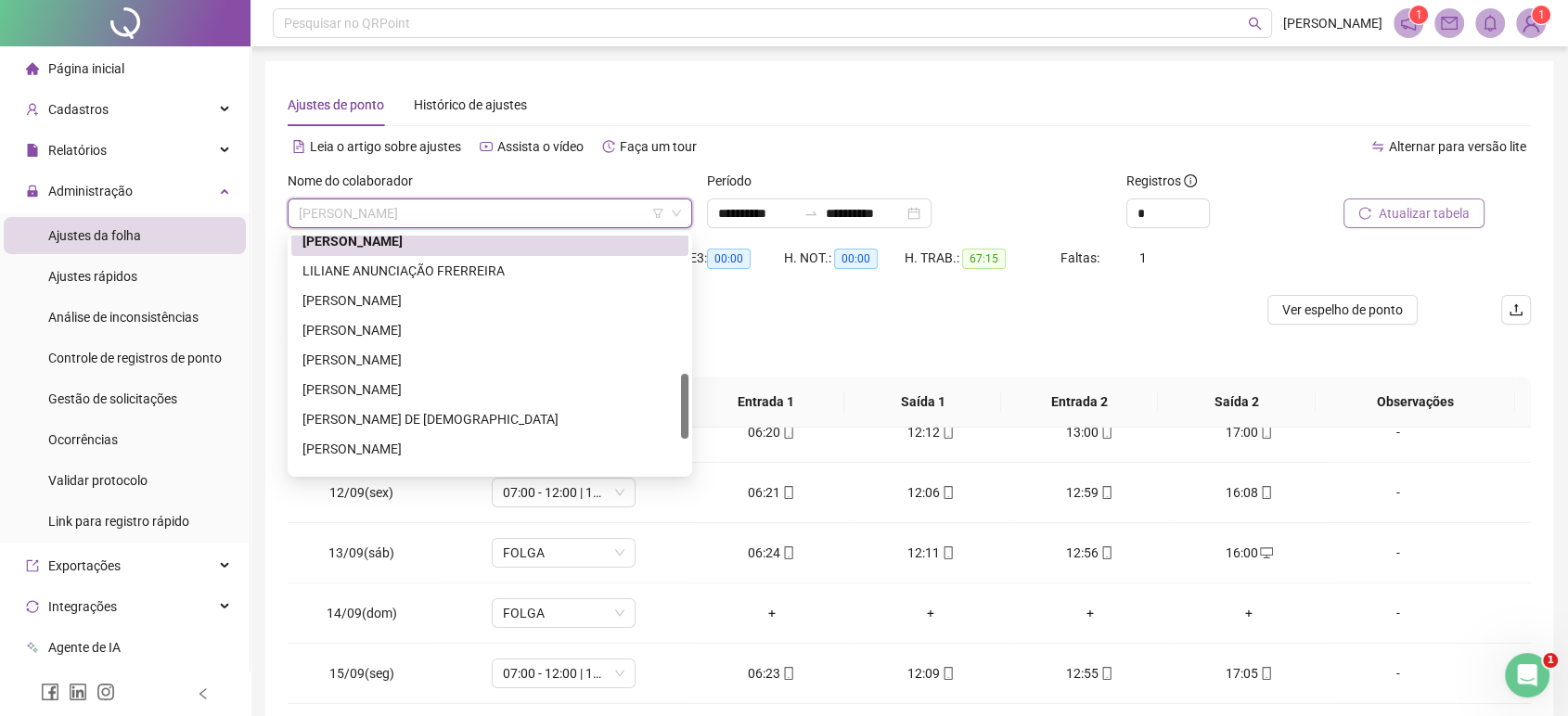
scroll to position [548, 0]
drag, startPoint x: 683, startPoint y: 348, endPoint x: 670, endPoint y: 410, distance: 63.3
click at [670, 410] on div "[PERSON_NAME] ANUNCIAÇÃO FRERREIRA [PERSON_NAME] [PERSON_NAME] DE [PERSON_NAME]…" at bounding box center [489, 354] width 397 height 237
click at [445, 301] on div "[PERSON_NAME]" at bounding box center [489, 295] width 374 height 20
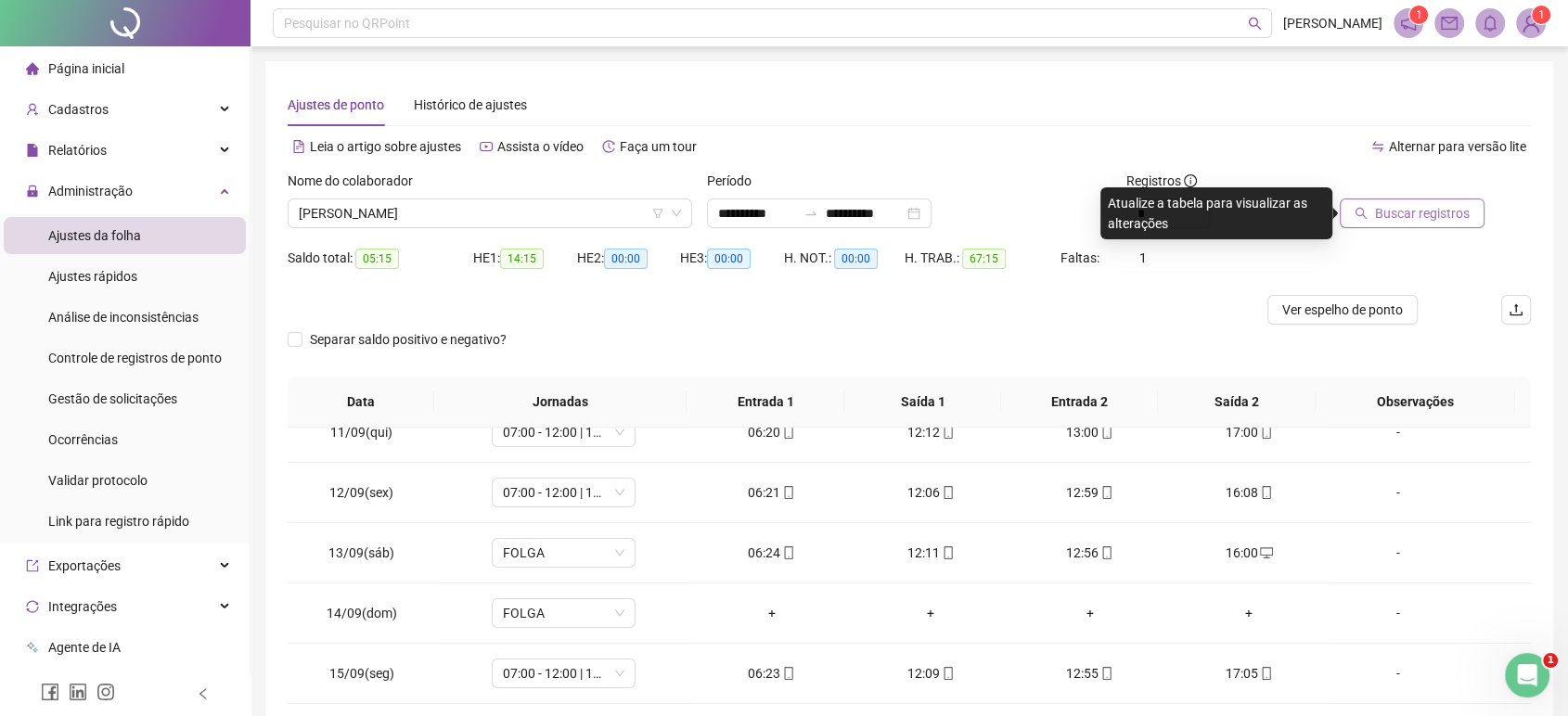
click at [1435, 200] on div "Buscar registros" at bounding box center [1409, 199] width 148 height 57
click at [1435, 200] on button "Buscar registros" at bounding box center [1411, 213] width 145 height 30
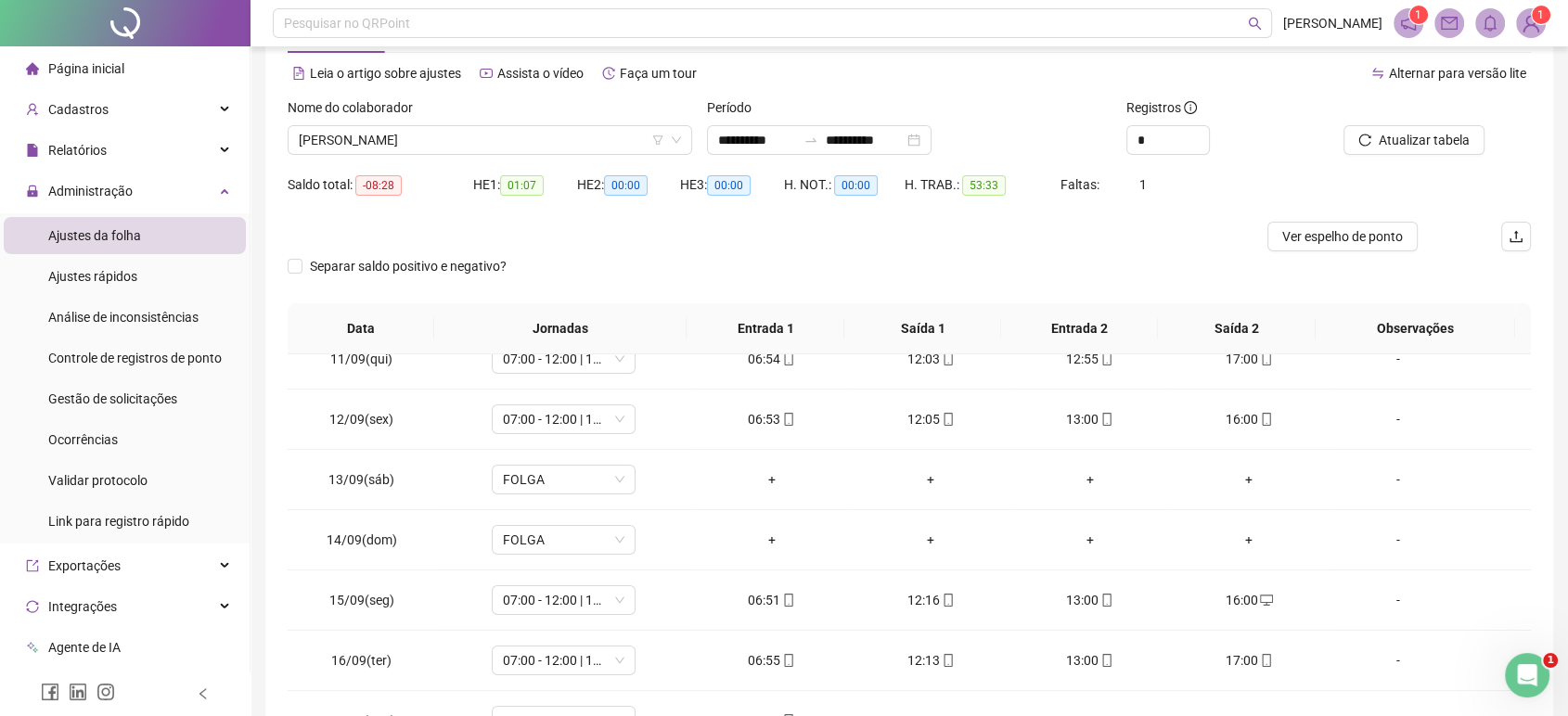
scroll to position [0, 0]
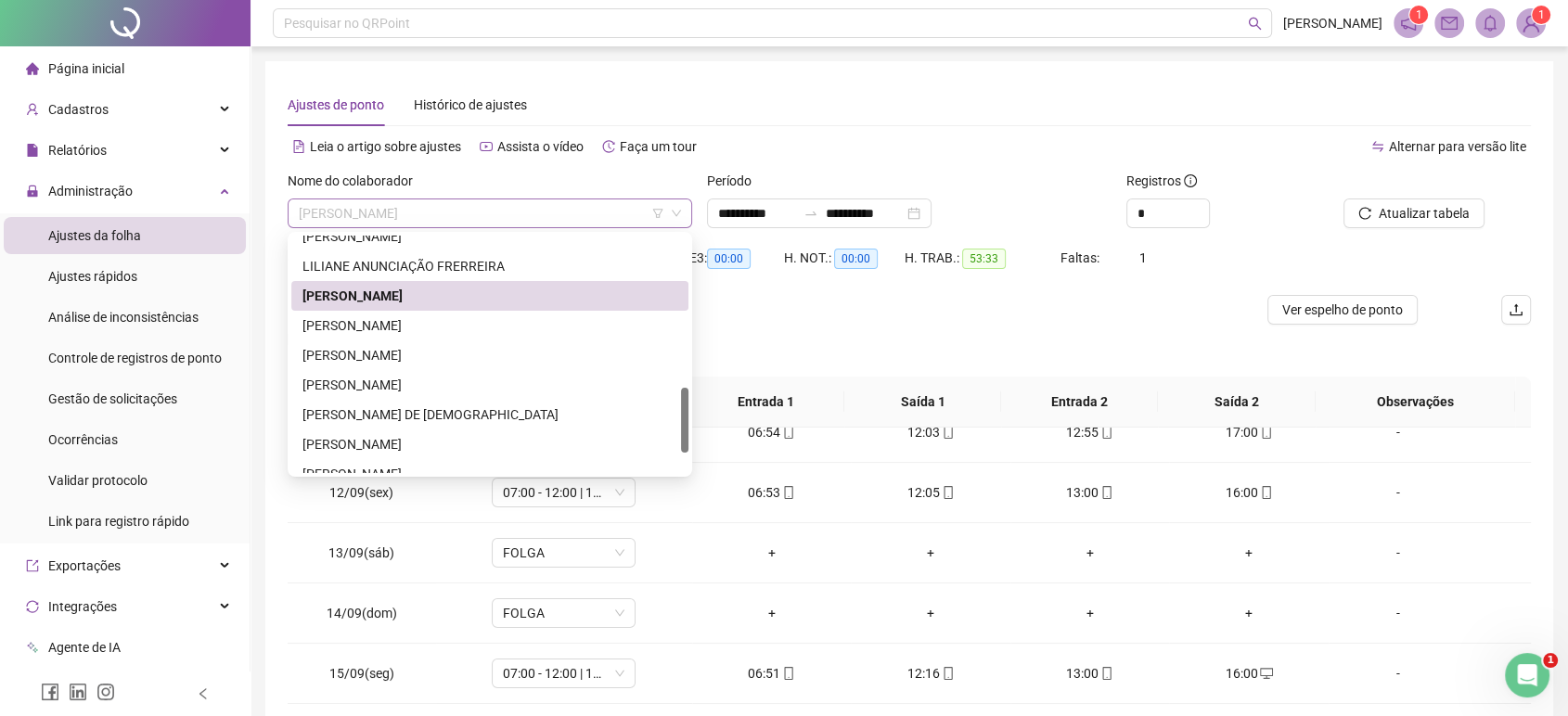
click at [533, 206] on span "[PERSON_NAME]" at bounding box center [489, 213] width 382 height 28
click at [442, 329] on div "[PERSON_NAME]" at bounding box center [489, 324] width 374 height 20
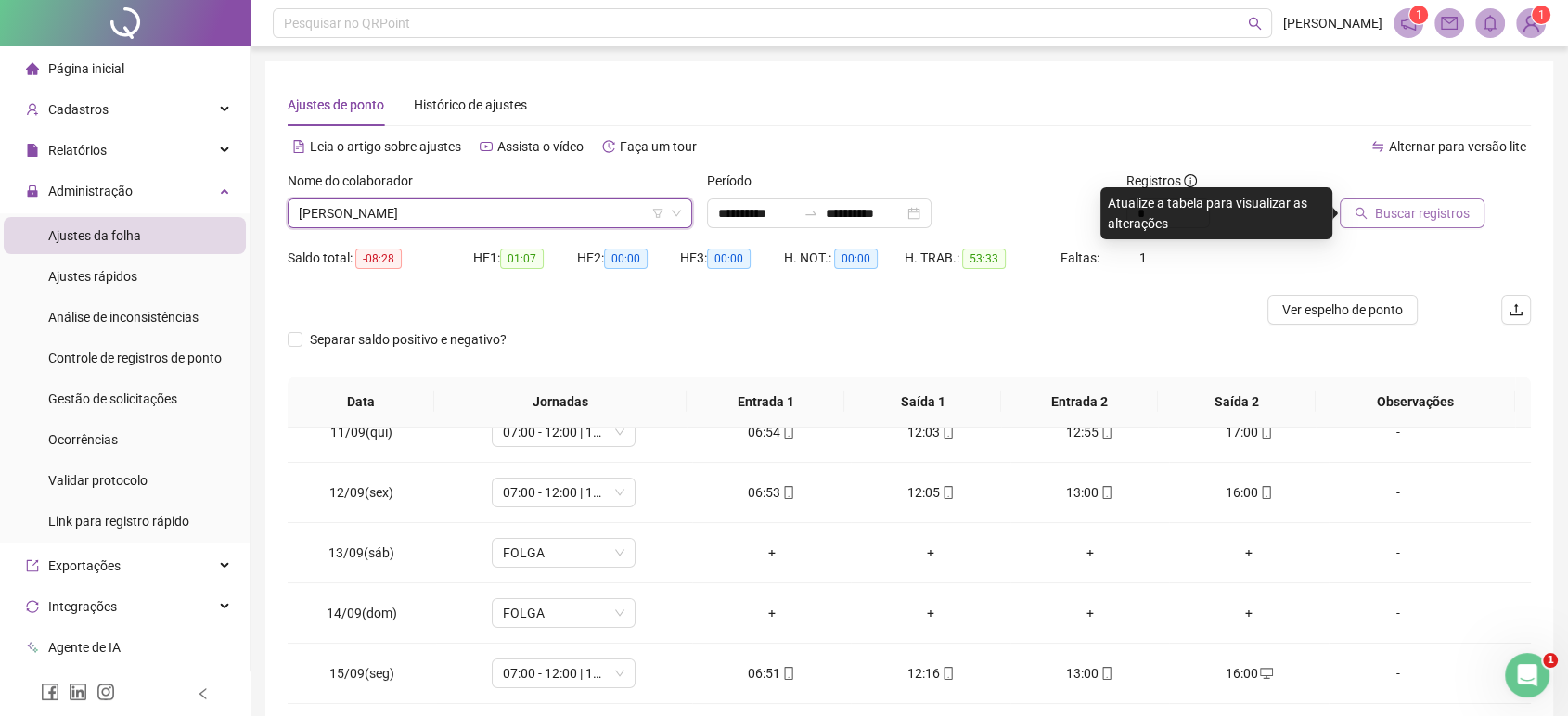
click at [1410, 221] on span "Buscar registros" at bounding box center [1422, 213] width 95 height 20
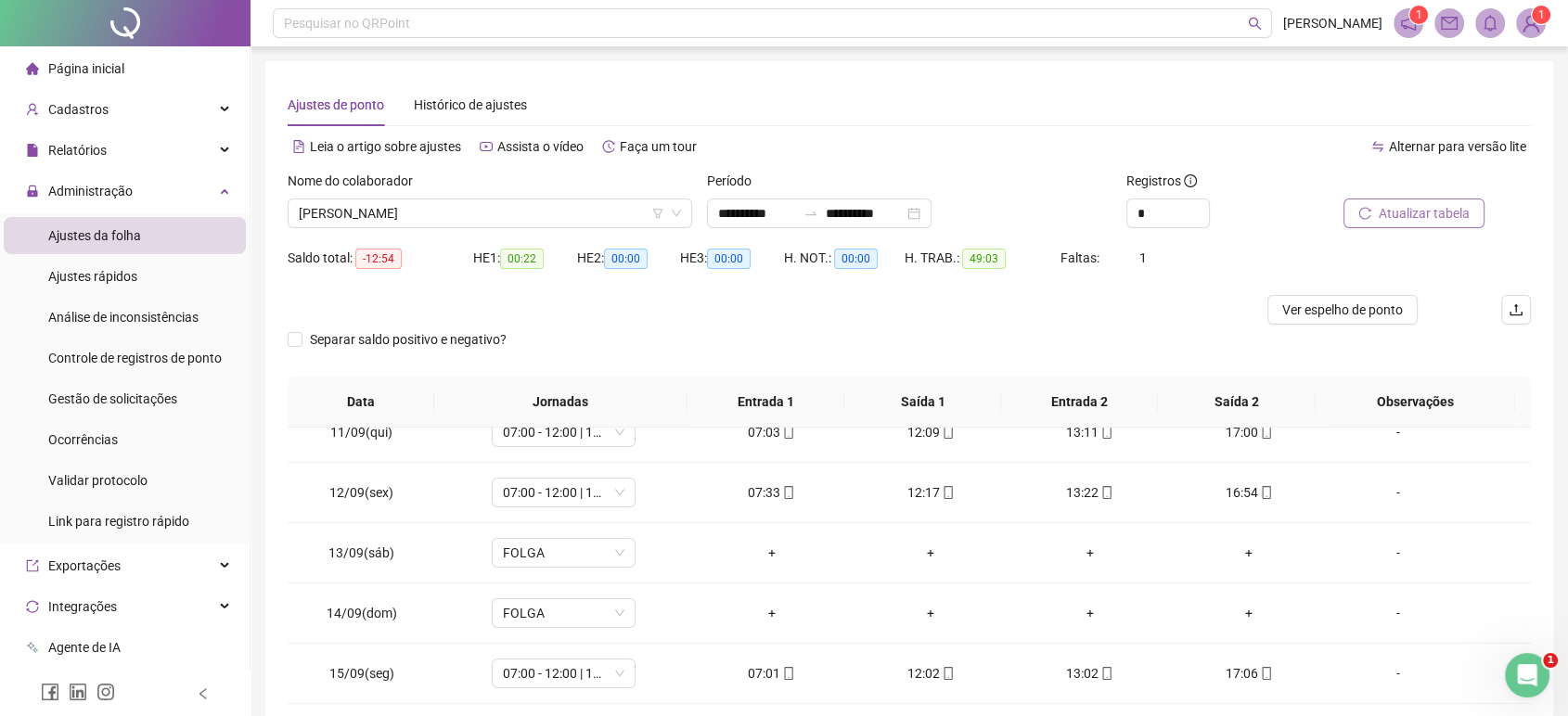
click at [501, 194] on div "Nome do colaborador" at bounding box center [489, 184] width 404 height 28
click at [495, 198] on div "Nome do colaborador [PERSON_NAME]" at bounding box center [489, 199] width 404 height 57
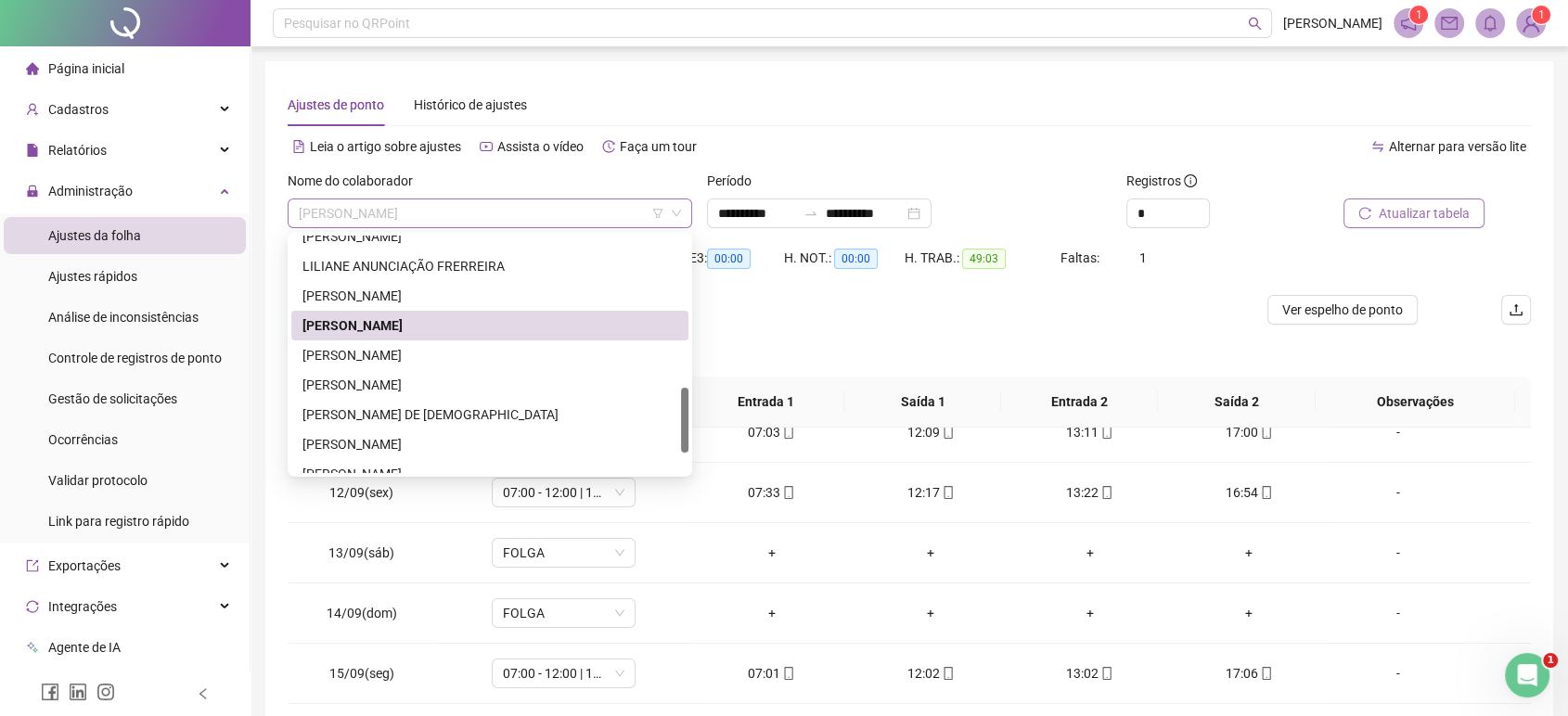
click at [495, 198] on div "[PERSON_NAME]" at bounding box center [489, 213] width 404 height 30
click at [394, 356] on div "[PERSON_NAME]" at bounding box center [489, 354] width 374 height 20
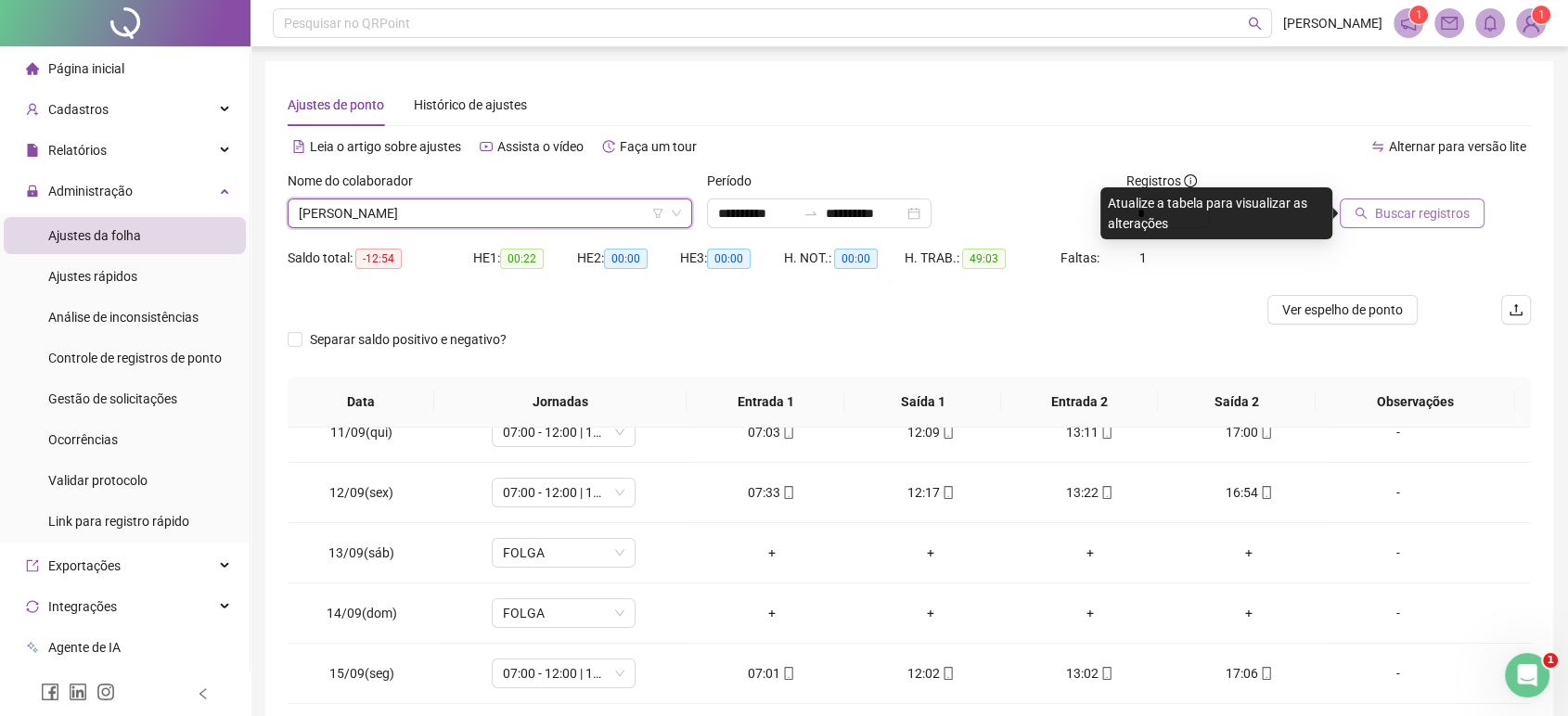
click at [1380, 220] on span "Buscar registros" at bounding box center [1422, 213] width 95 height 20
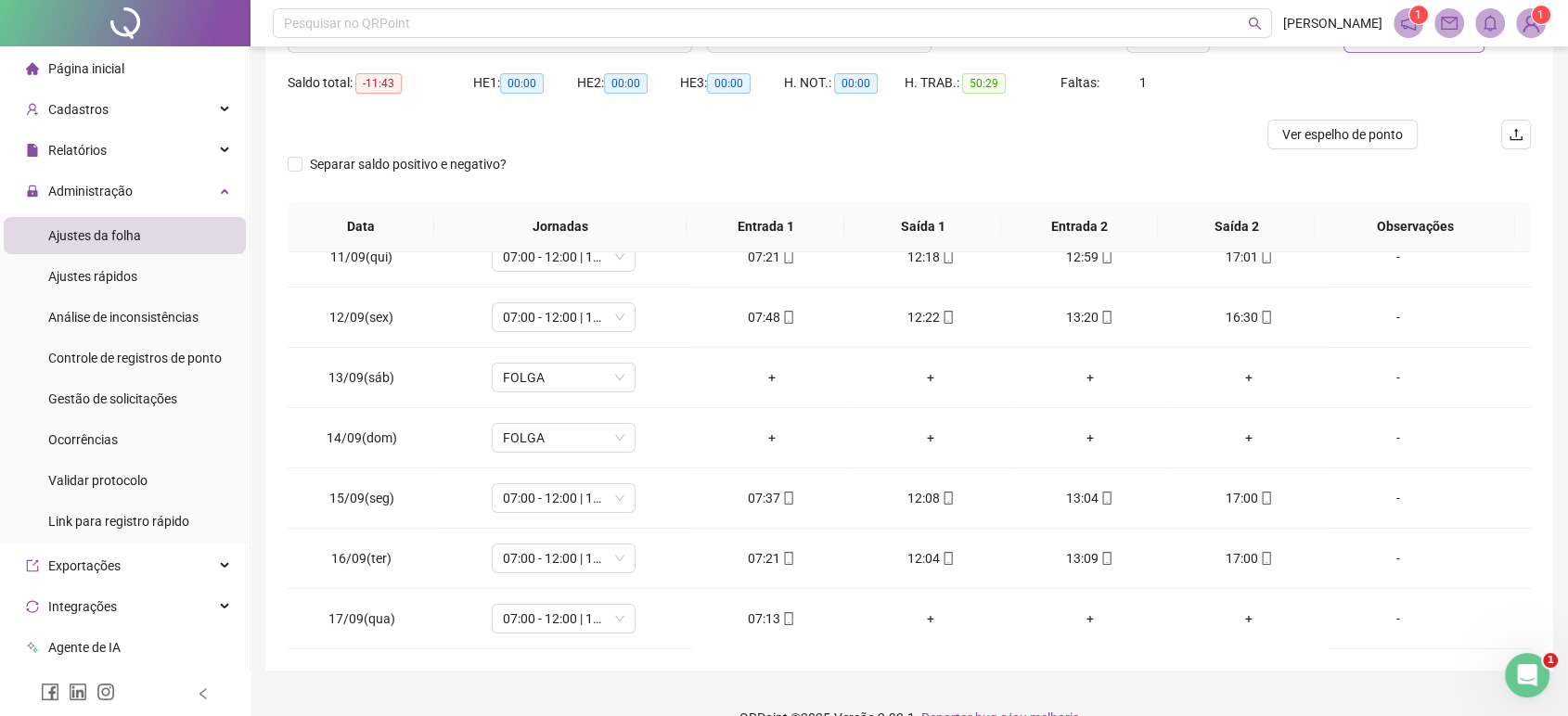
scroll to position [177, 0]
click at [754, 613] on div "07:13" at bounding box center [771, 616] width 129 height 20
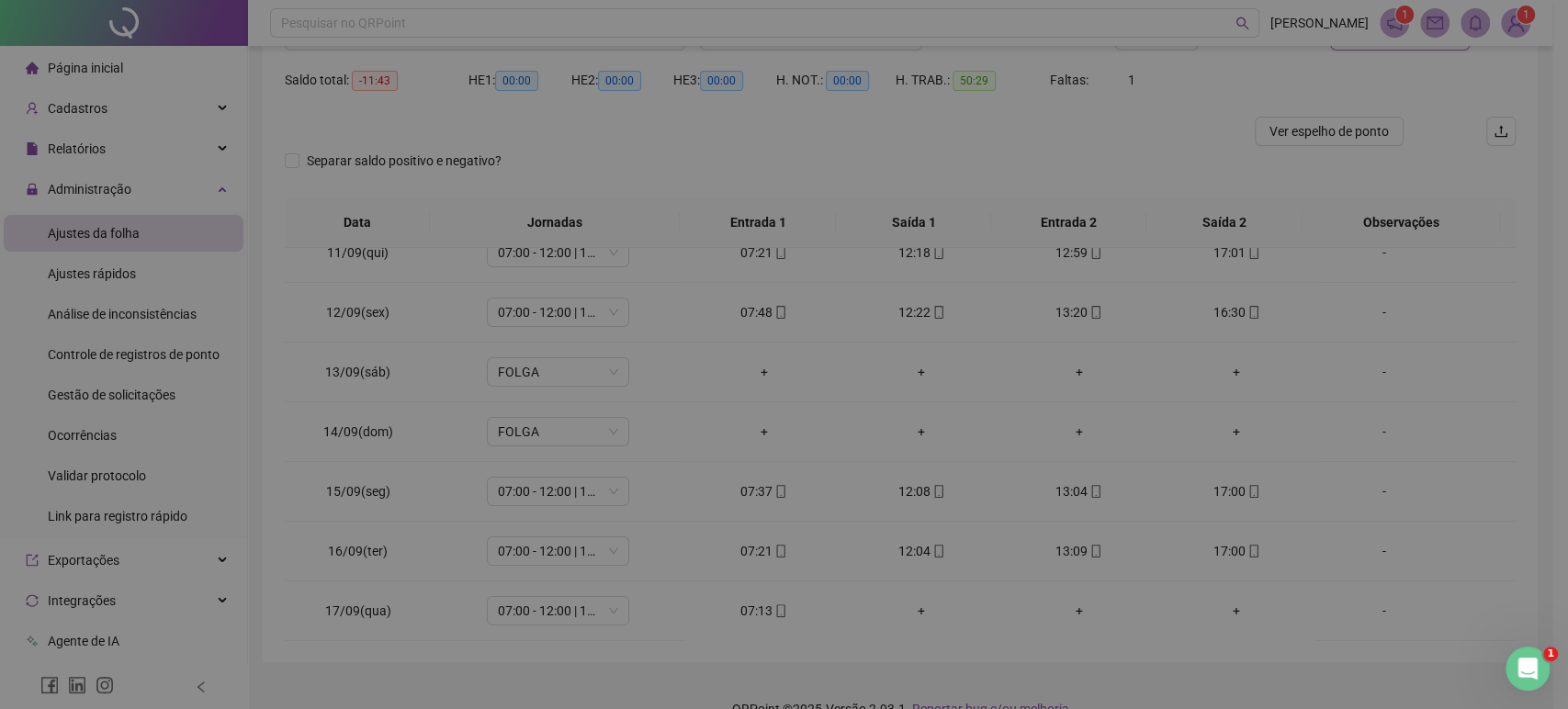
type input "**********"
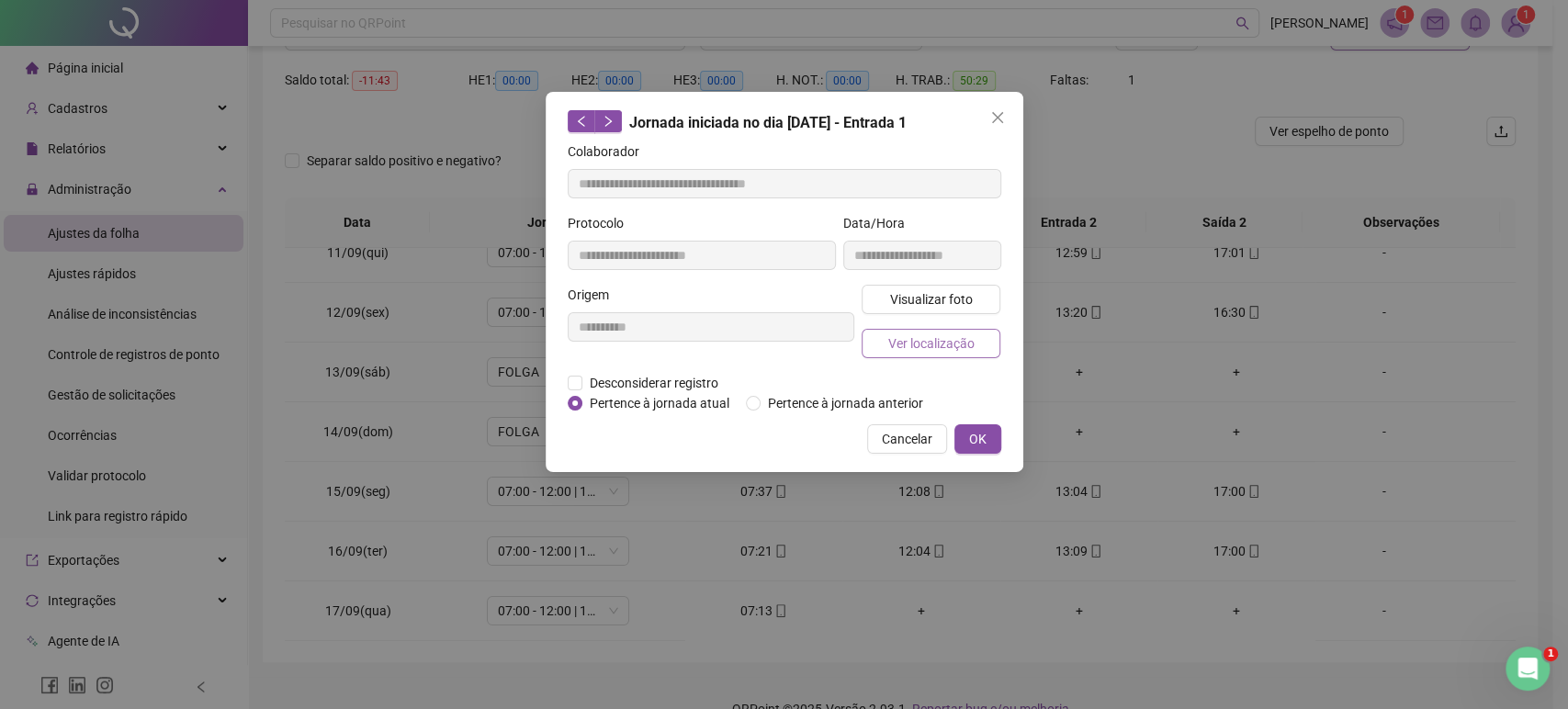
click at [907, 357] on button "Ver localização" at bounding box center [931, 343] width 139 height 29
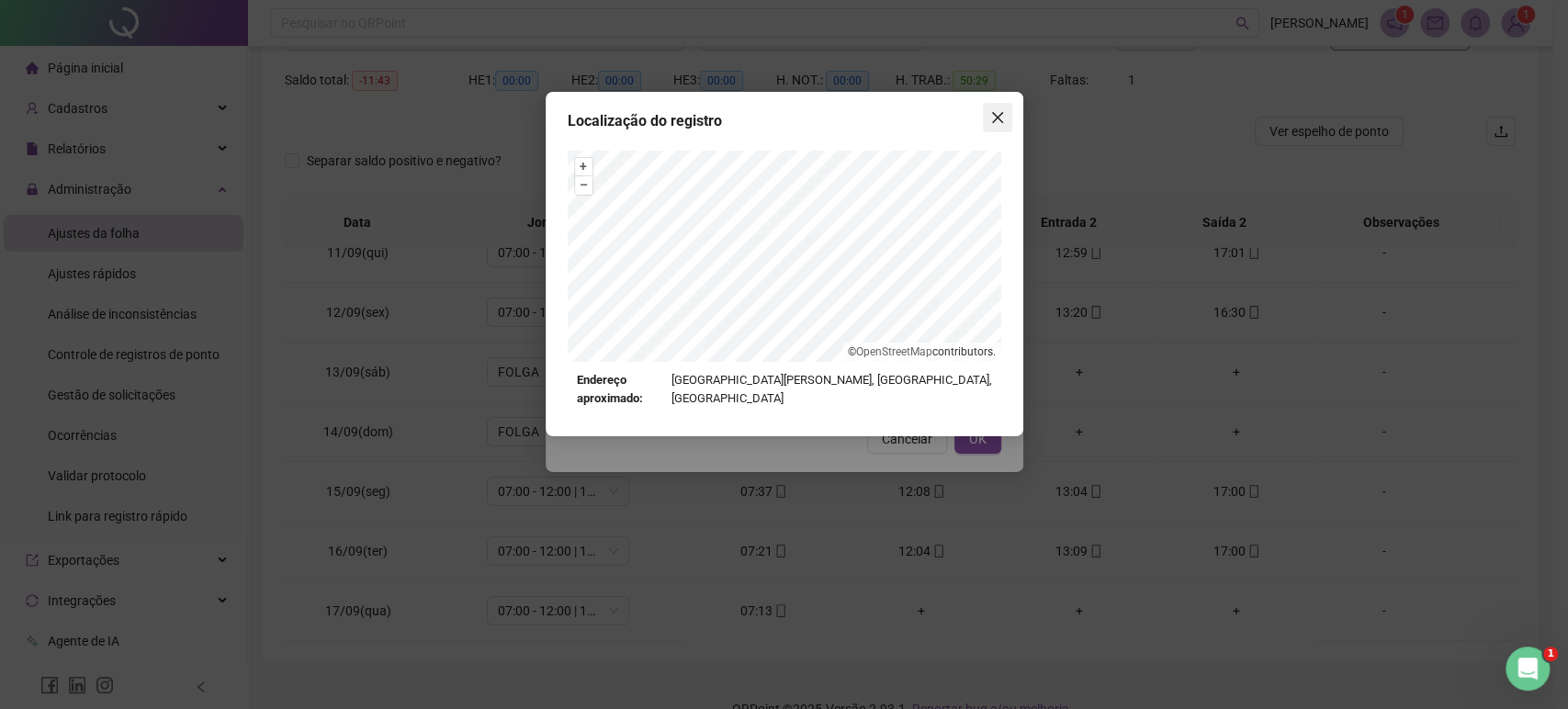
click at [1001, 128] on button "Close" at bounding box center [997, 118] width 29 height 29
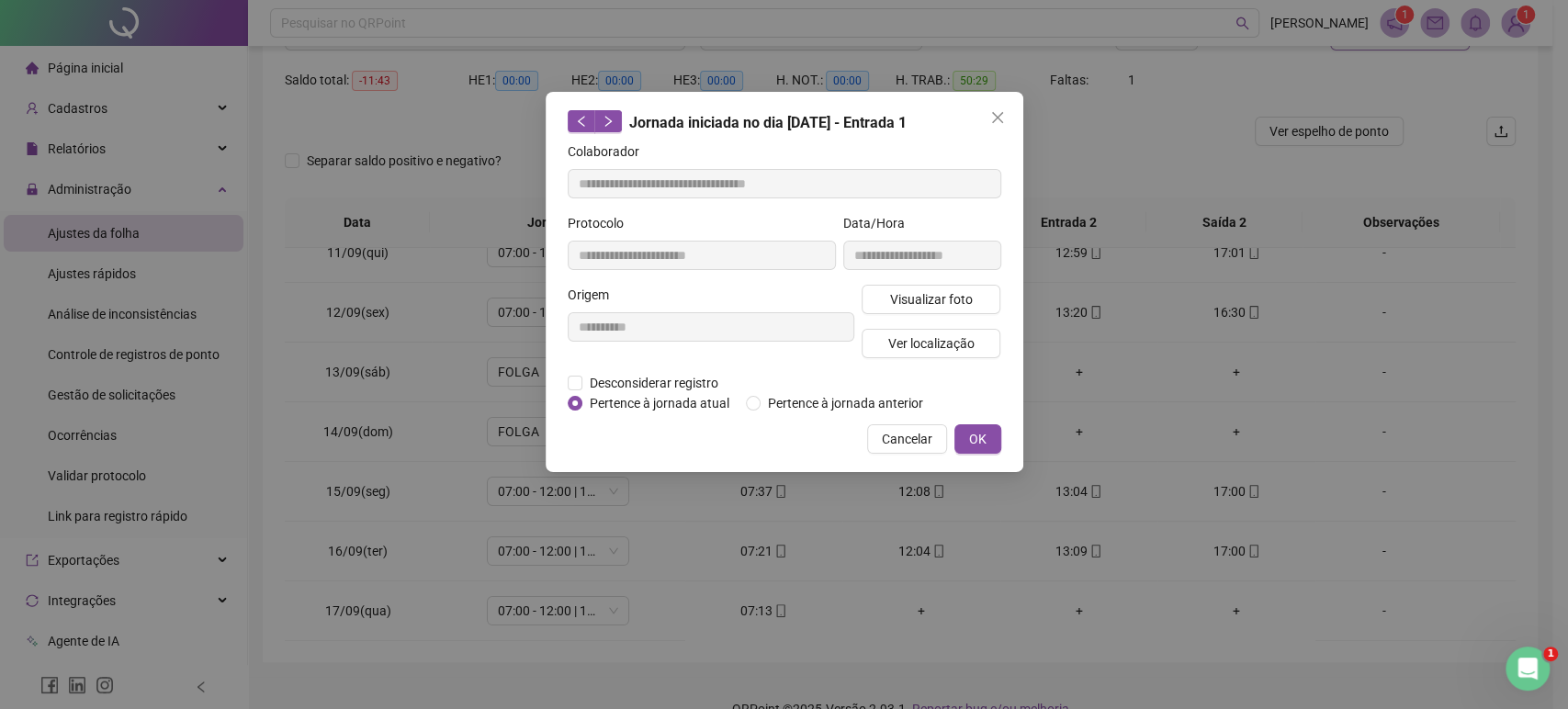
click at [1001, 128] on button "Close" at bounding box center [997, 118] width 29 height 29
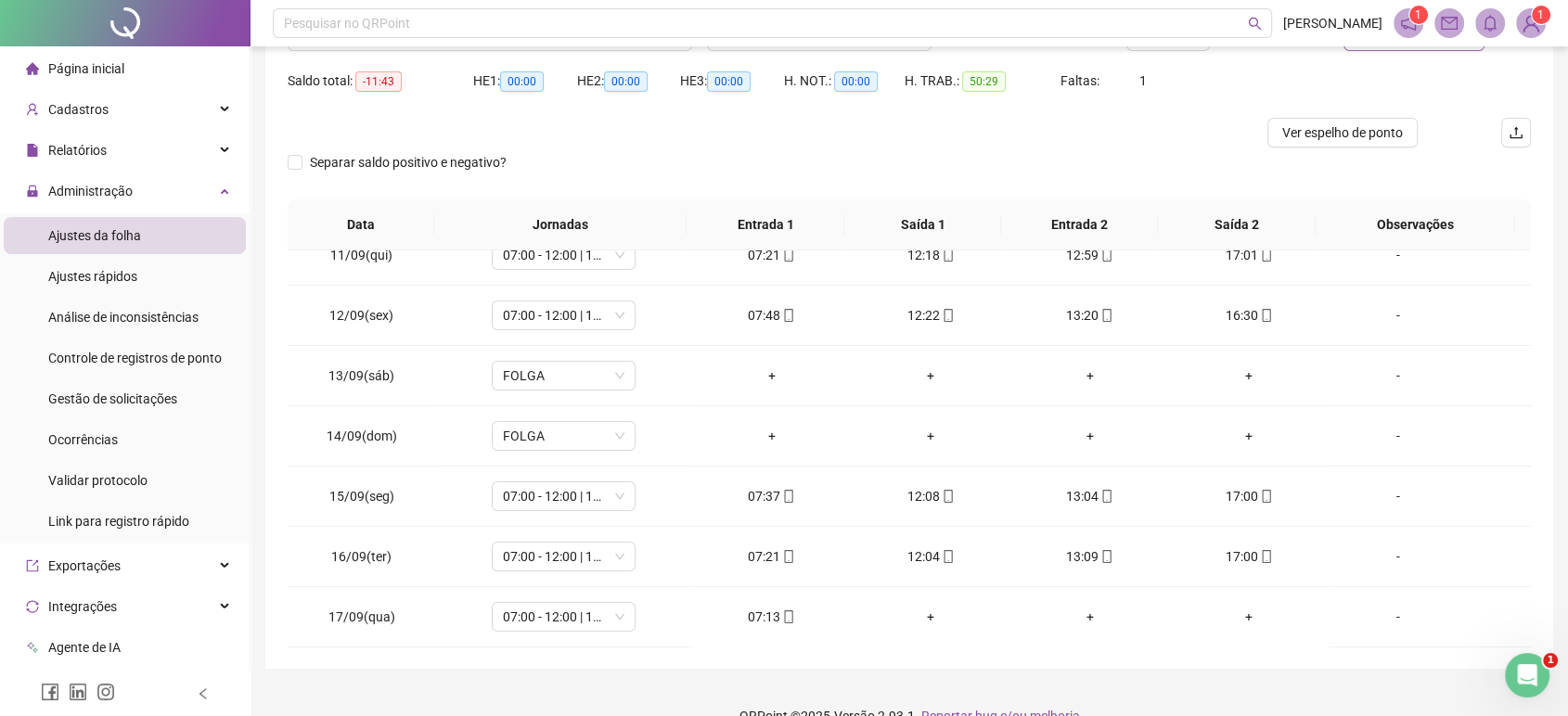
click at [1011, 129] on div at bounding box center [753, 132] width 932 height 30
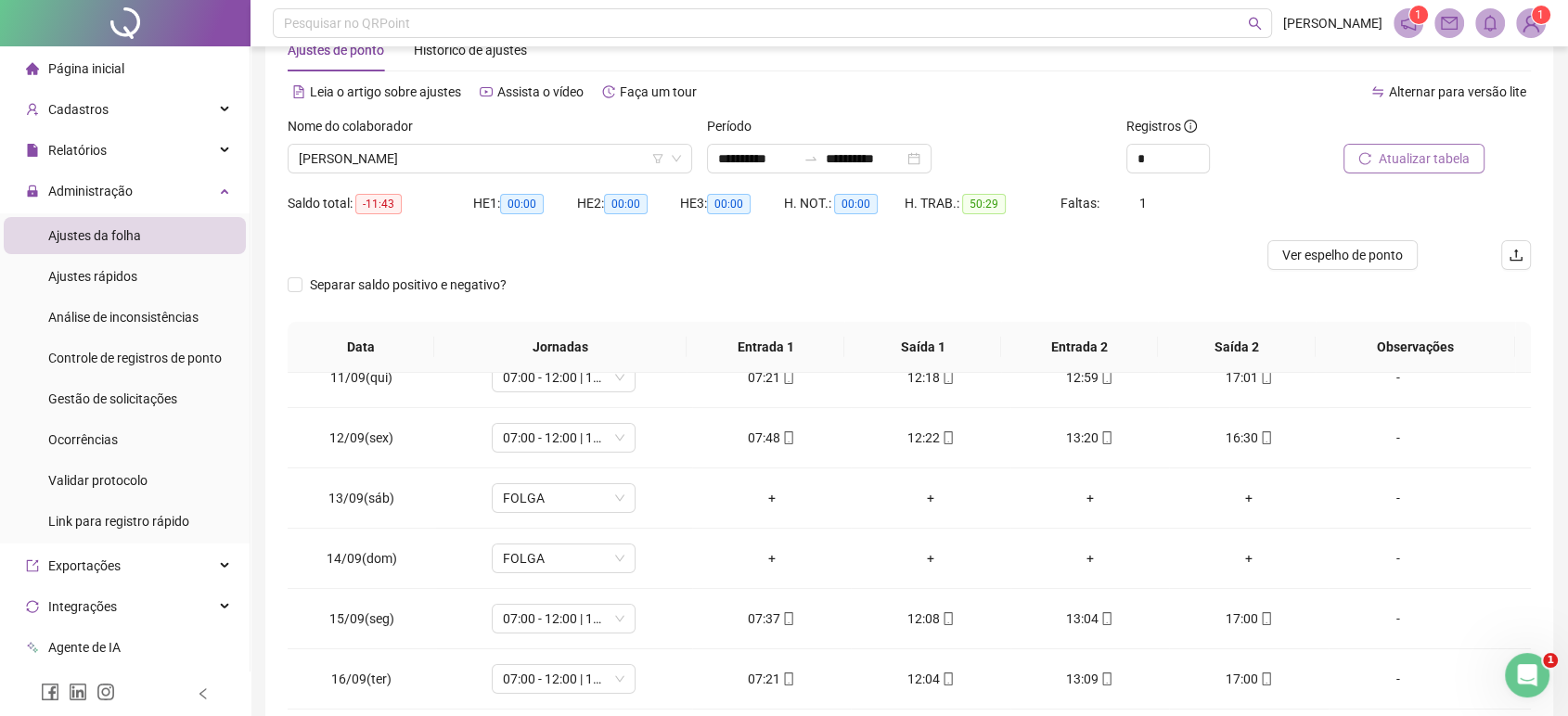
scroll to position [53, 0]
click at [504, 158] on span "[PERSON_NAME]" at bounding box center [489, 160] width 382 height 28
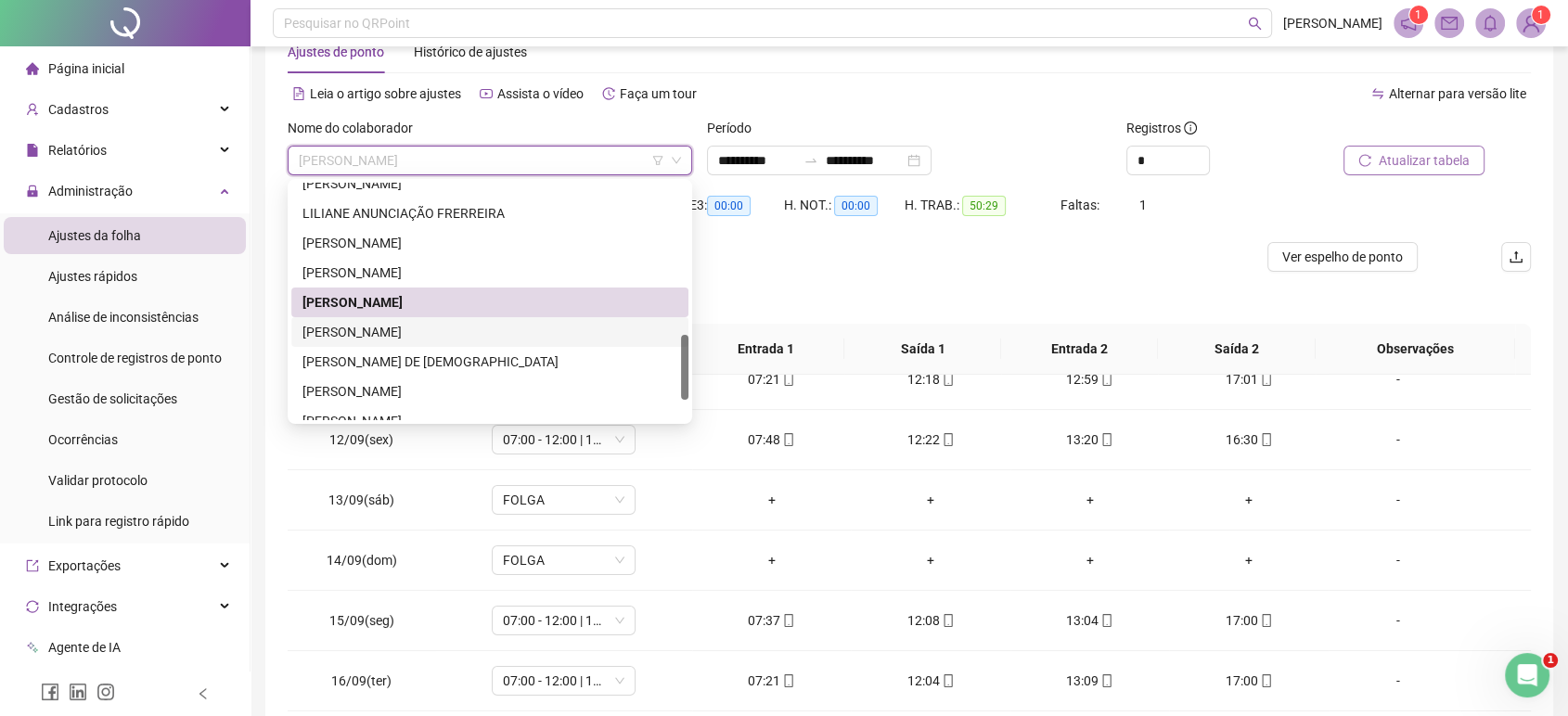
click at [429, 338] on div "[PERSON_NAME]" at bounding box center [489, 331] width 374 height 20
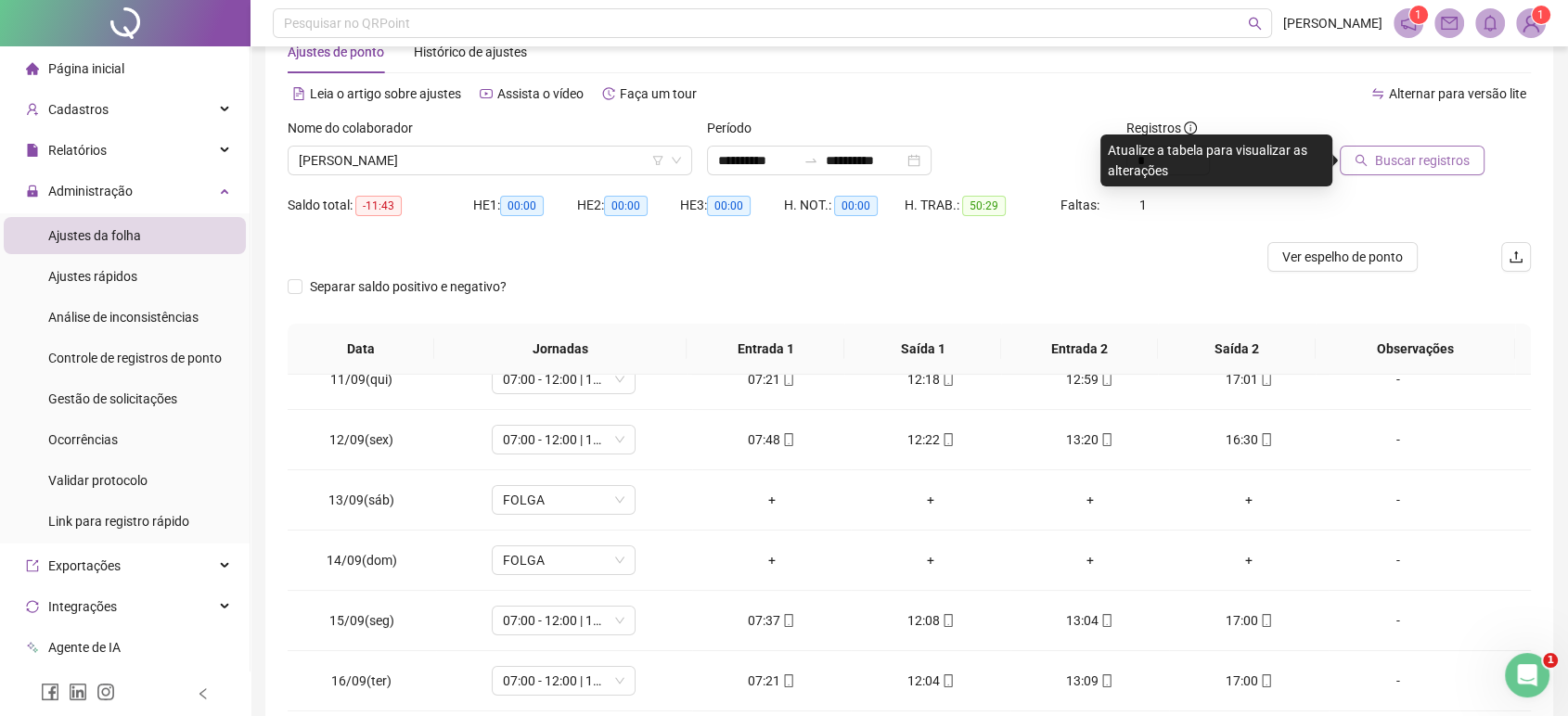
click at [1371, 164] on button "Buscar registros" at bounding box center [1411, 160] width 145 height 30
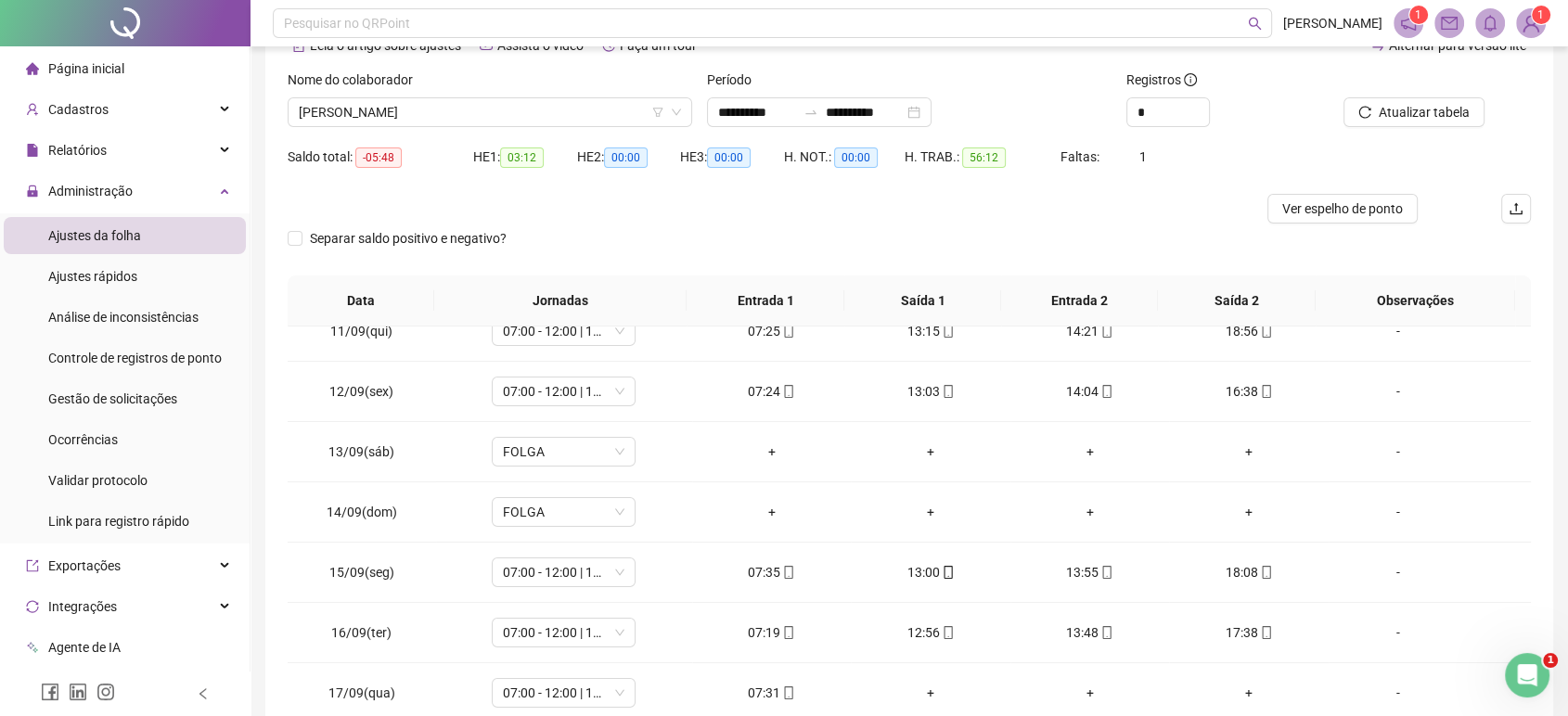
scroll to position [96, 0]
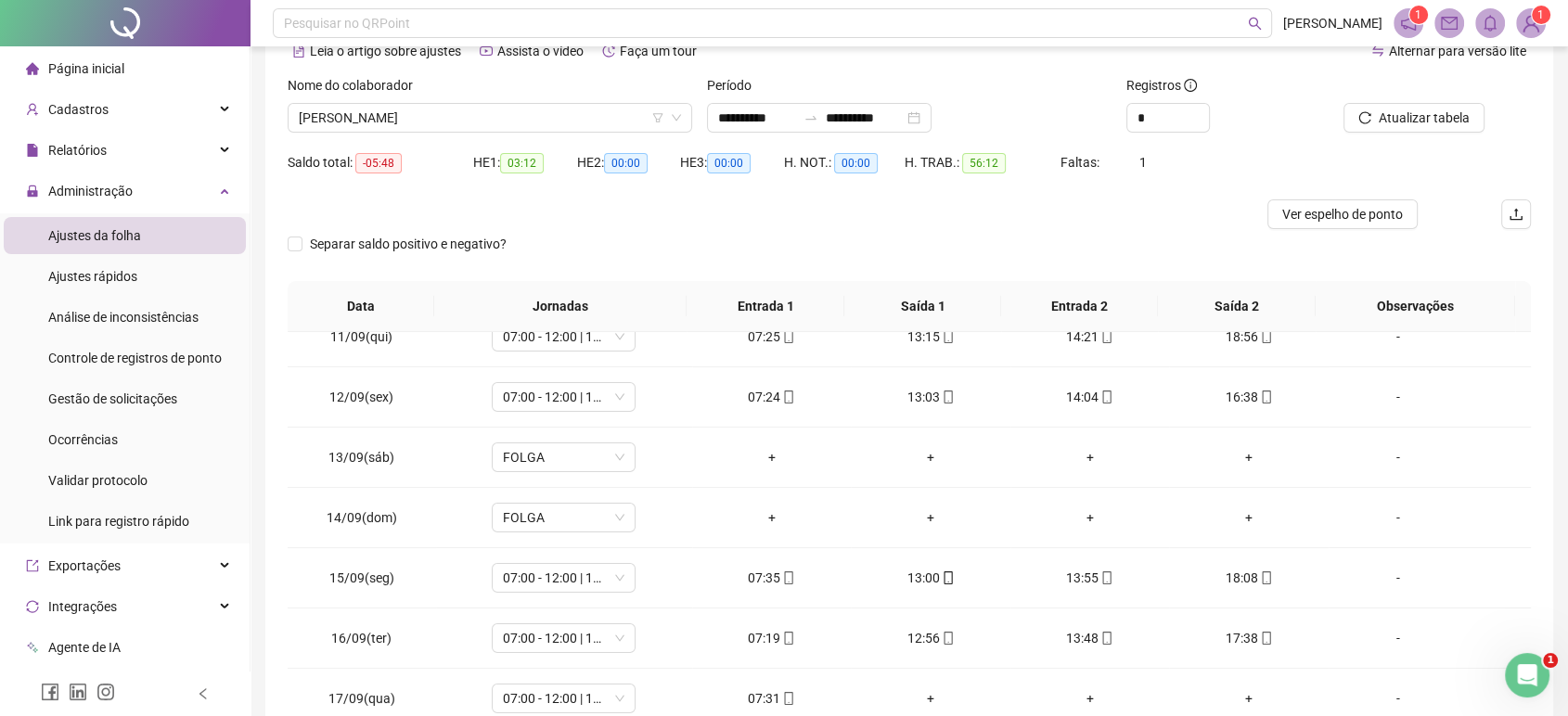
click at [1560, 217] on div "**********" at bounding box center [909, 367] width 1317 height 926
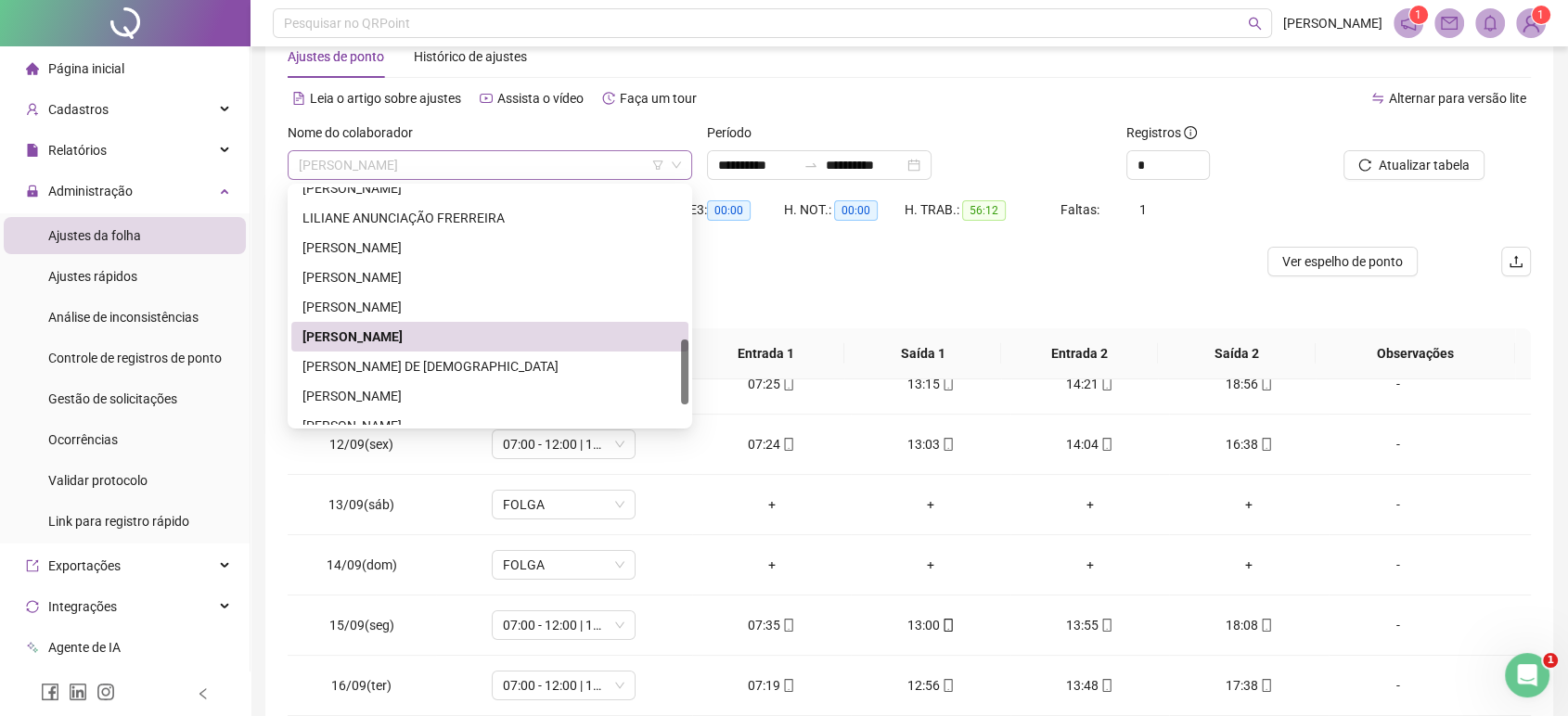
click at [583, 162] on span "[PERSON_NAME]" at bounding box center [489, 165] width 382 height 28
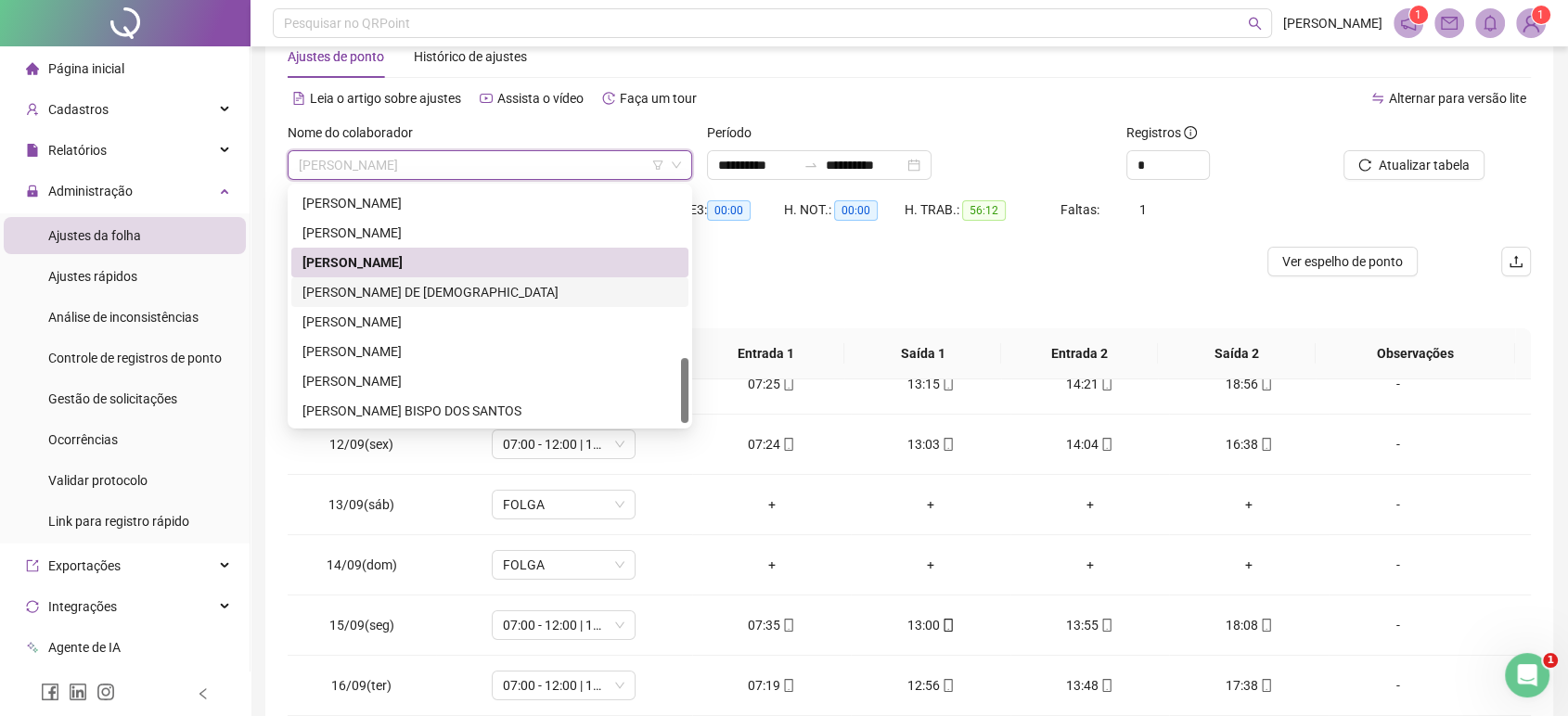
scroll to position [623, 0]
drag, startPoint x: 683, startPoint y: 365, endPoint x: 676, endPoint y: 398, distance: 33.7
click at [676, 398] on div "[PERSON_NAME] DE [PERSON_NAME] BISPO [PERSON_NAME]" at bounding box center [489, 306] width 397 height 237
click at [537, 385] on div "[PERSON_NAME]" at bounding box center [489, 380] width 374 height 20
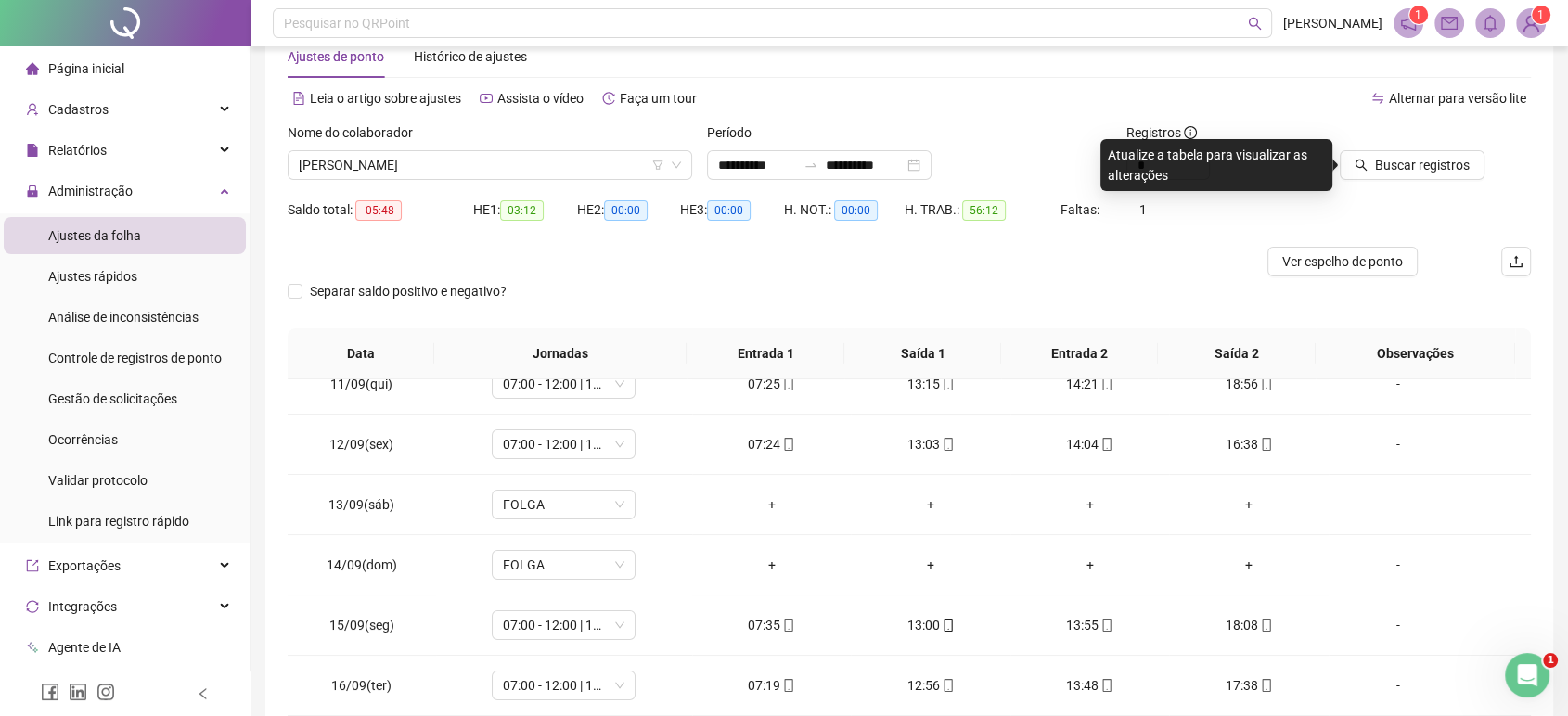
click at [1367, 168] on icon "search" at bounding box center [1361, 166] width 13 height 13
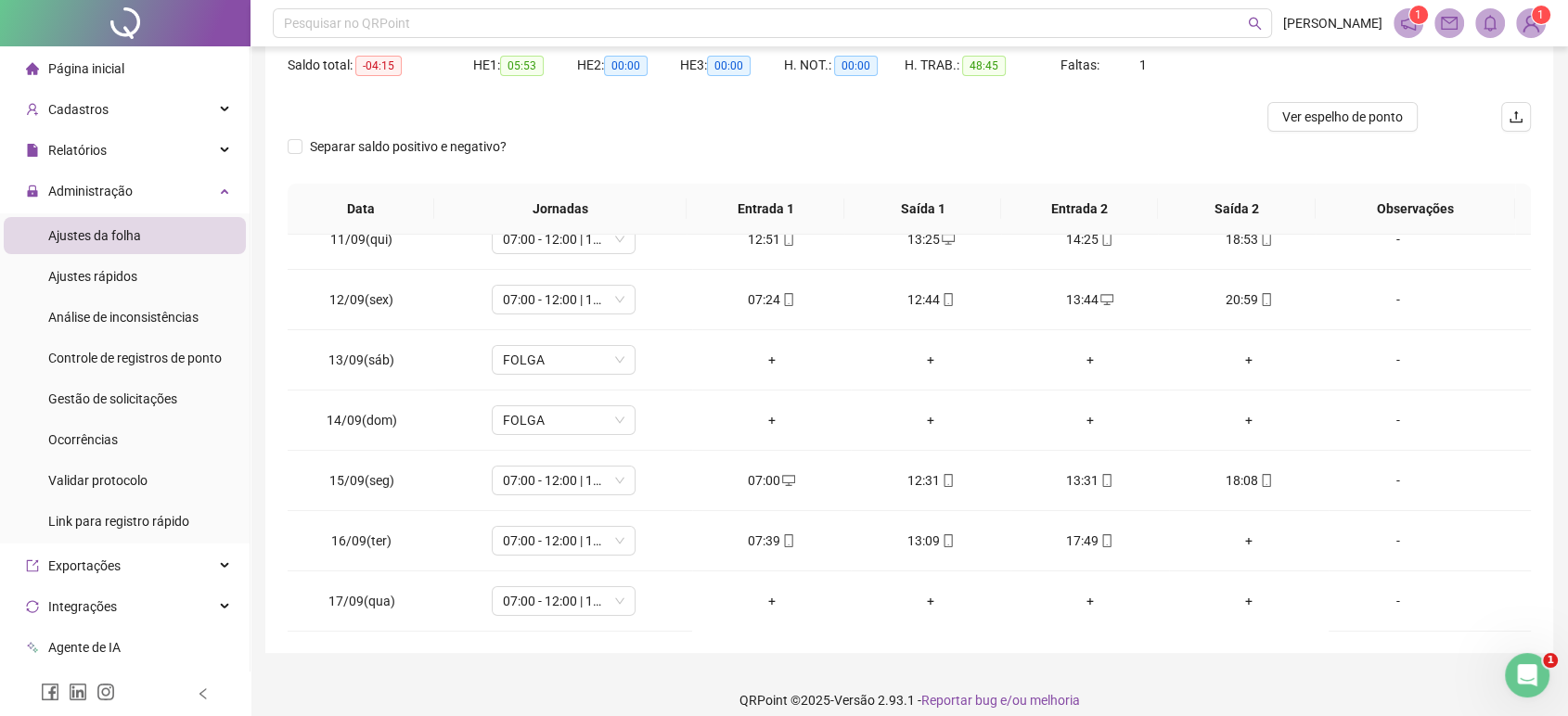
scroll to position [209, 0]
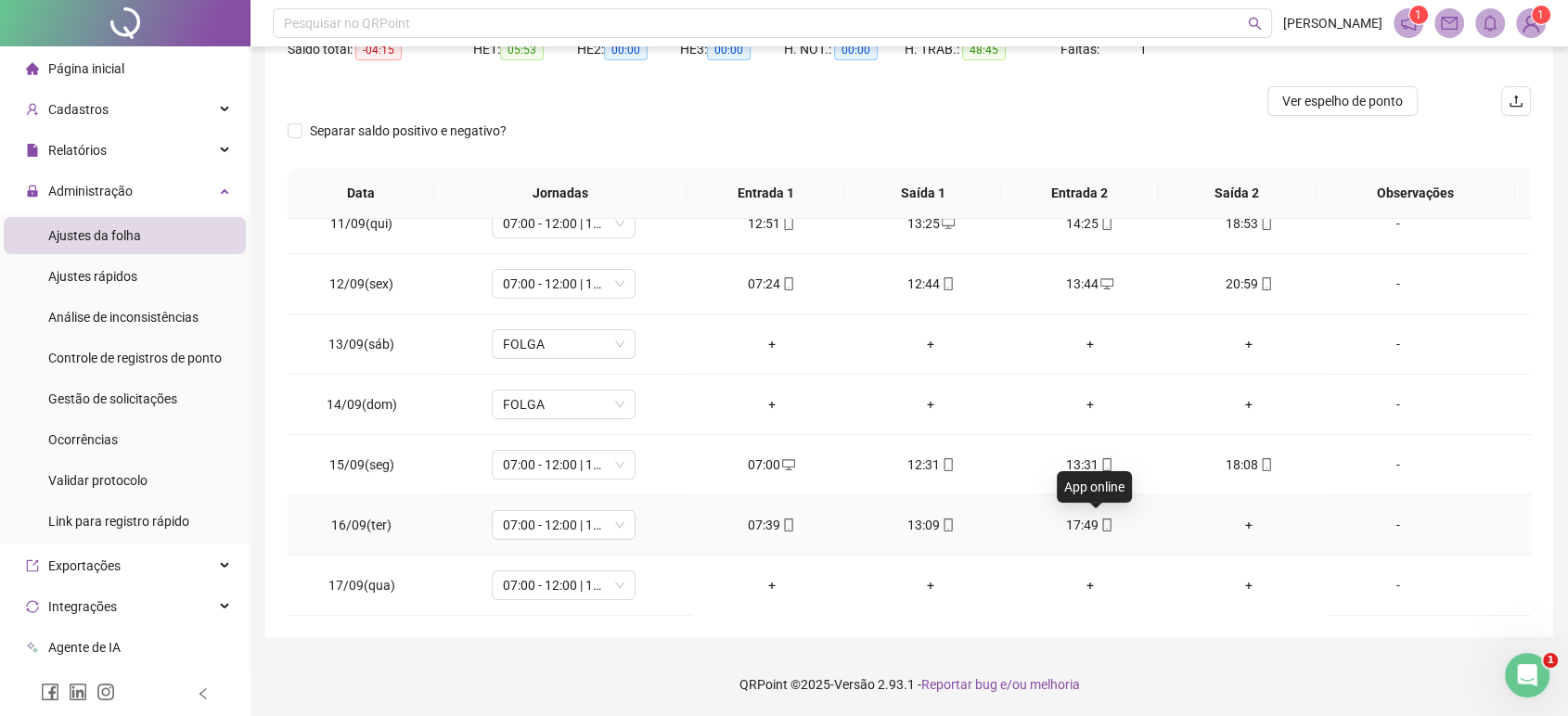
click at [1100, 523] on icon "mobile" at bounding box center [1107, 526] width 13 height 13
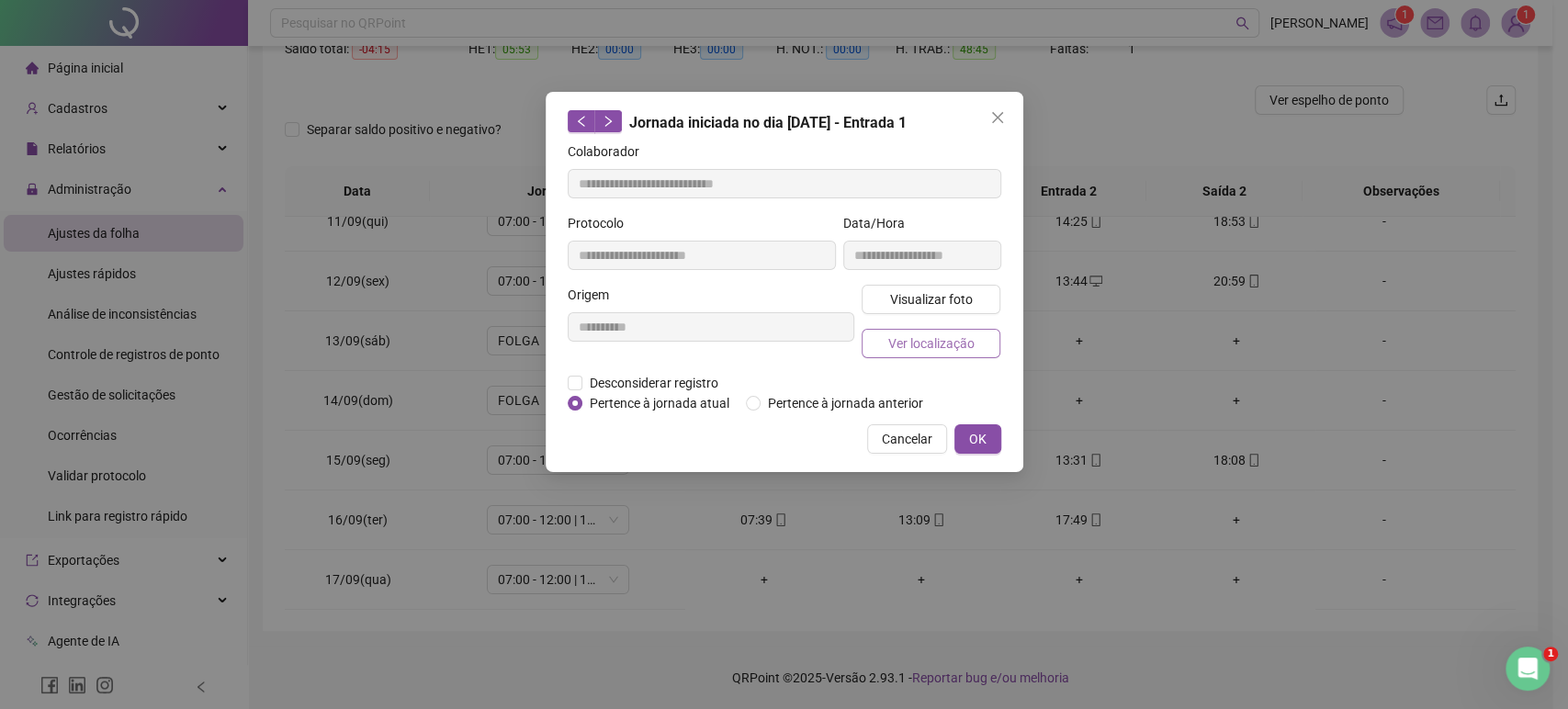
click at [973, 332] on button "Ver localização" at bounding box center [931, 343] width 139 height 29
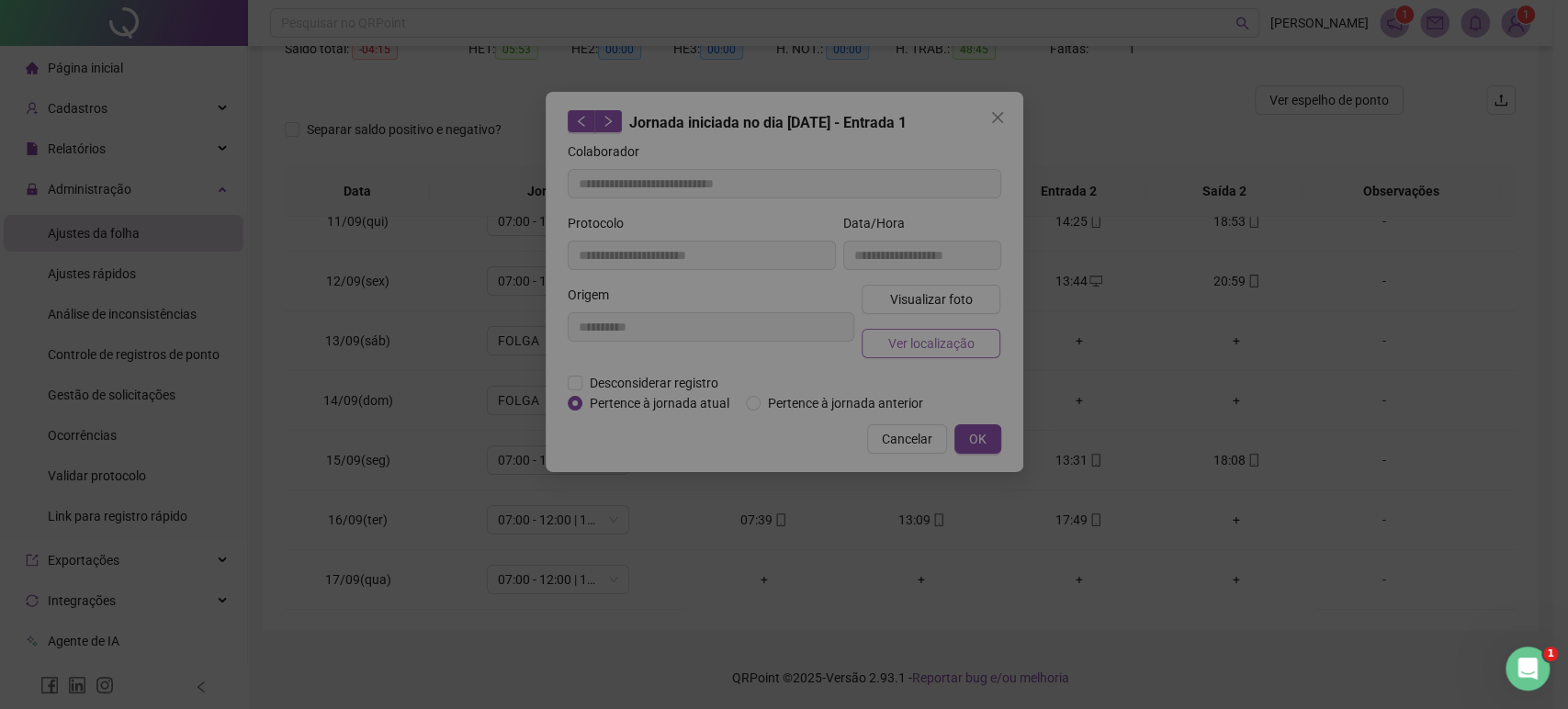
type input "**********"
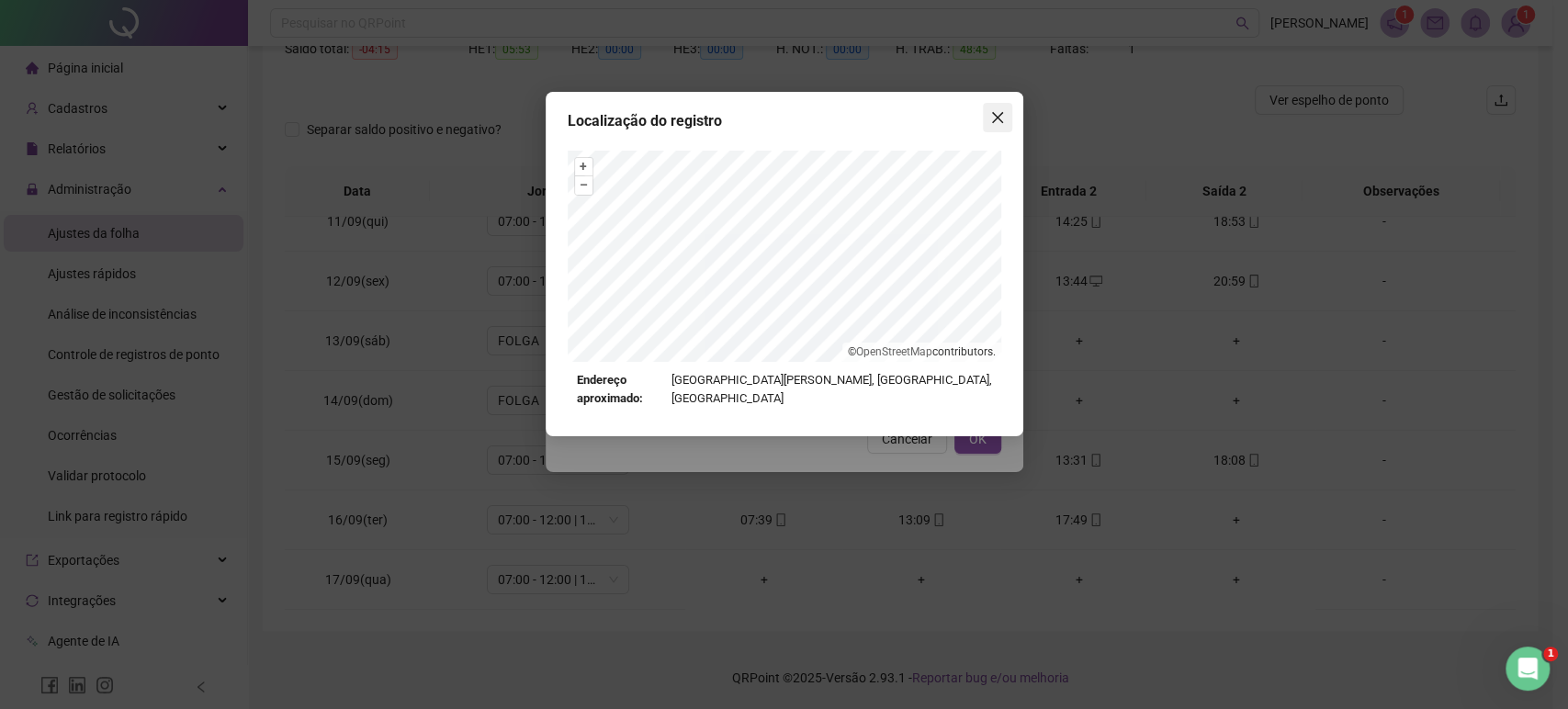
click at [999, 107] on button "Close" at bounding box center [997, 118] width 29 height 29
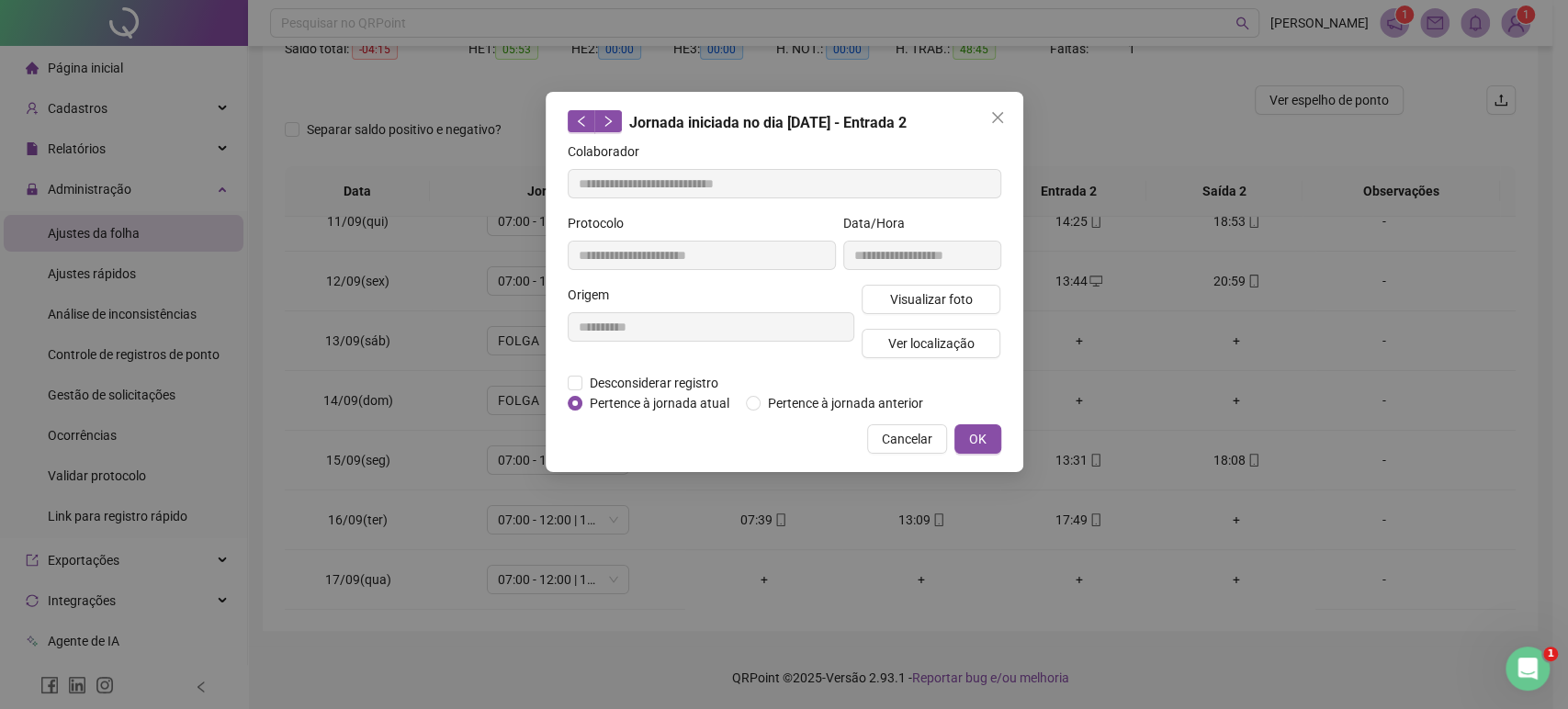
click at [999, 107] on body "**********" at bounding box center [776, 148] width 1553 height 709
click at [999, 107] on button "Close" at bounding box center [997, 118] width 29 height 29
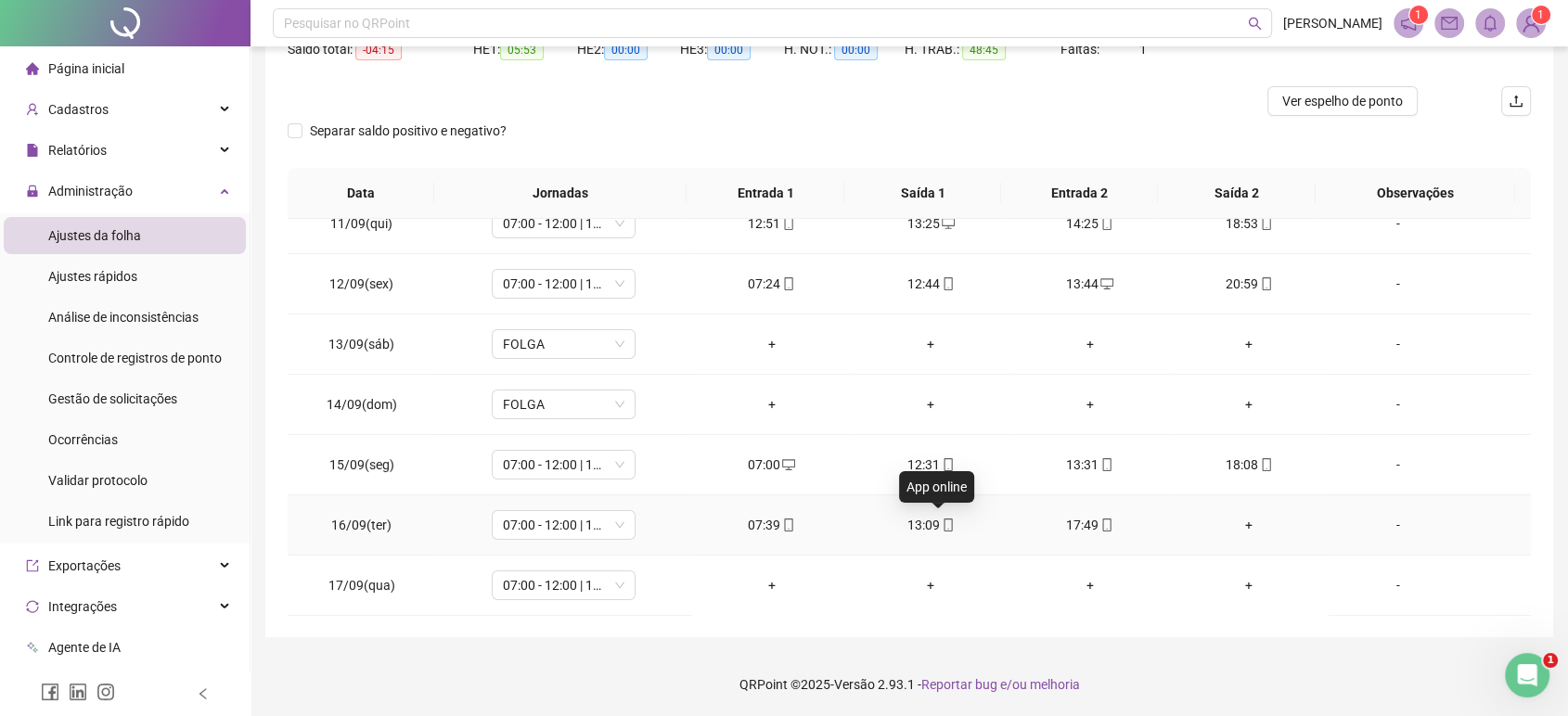
click at [941, 525] on icon "mobile" at bounding box center [948, 526] width 13 height 13
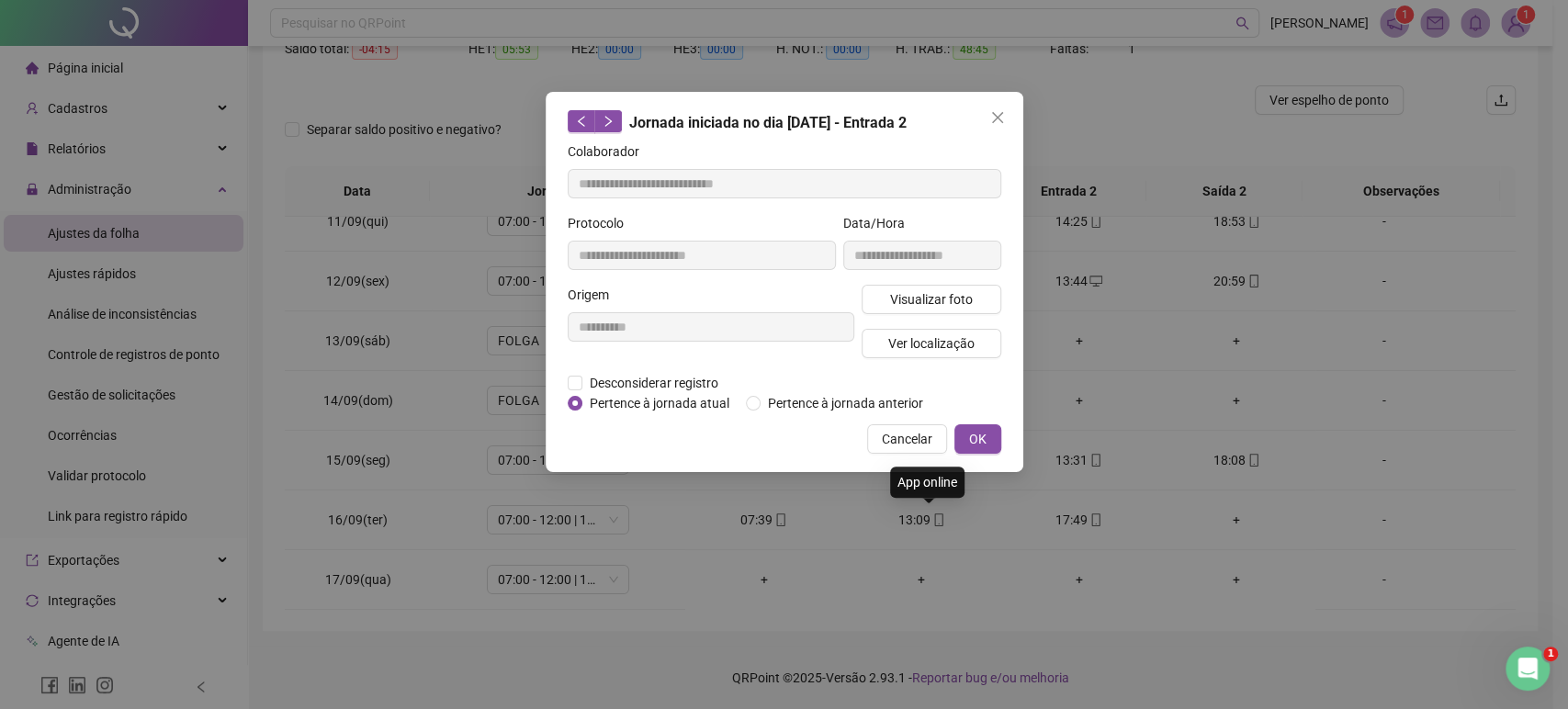
type input "**********"
click at [968, 343] on span "Ver localização" at bounding box center [930, 343] width 86 height 20
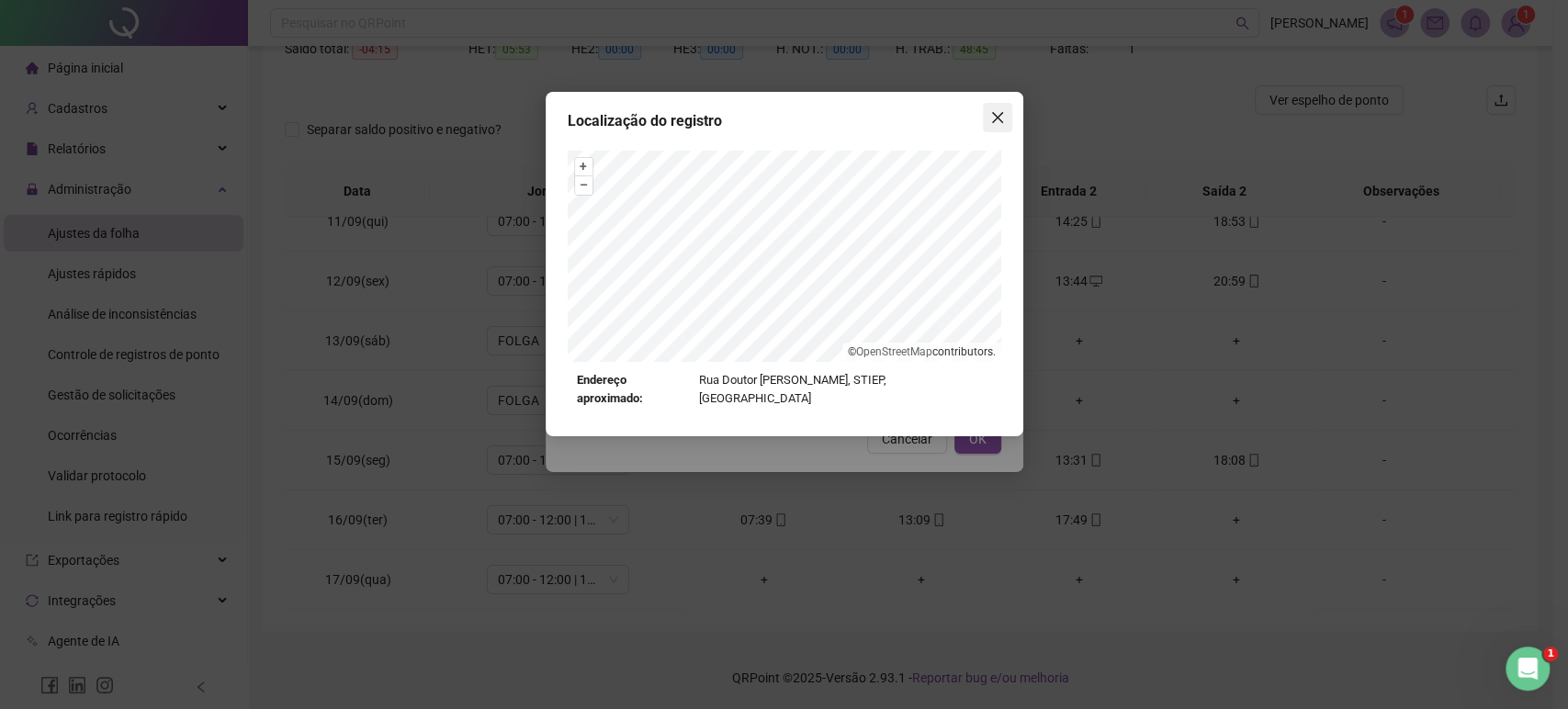
click at [1004, 116] on span "Close" at bounding box center [997, 118] width 29 height 15
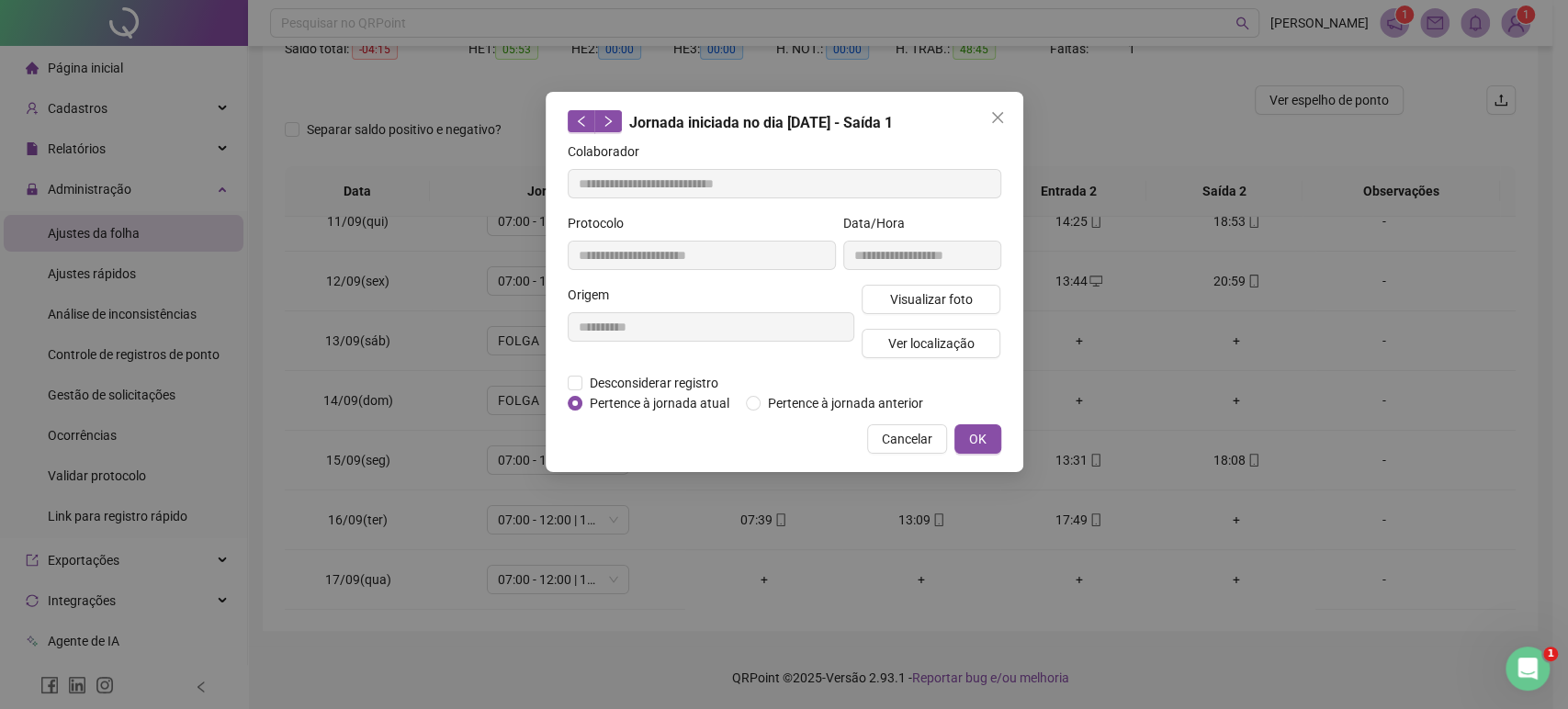
click at [1004, 116] on span "Close" at bounding box center [997, 118] width 29 height 15
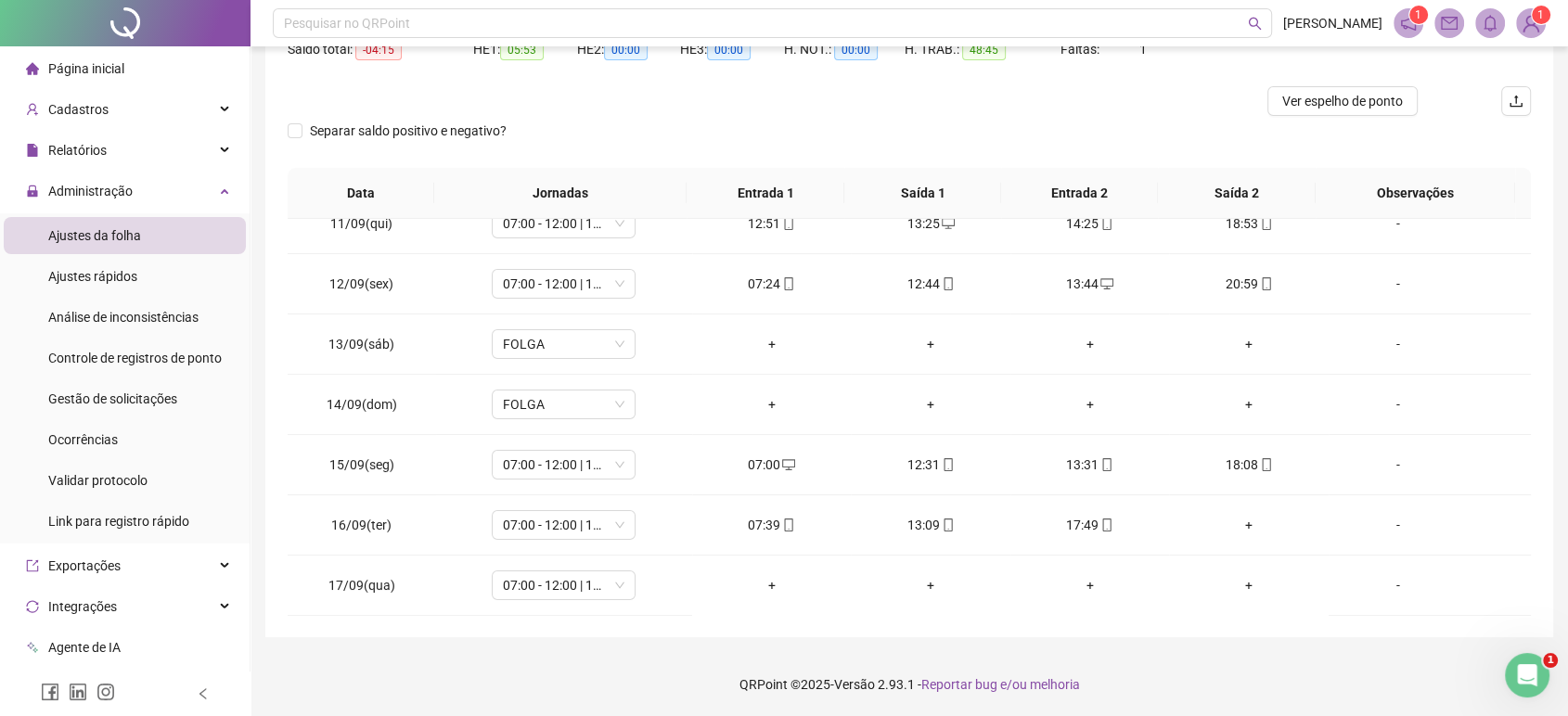
click at [1014, 117] on div "Separar saldo positivo e negativo?" at bounding box center [908, 142] width 1243 height 52
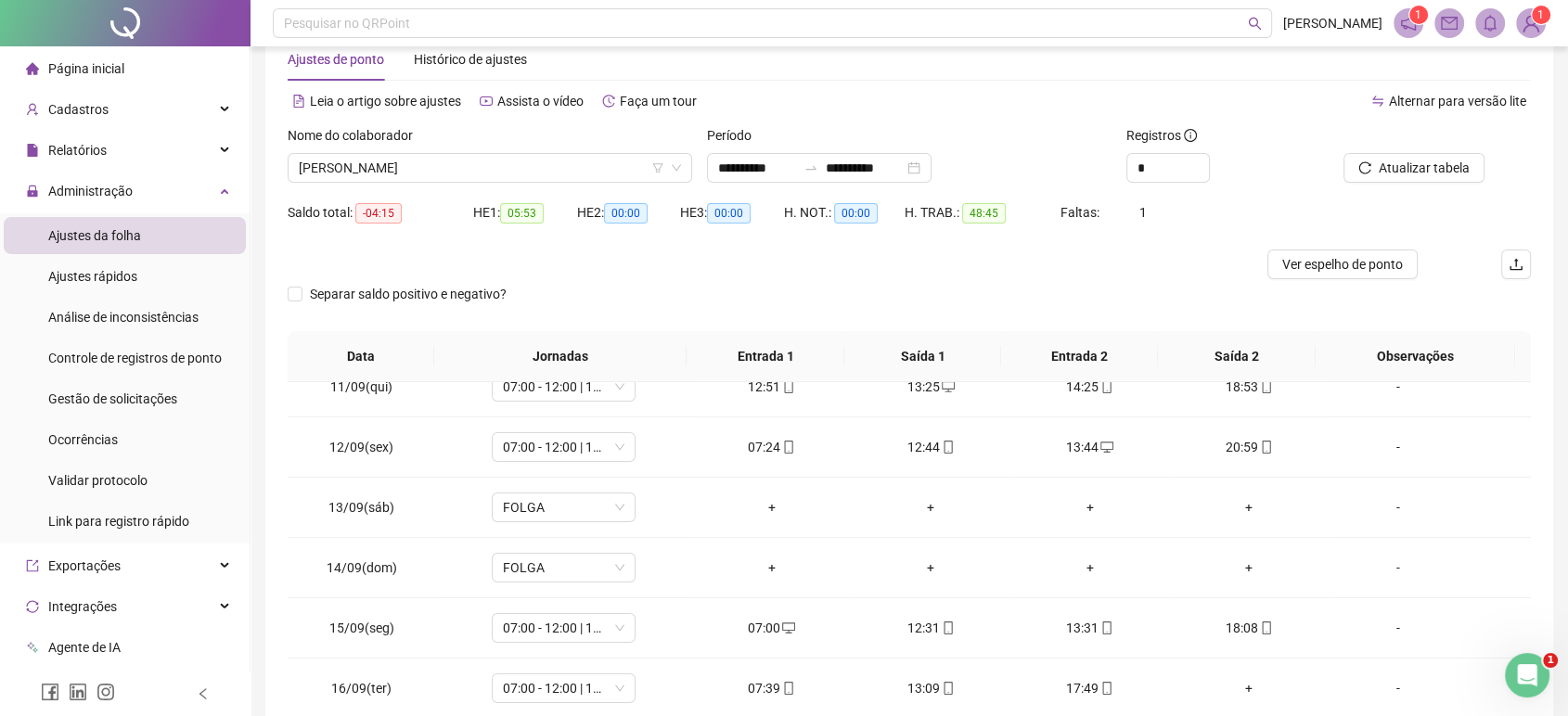
scroll to position [45, 0]
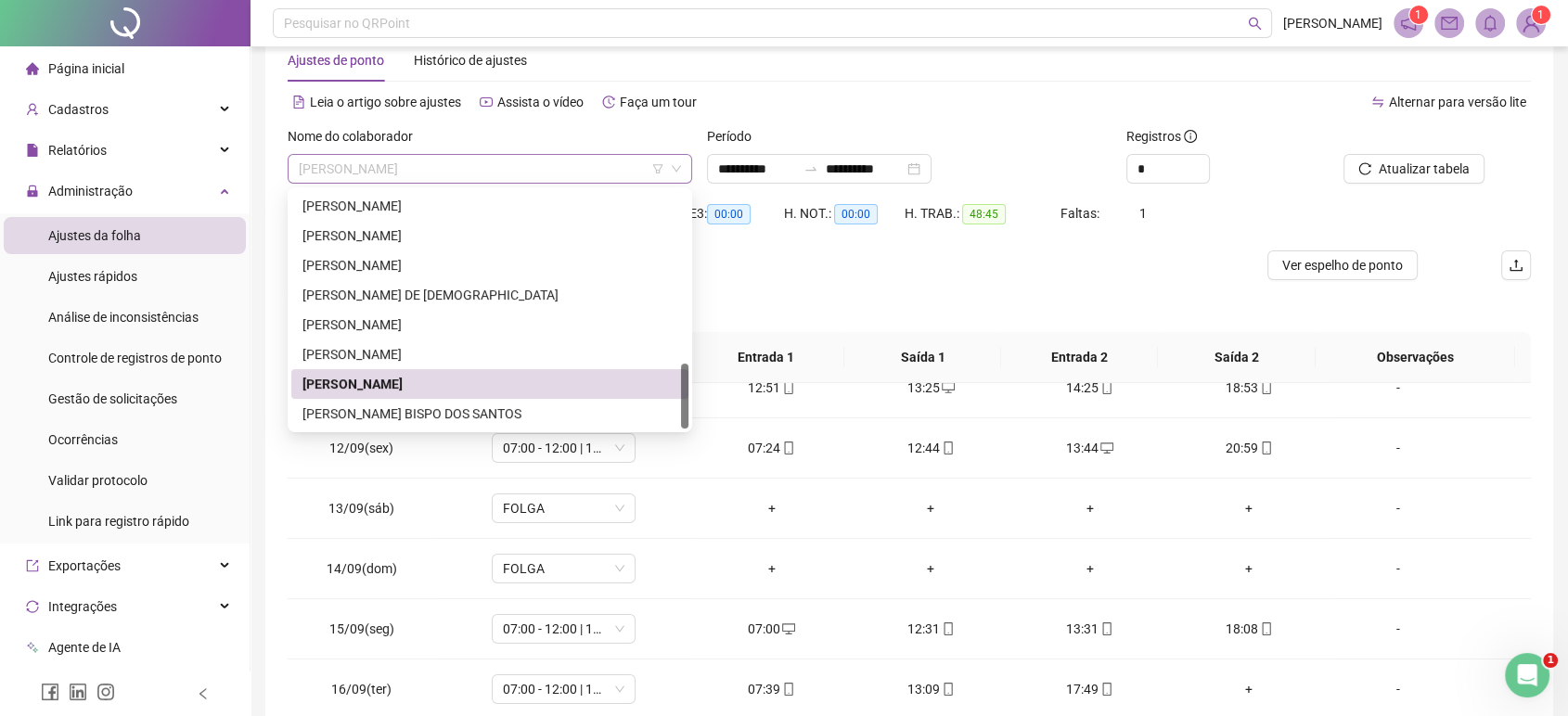
click at [569, 175] on span "[PERSON_NAME]" at bounding box center [489, 168] width 382 height 28
click at [465, 411] on div "[PERSON_NAME] BISPO DOS SANTOS" at bounding box center [489, 413] width 374 height 20
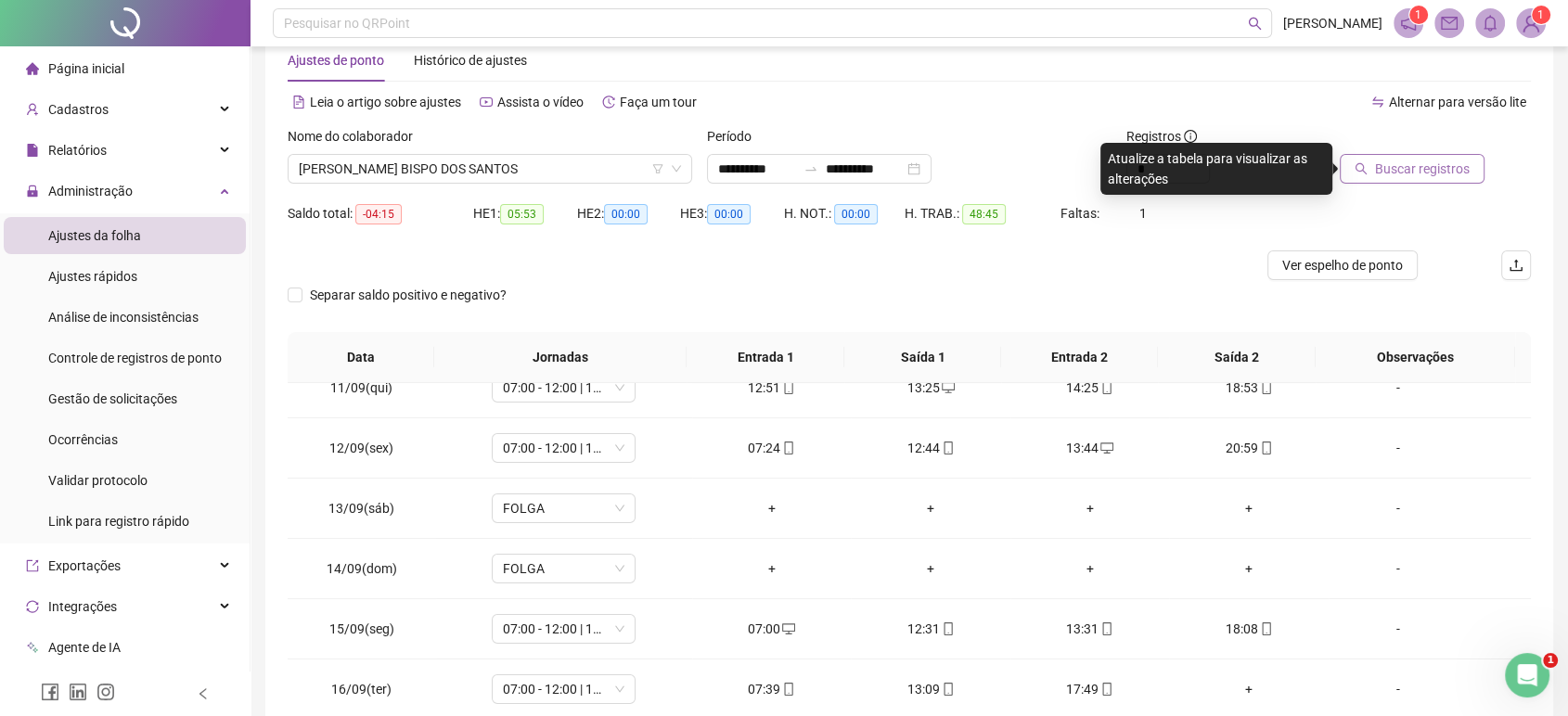
click at [1436, 170] on span "Buscar registros" at bounding box center [1422, 168] width 95 height 20
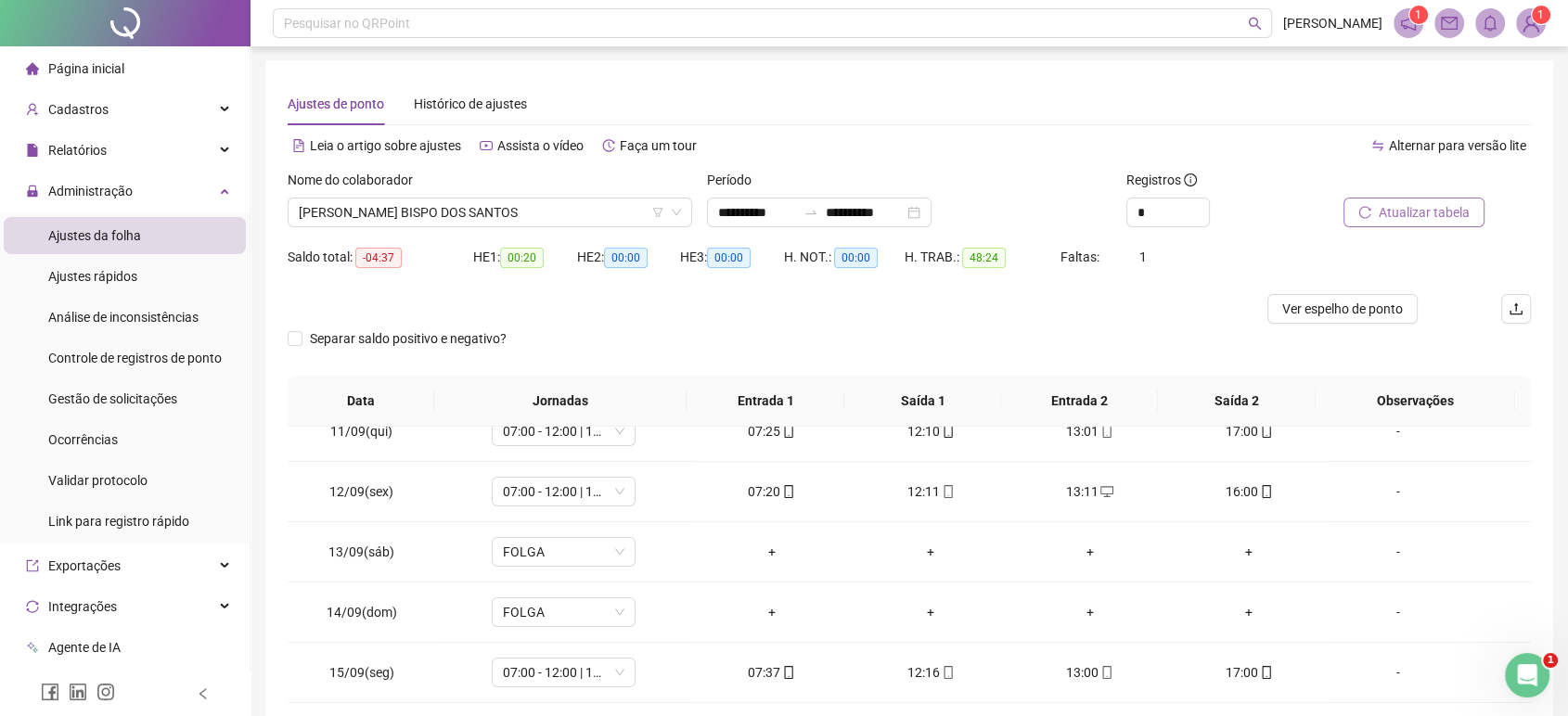
scroll to position [0, 0]
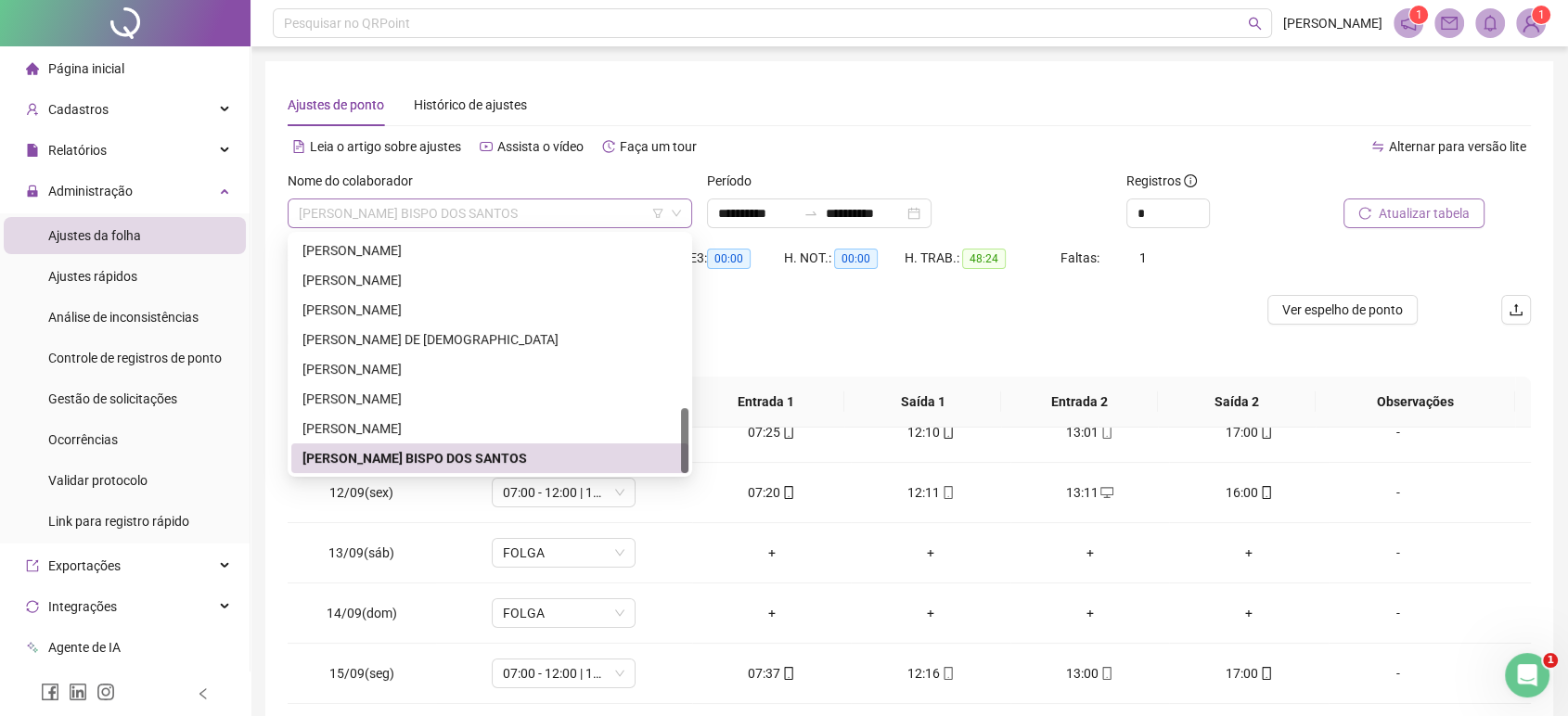
click at [623, 203] on span "[PERSON_NAME] BISPO DOS SANTOS" at bounding box center [489, 213] width 382 height 28
click at [412, 303] on div "[PERSON_NAME]" at bounding box center [489, 309] width 374 height 20
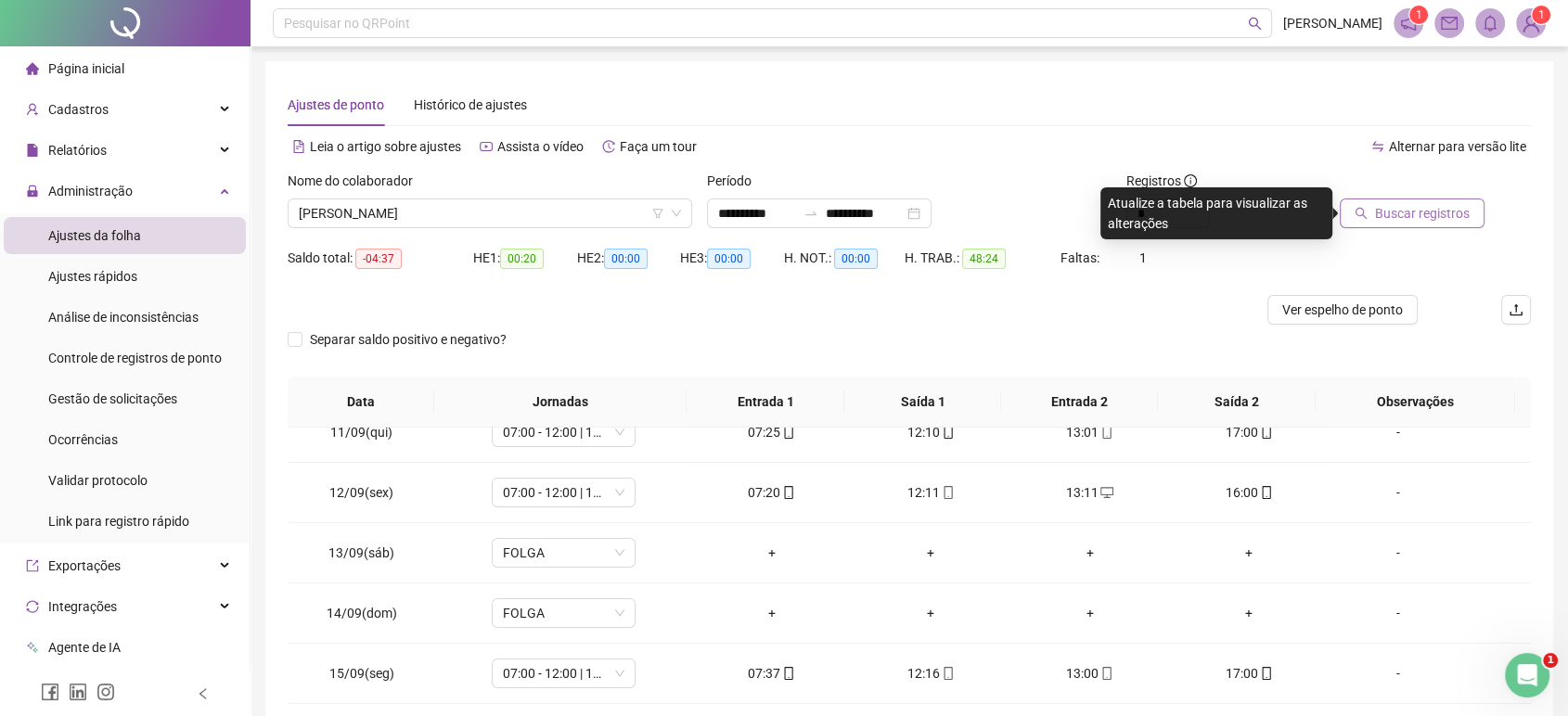
click at [1345, 198] on button "Buscar registros" at bounding box center [1411, 213] width 145 height 30
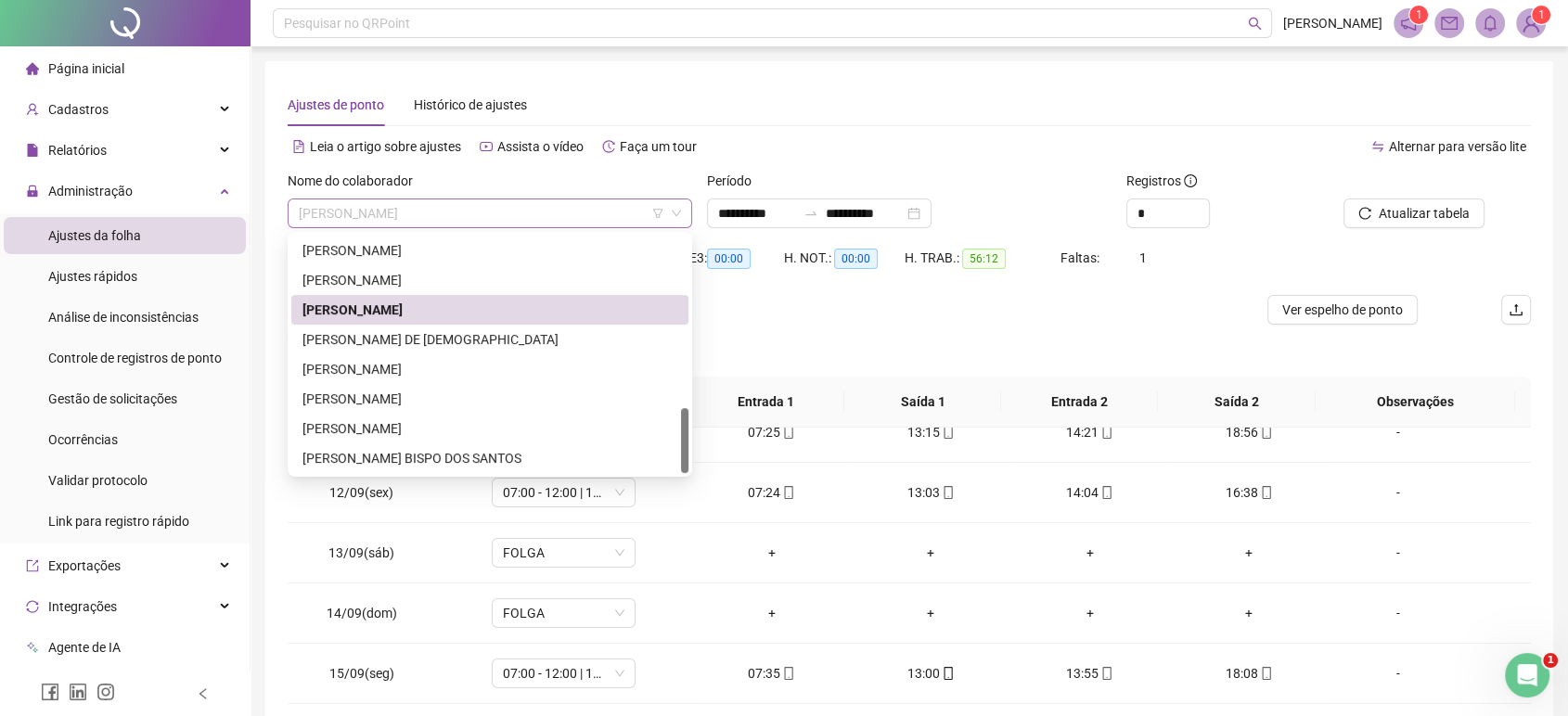
click at [590, 203] on span "[PERSON_NAME]" at bounding box center [489, 213] width 382 height 28
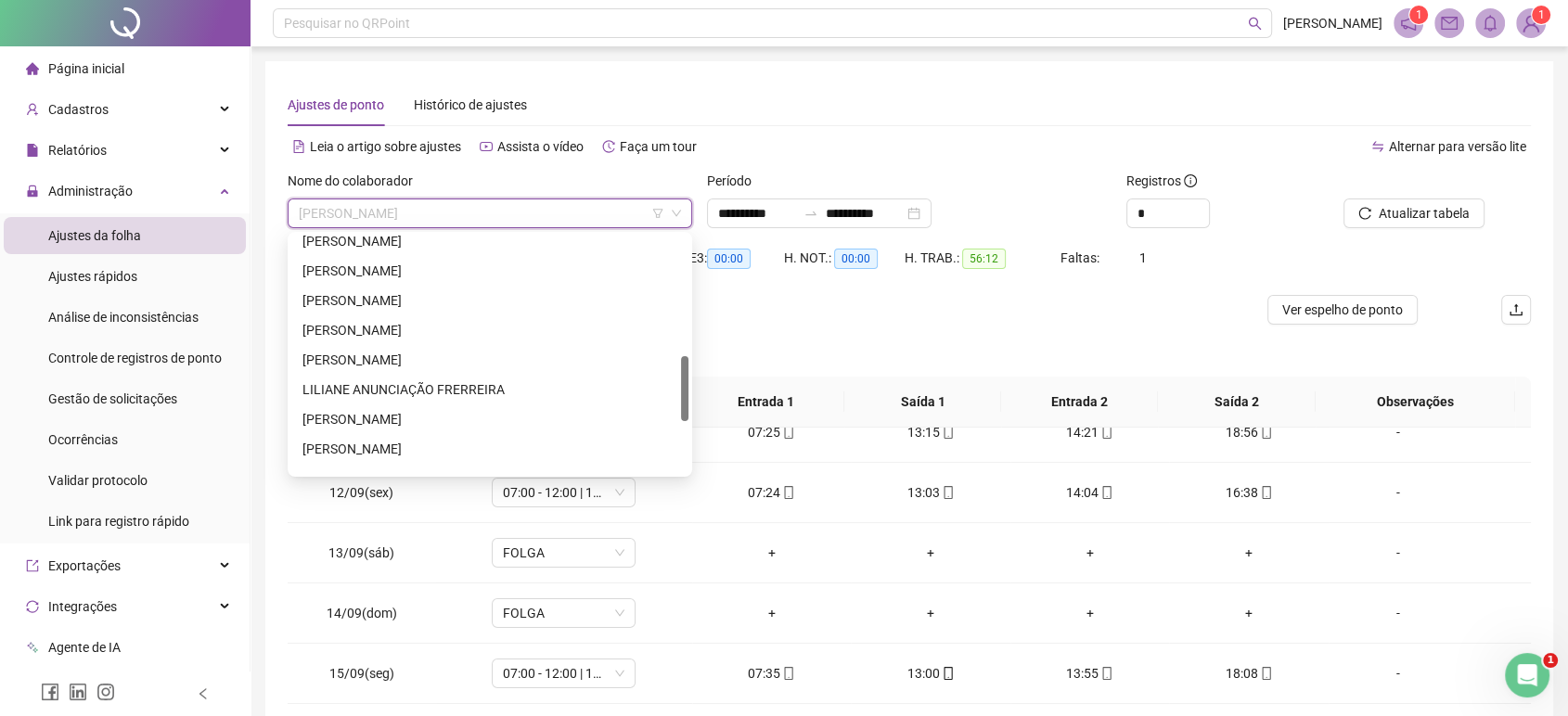
drag, startPoint x: 683, startPoint y: 433, endPoint x: 661, endPoint y: 376, distance: 61.1
click at [661, 376] on div "[PERSON_NAME] [PERSON_NAME] ANUNCIAÇÃO FRERREIRA [PERSON_NAME]" at bounding box center [489, 354] width 397 height 237
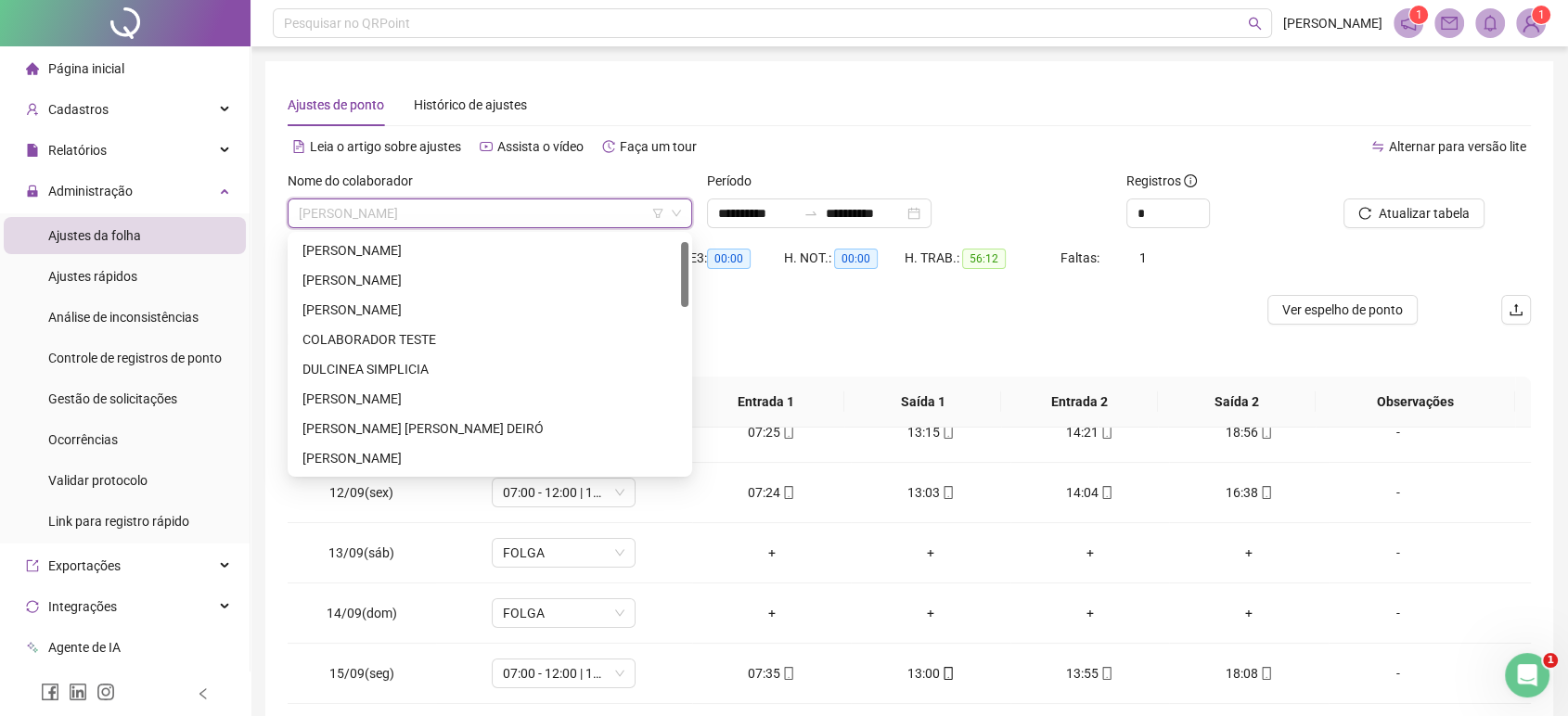
drag, startPoint x: 683, startPoint y: 354, endPoint x: 654, endPoint y: 213, distance: 144.0
click at [654, 213] on body "**********" at bounding box center [784, 358] width 1568 height 716
click at [532, 243] on div "[PERSON_NAME]" at bounding box center [489, 250] width 374 height 20
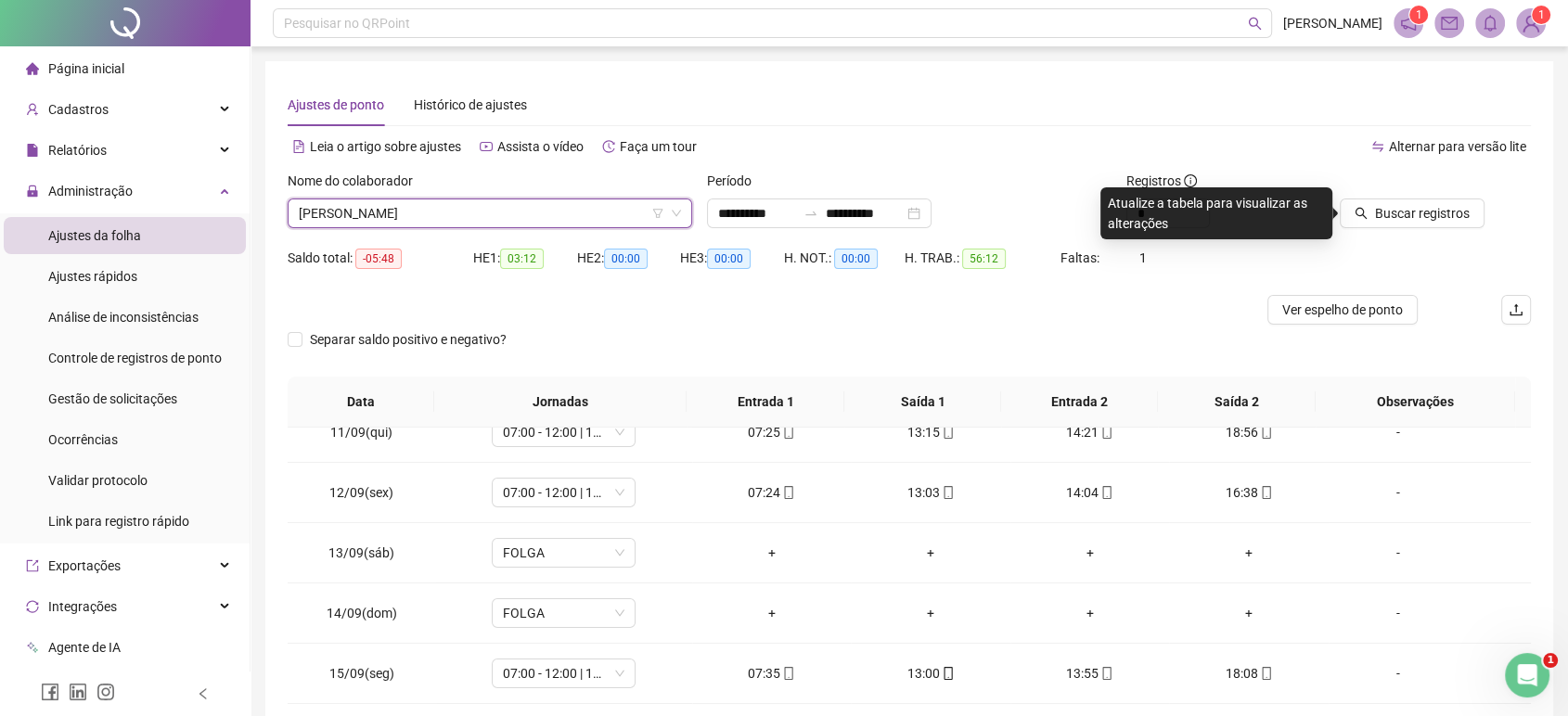
click at [1367, 213] on icon "search" at bounding box center [1361, 213] width 13 height 13
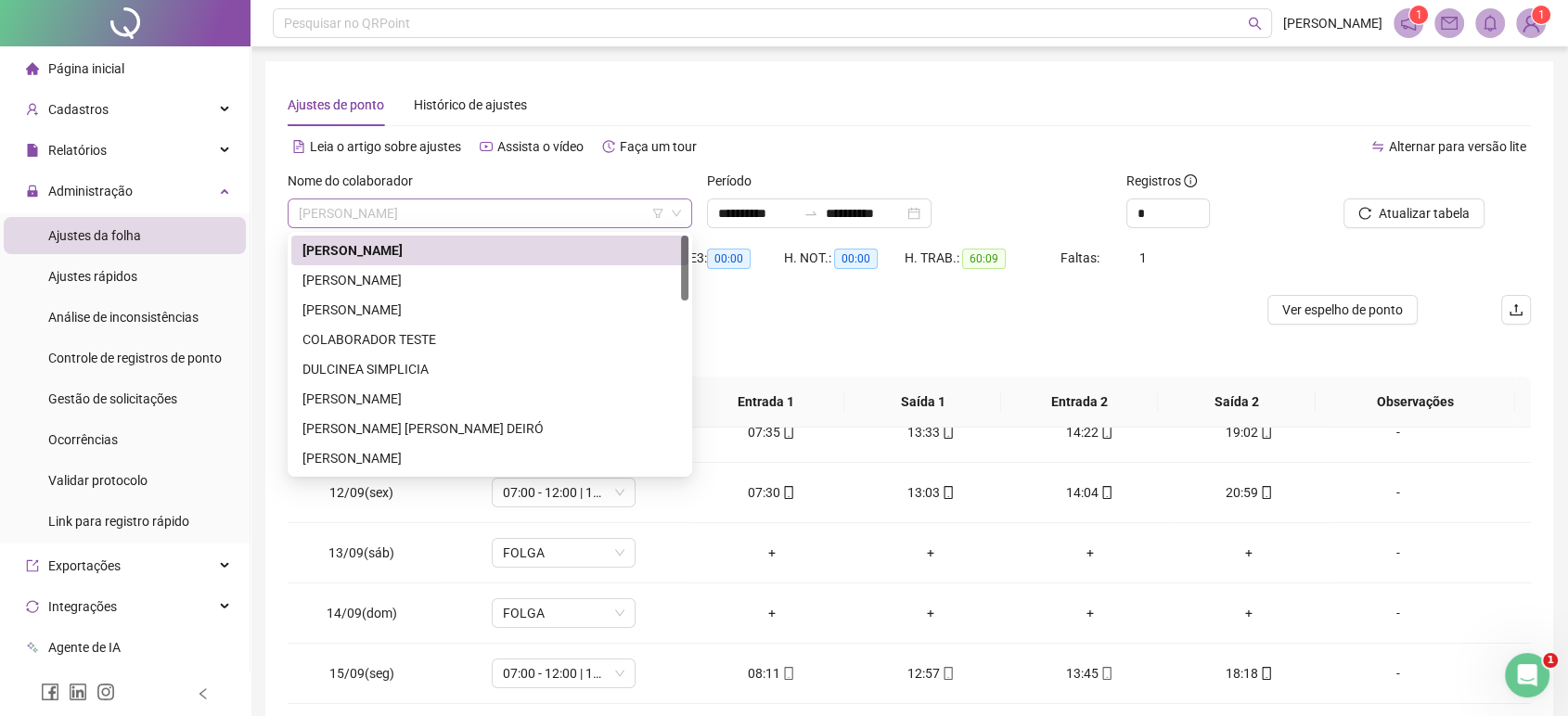
click at [544, 202] on span "[PERSON_NAME]" at bounding box center [489, 213] width 382 height 28
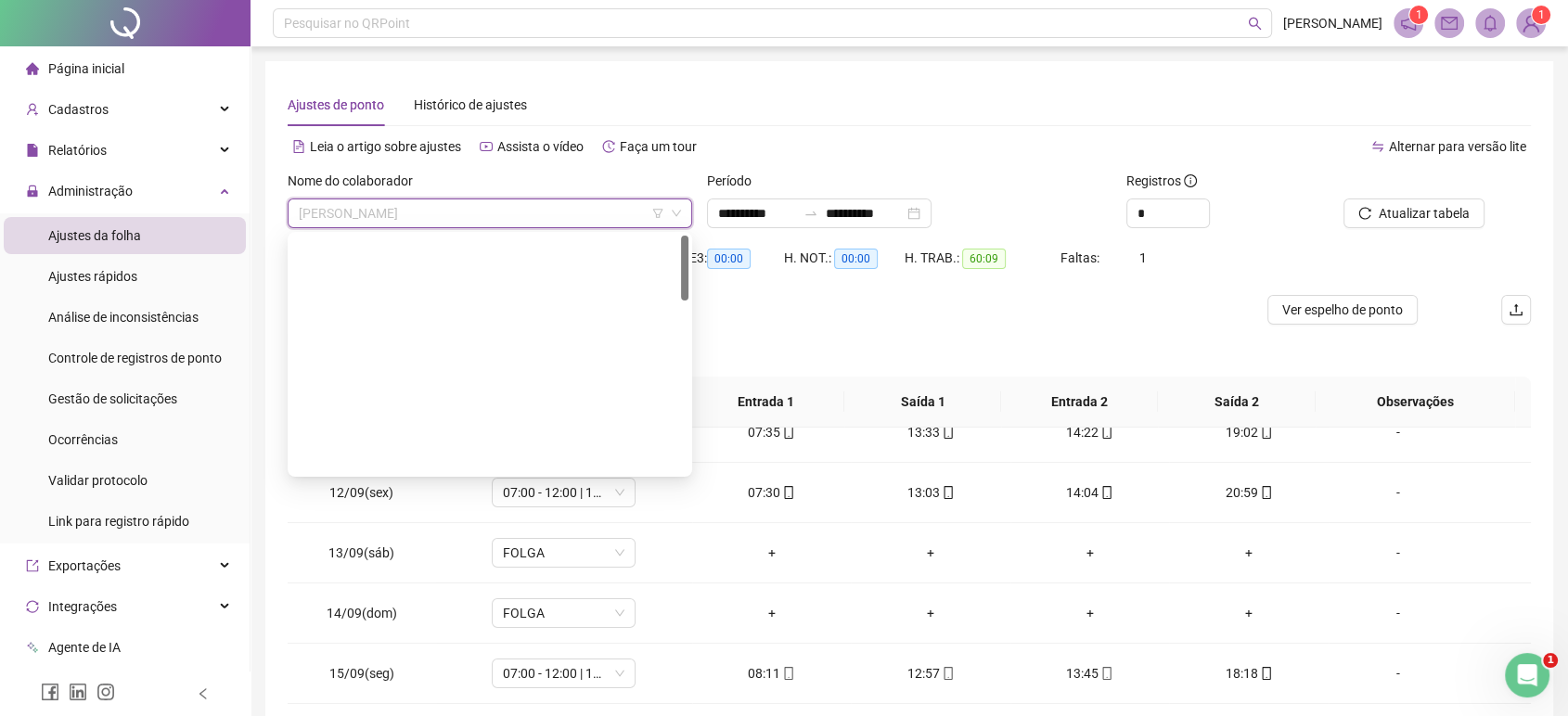
scroll to position [623, 0]
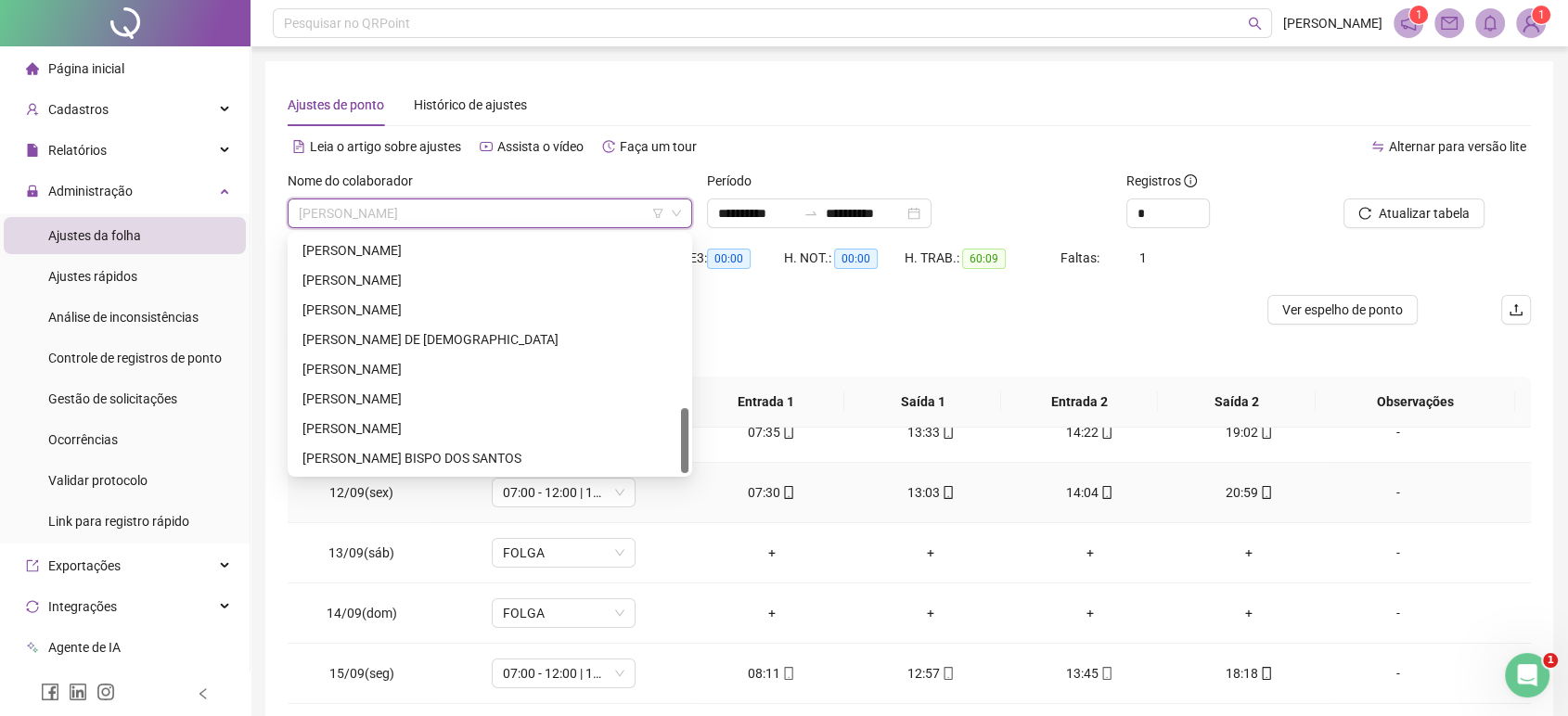
drag, startPoint x: 684, startPoint y: 280, endPoint x: 661, endPoint y: 514, distance: 235.1
click at [661, 514] on body "**********" at bounding box center [784, 358] width 1568 height 716
click at [526, 423] on div "[PERSON_NAME]" at bounding box center [489, 428] width 374 height 20
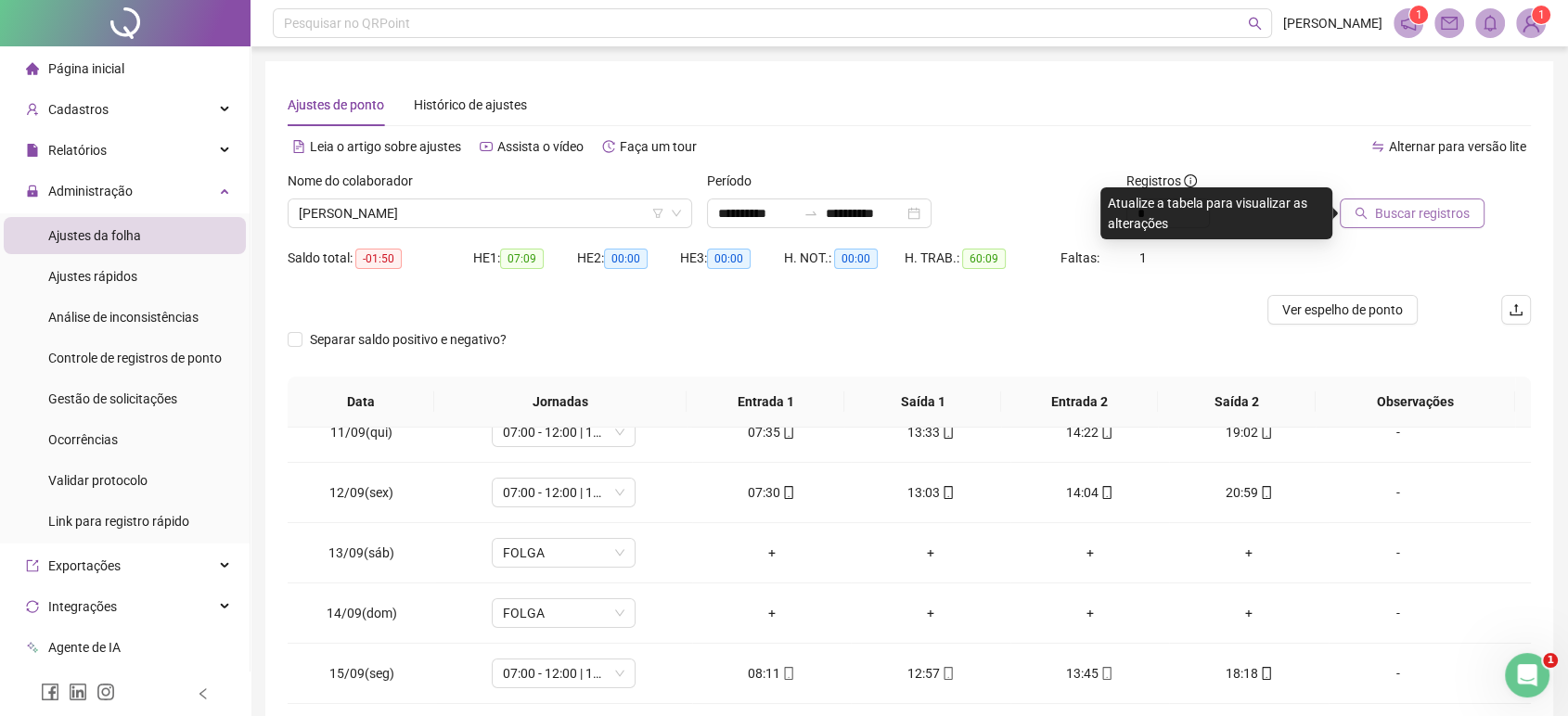
click at [1371, 216] on button "Buscar registros" at bounding box center [1411, 213] width 145 height 30
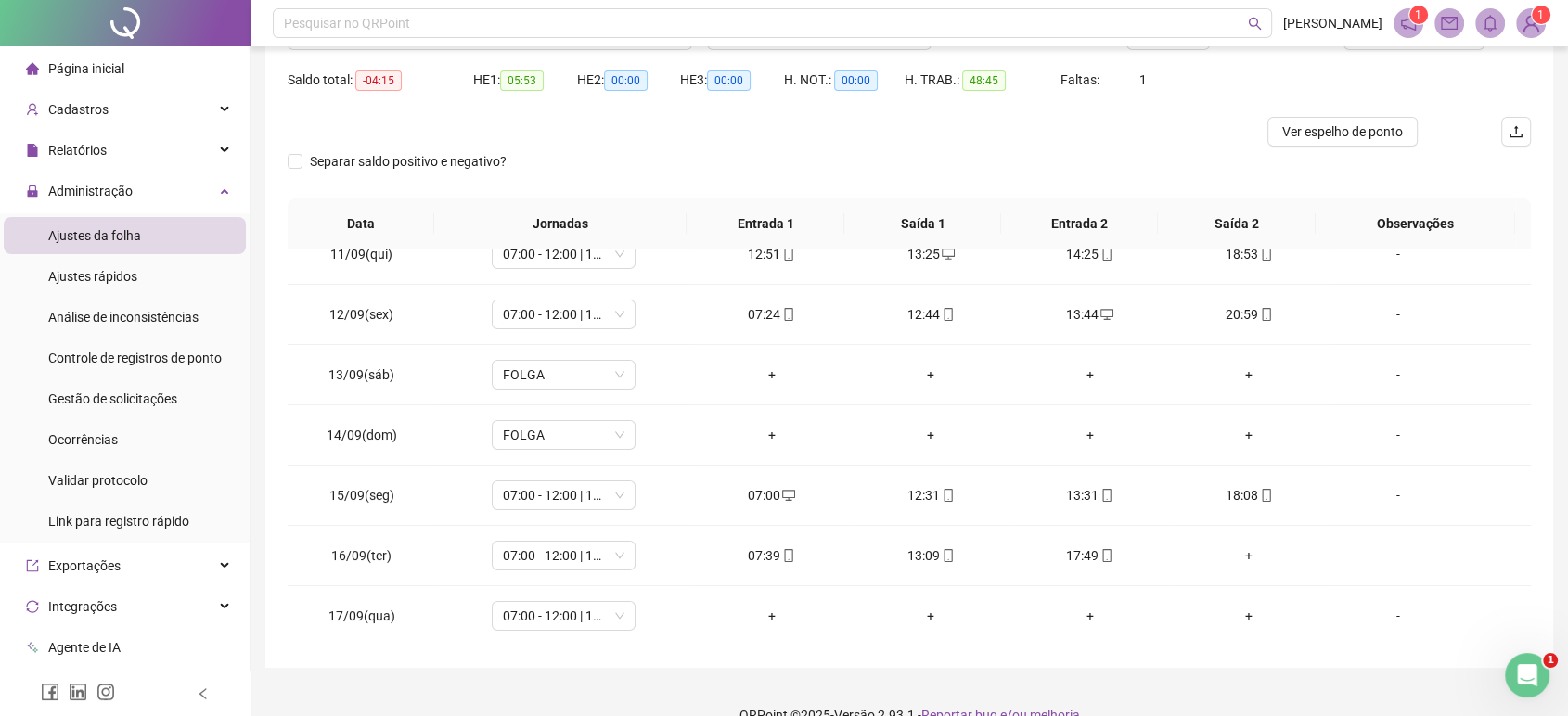
scroll to position [178, 0]
click at [1247, 548] on div "+" at bounding box center [1247, 555] width 129 height 20
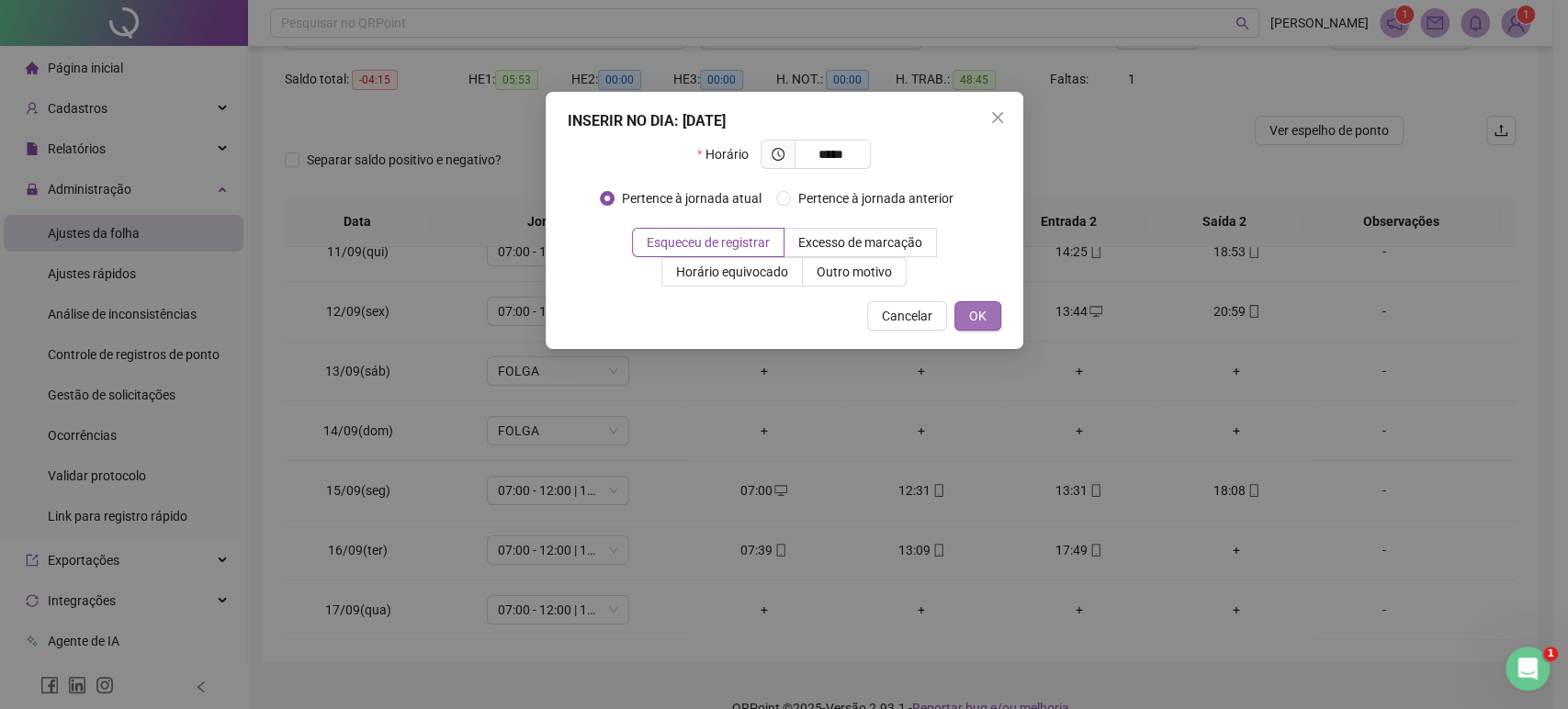
type input "*****"
click at [993, 318] on button "OK" at bounding box center [977, 316] width 46 height 29
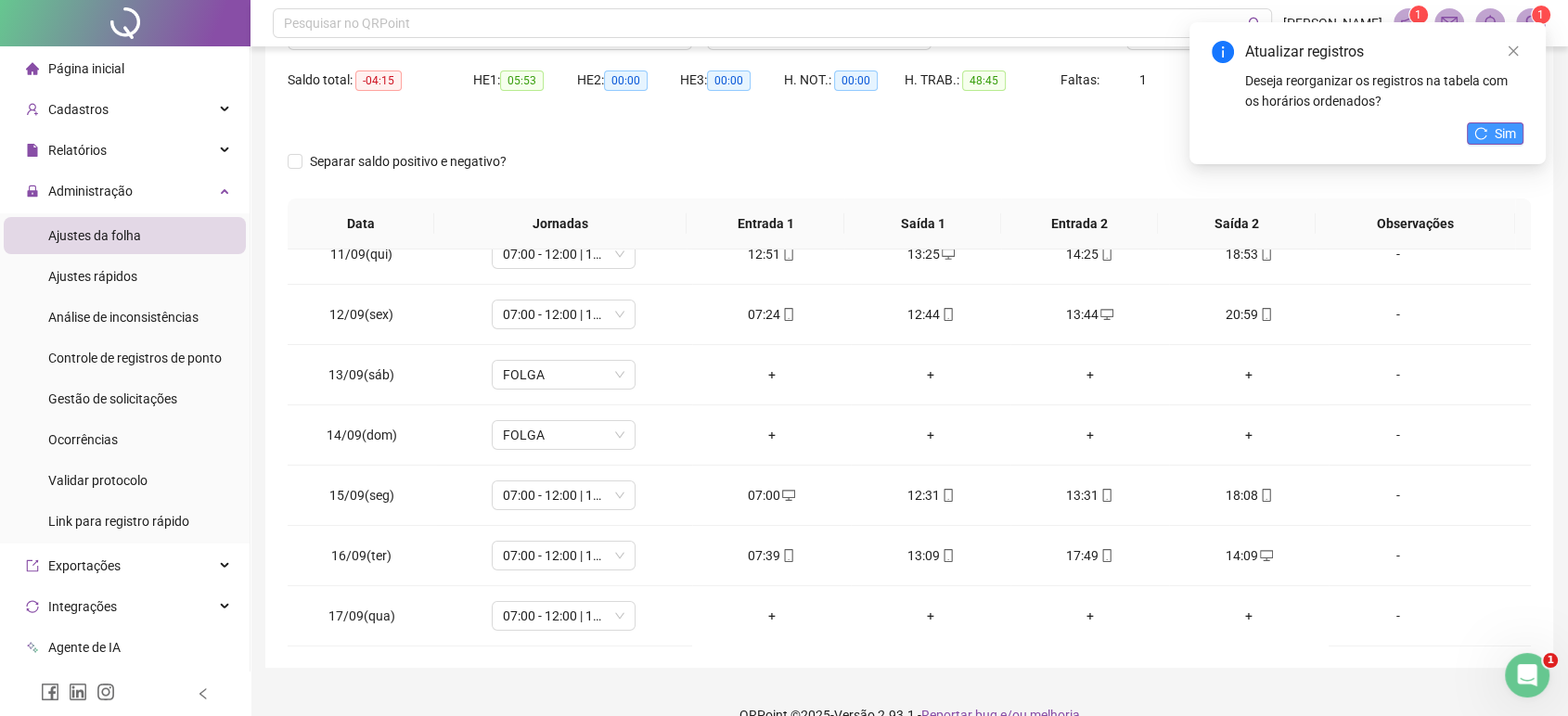
click at [1502, 132] on span "Sim" at bounding box center [1505, 133] width 21 height 20
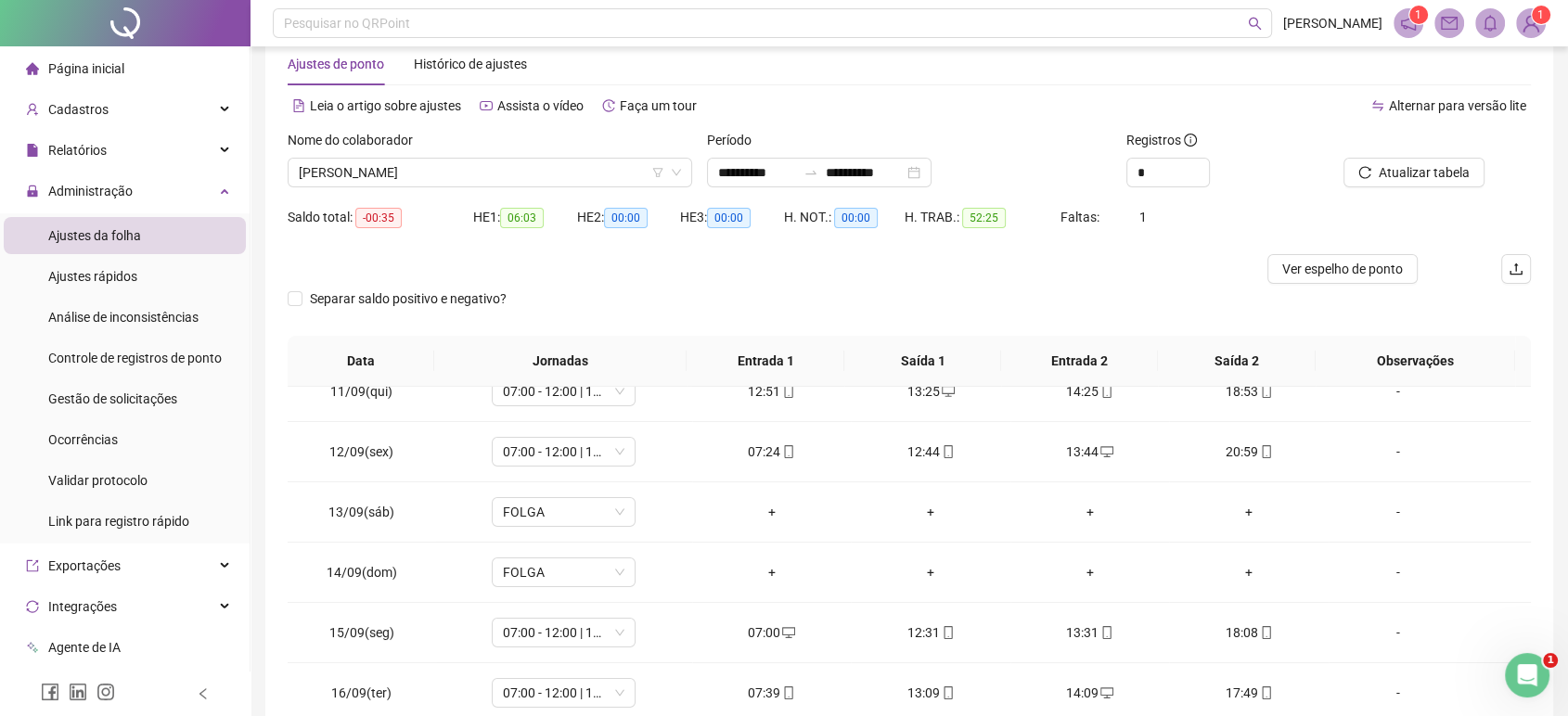
scroll to position [29, 0]
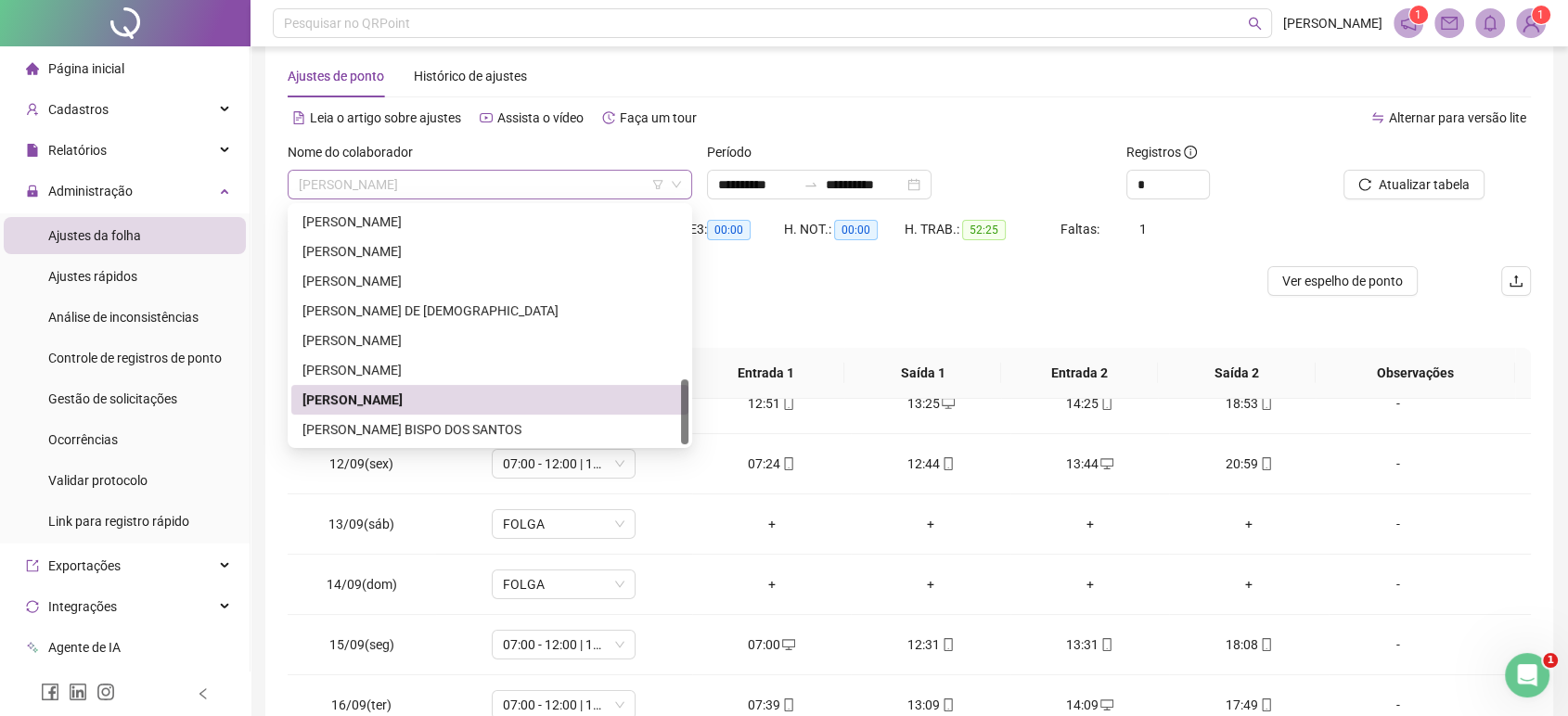
click at [649, 188] on span "[PERSON_NAME]" at bounding box center [489, 184] width 382 height 28
click at [488, 253] on div "[PERSON_NAME]" at bounding box center [489, 251] width 374 height 20
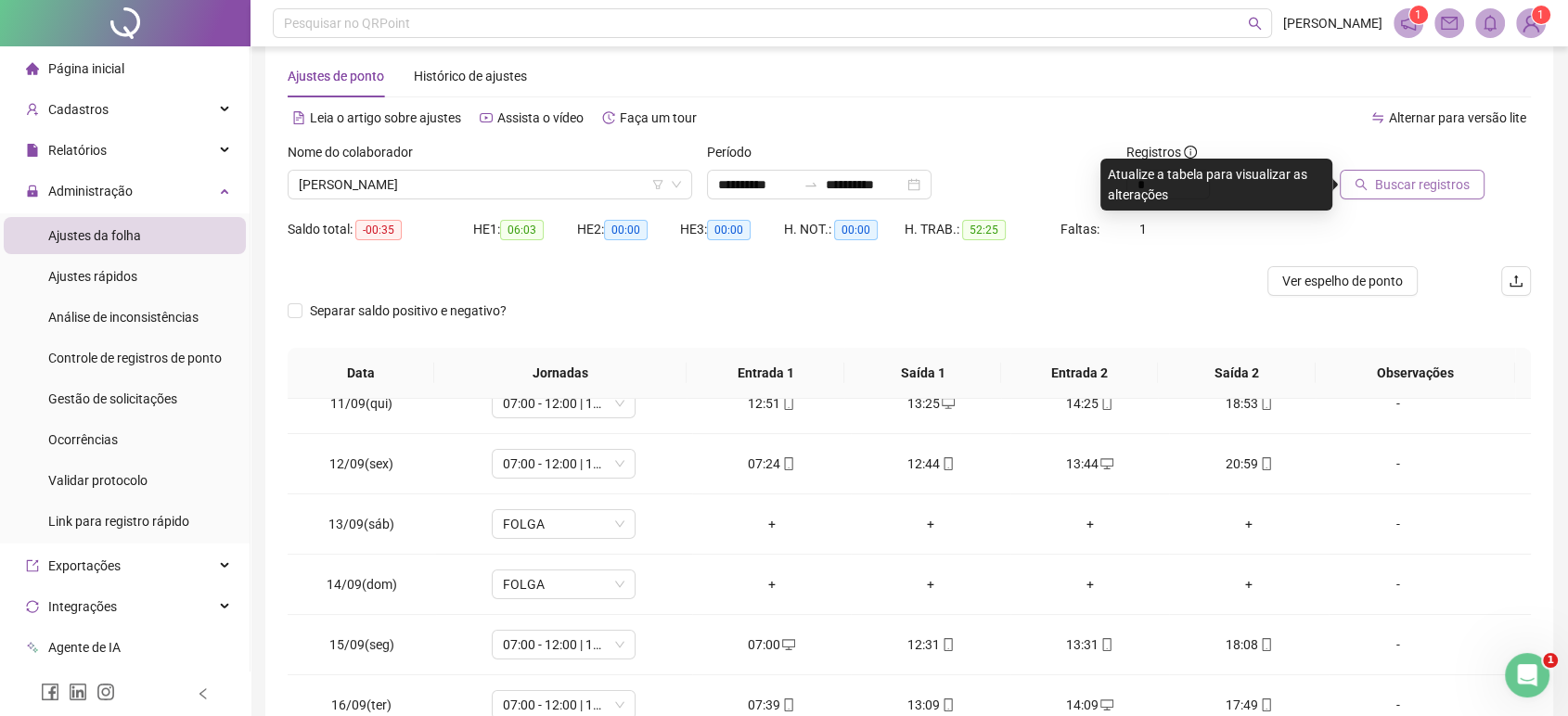
click at [1440, 170] on button "Buscar registros" at bounding box center [1411, 184] width 145 height 30
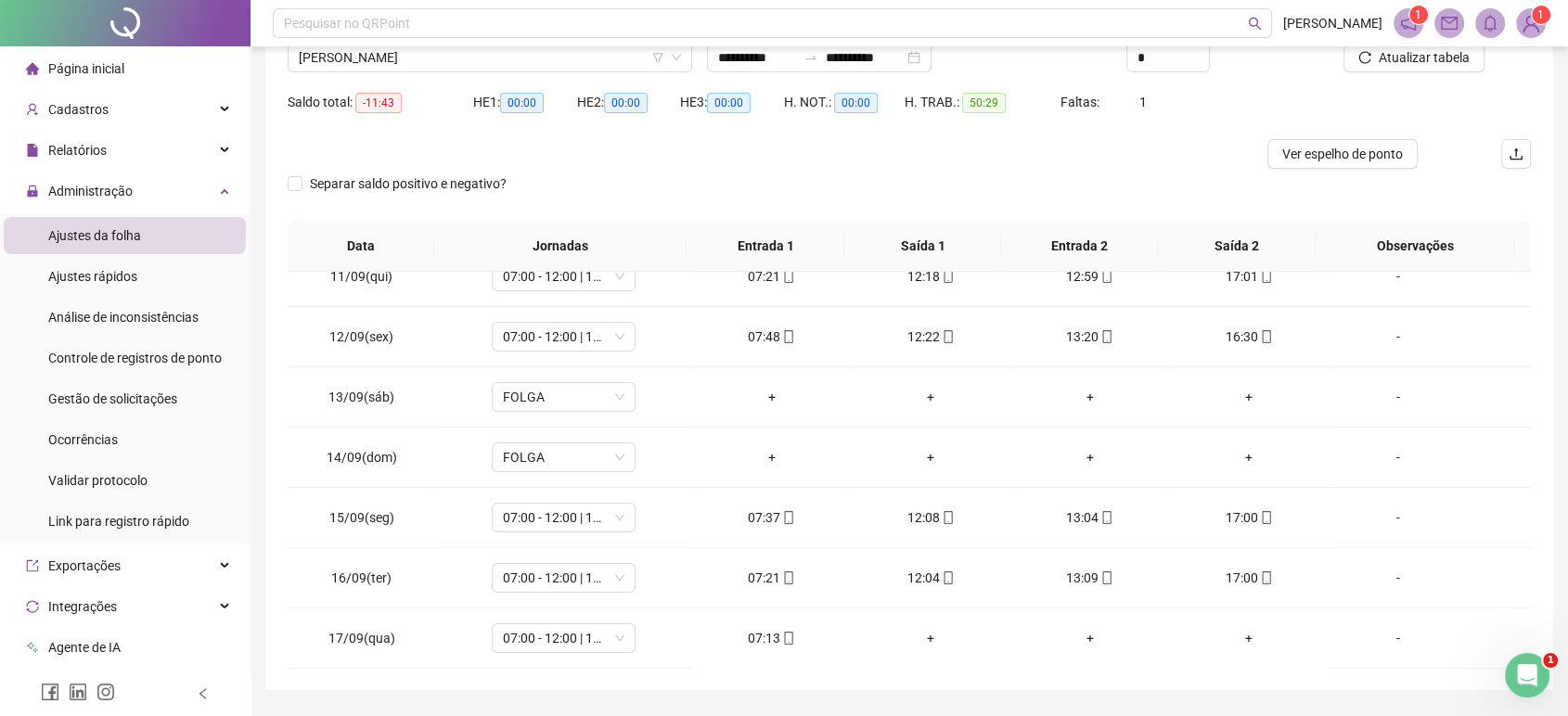
scroll to position [209, 0]
